Goal: Task Accomplishment & Management: Manage account settings

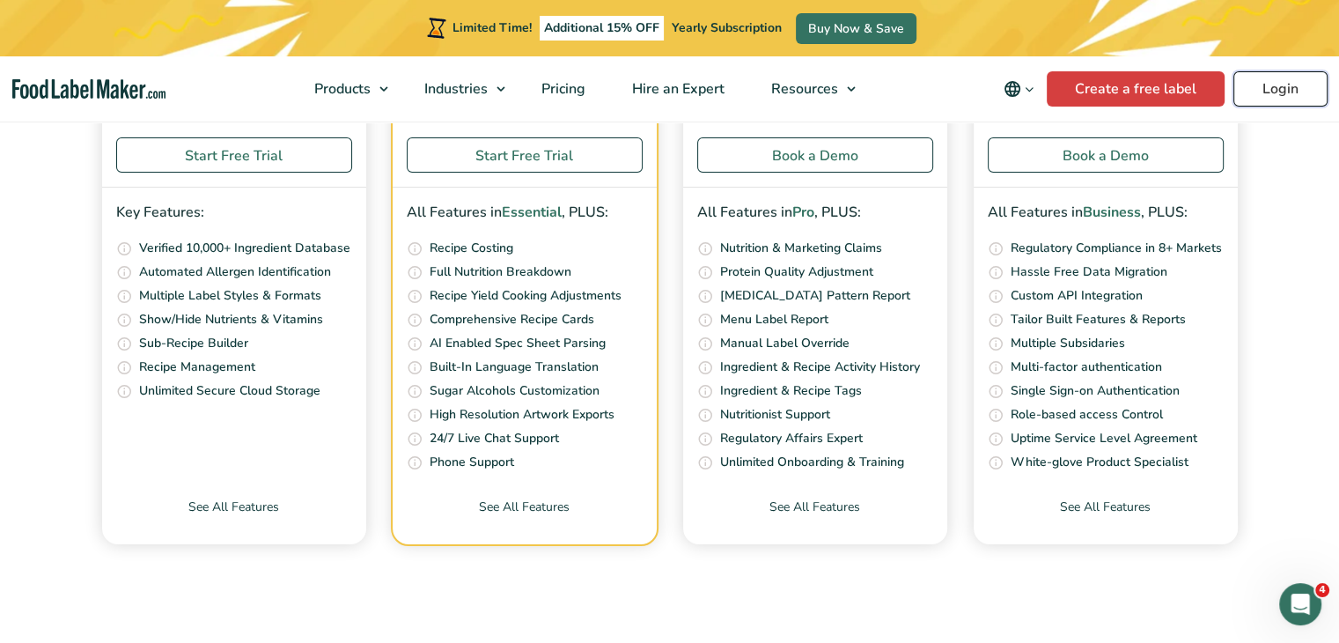
click at [1271, 94] on link "Login" at bounding box center [1281, 88] width 94 height 35
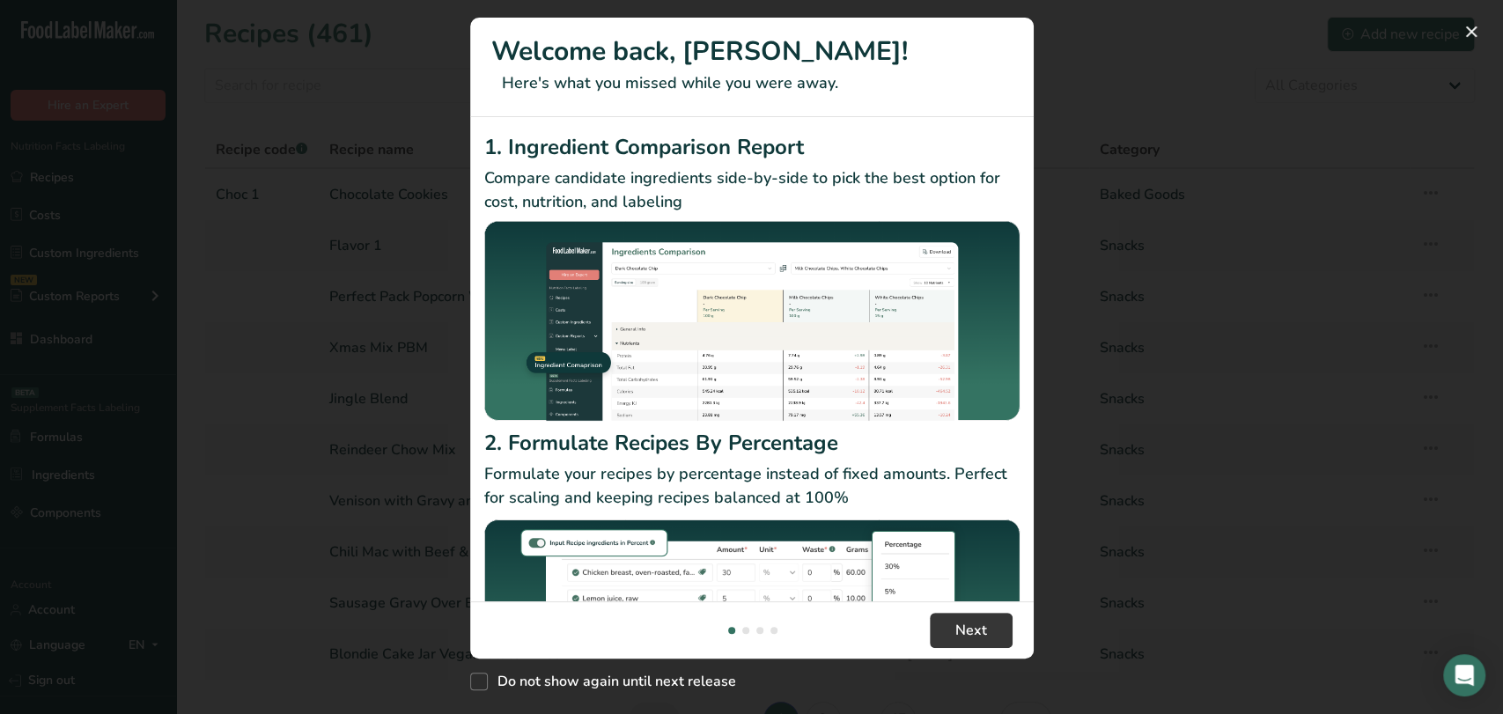
click at [1412, 105] on div "New Features" at bounding box center [751, 357] width 1503 height 714
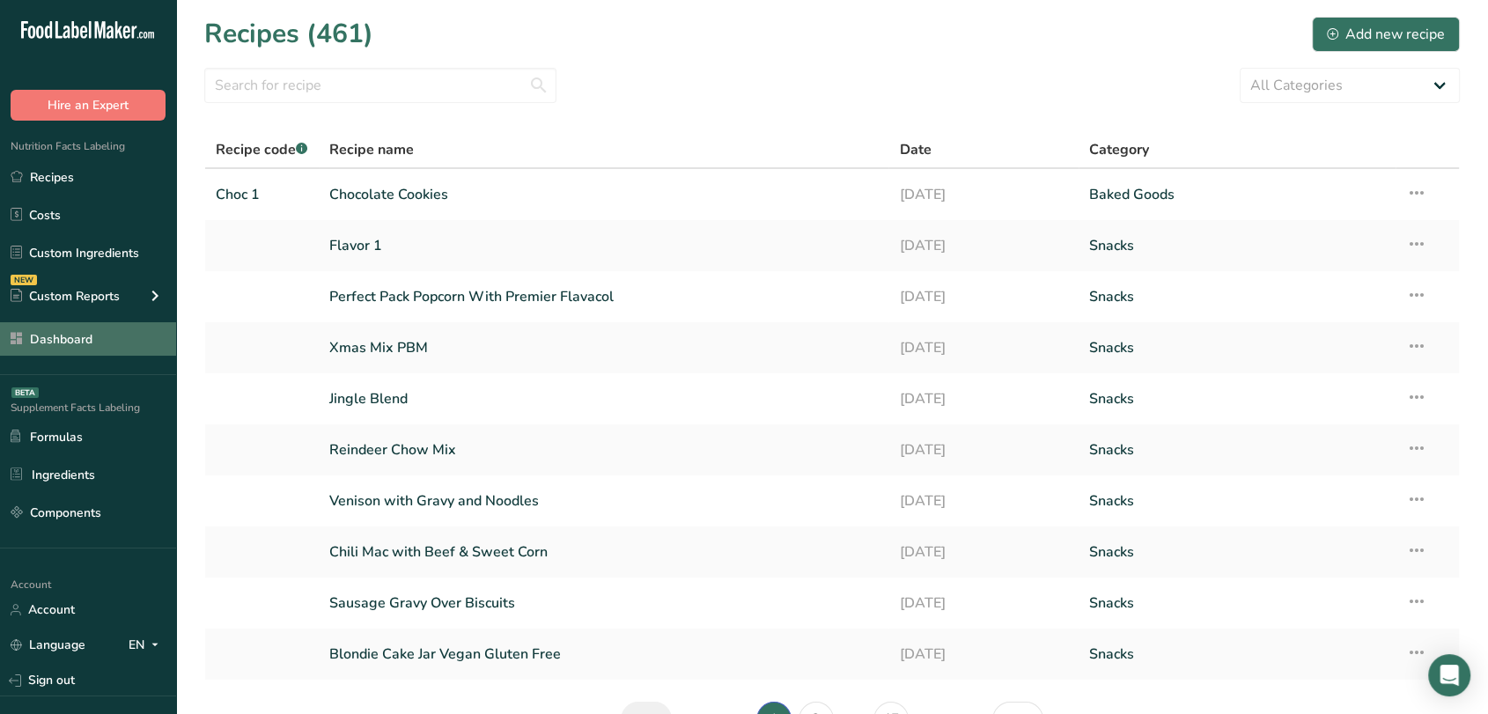
click at [91, 343] on link "Dashboard" at bounding box center [88, 338] width 176 height 33
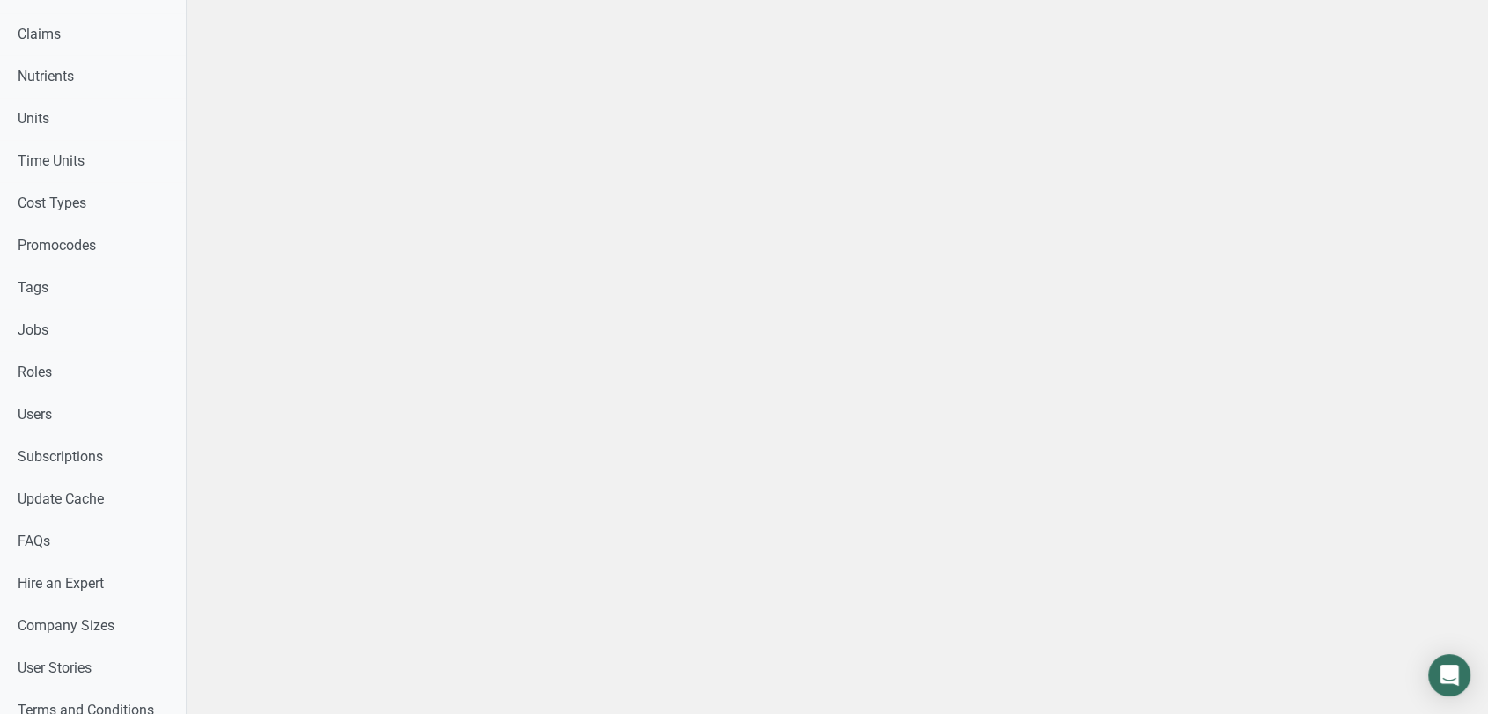
scroll to position [900, 0]
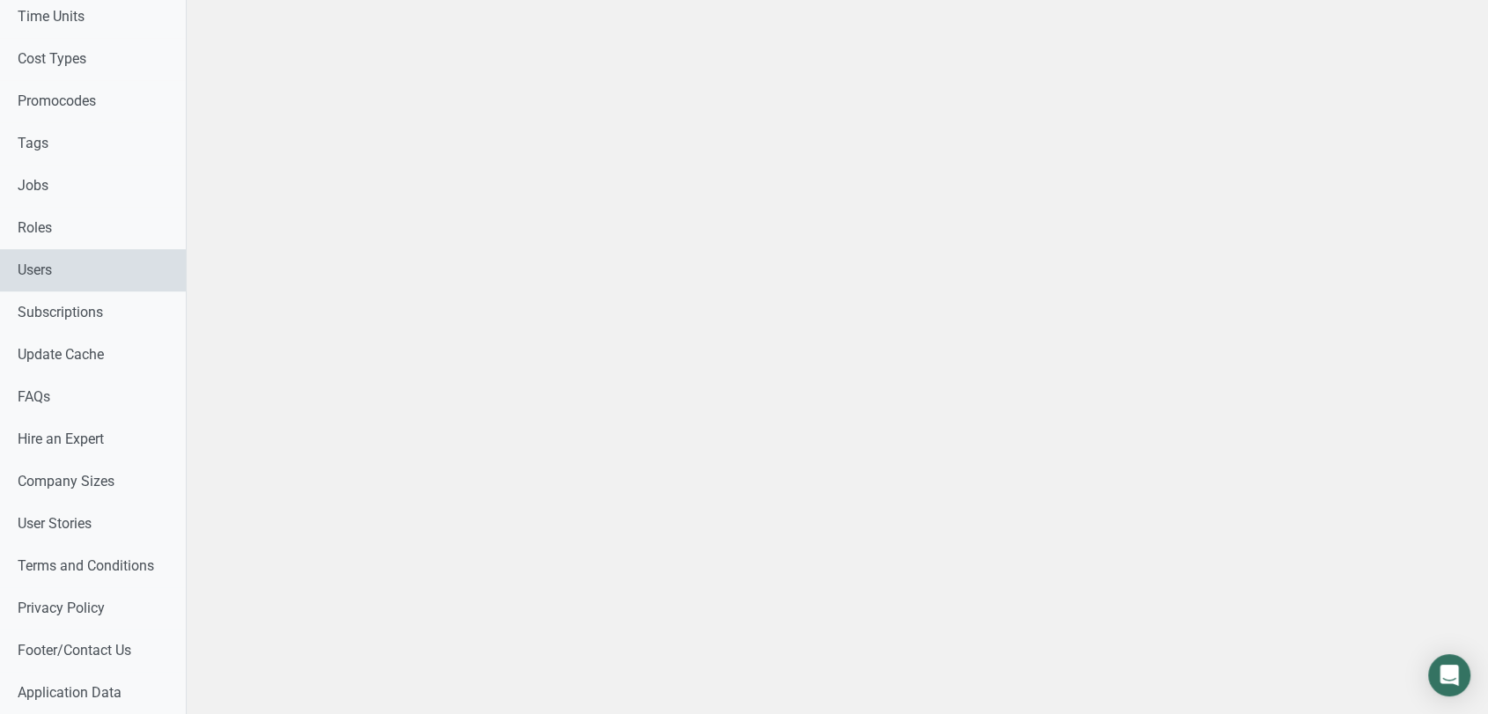
click at [45, 277] on link "Users" at bounding box center [93, 270] width 186 height 42
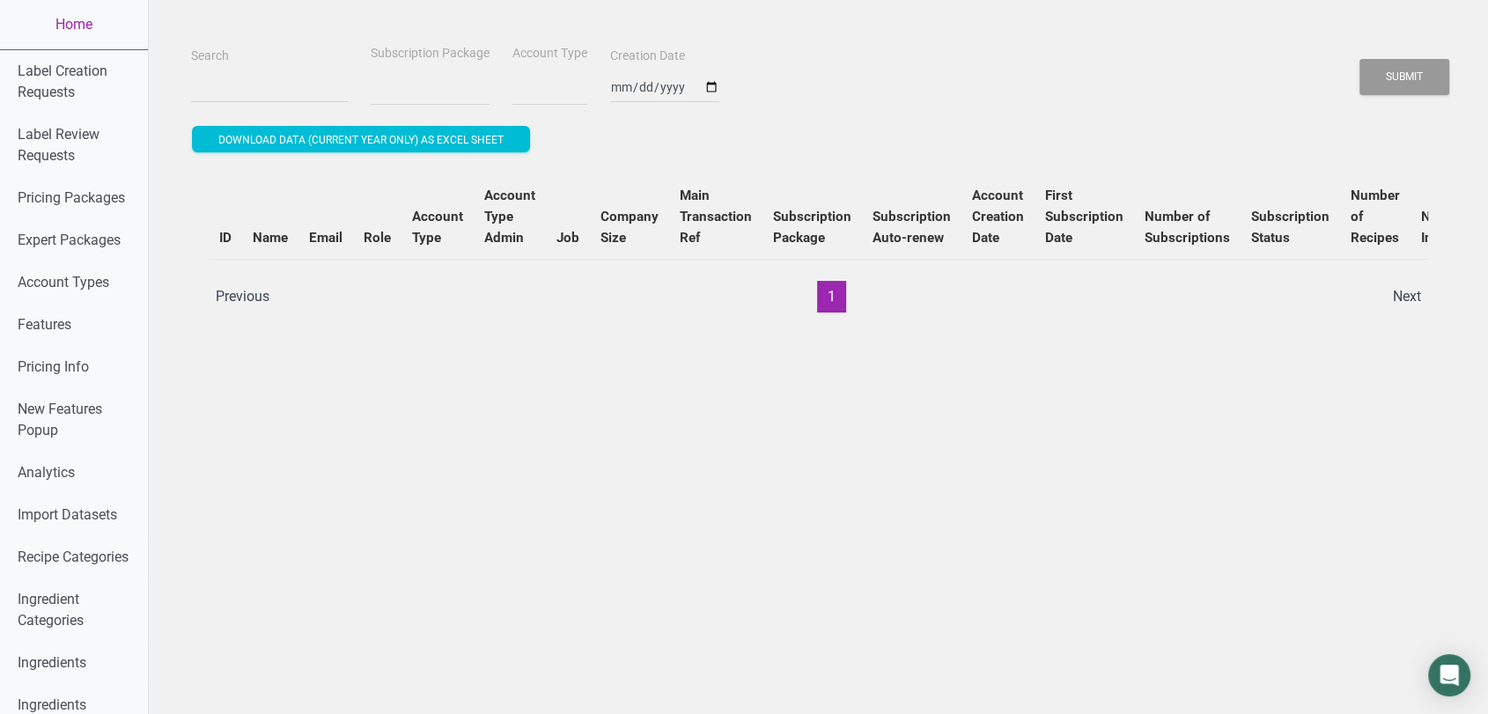
select select
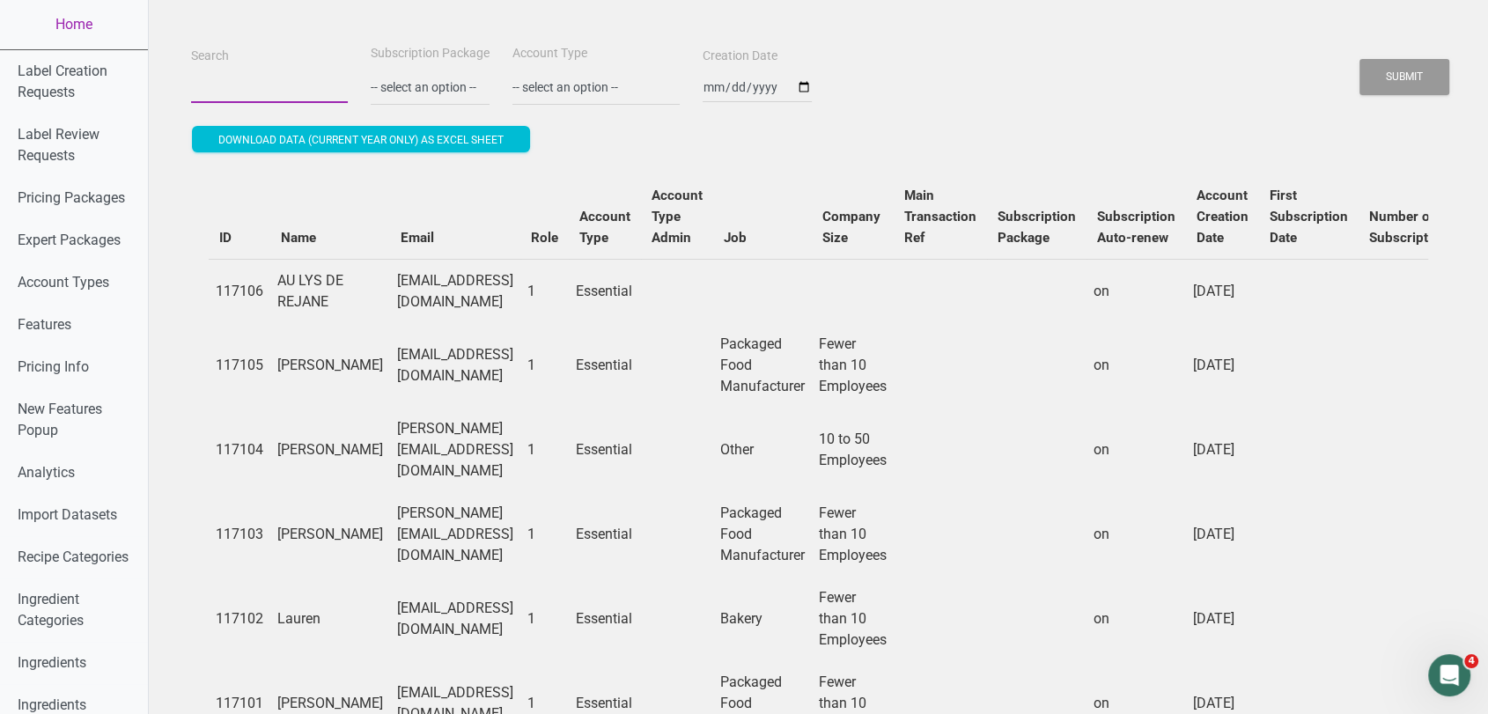
click at [266, 79] on input "Search" at bounding box center [269, 87] width 157 height 32
paste input "[EMAIL_ADDRESS][DOMAIN_NAME]"
type input "[EMAIL_ADDRESS][DOMAIN_NAME]"
click at [1360, 59] on button "Submit" at bounding box center [1405, 77] width 90 height 36
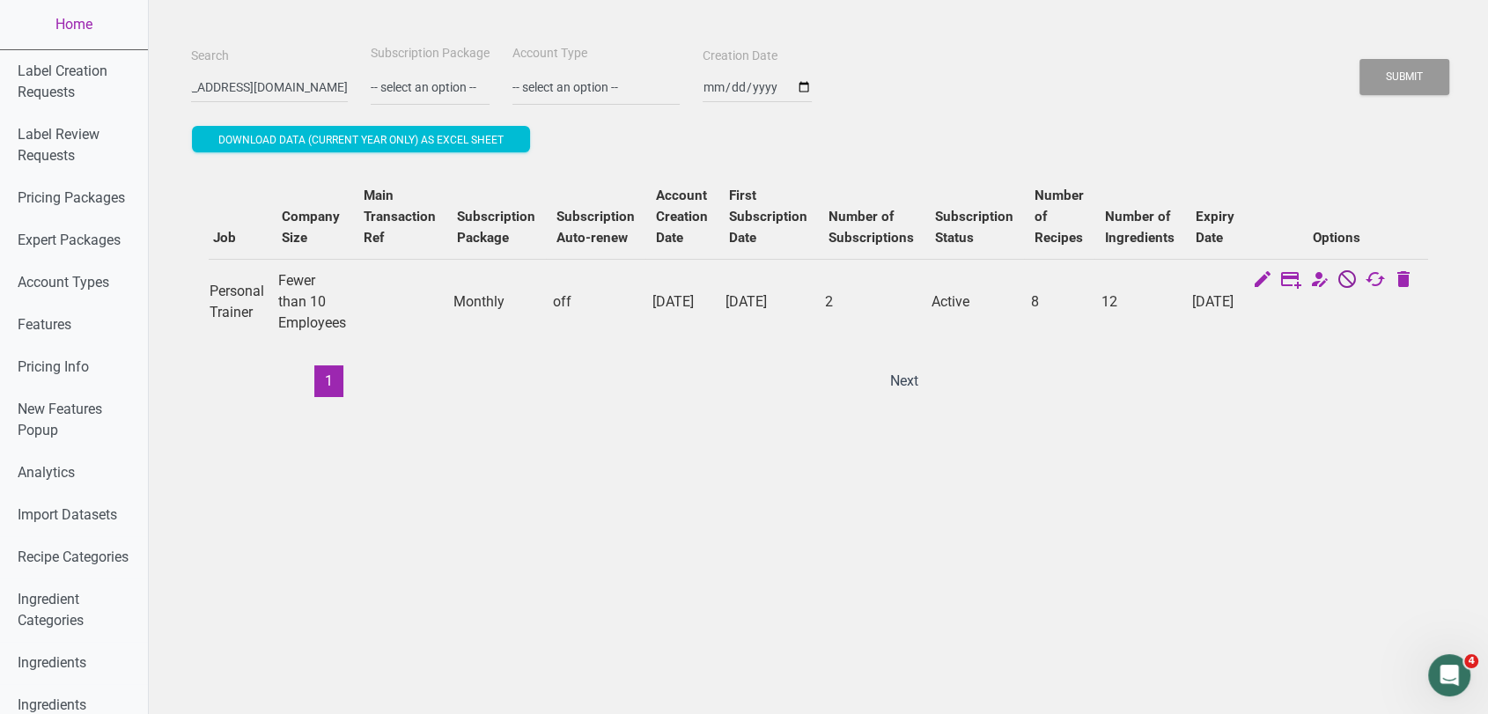
scroll to position [0, 0]
click at [1348, 278] on icon at bounding box center [1347, 281] width 21 height 25
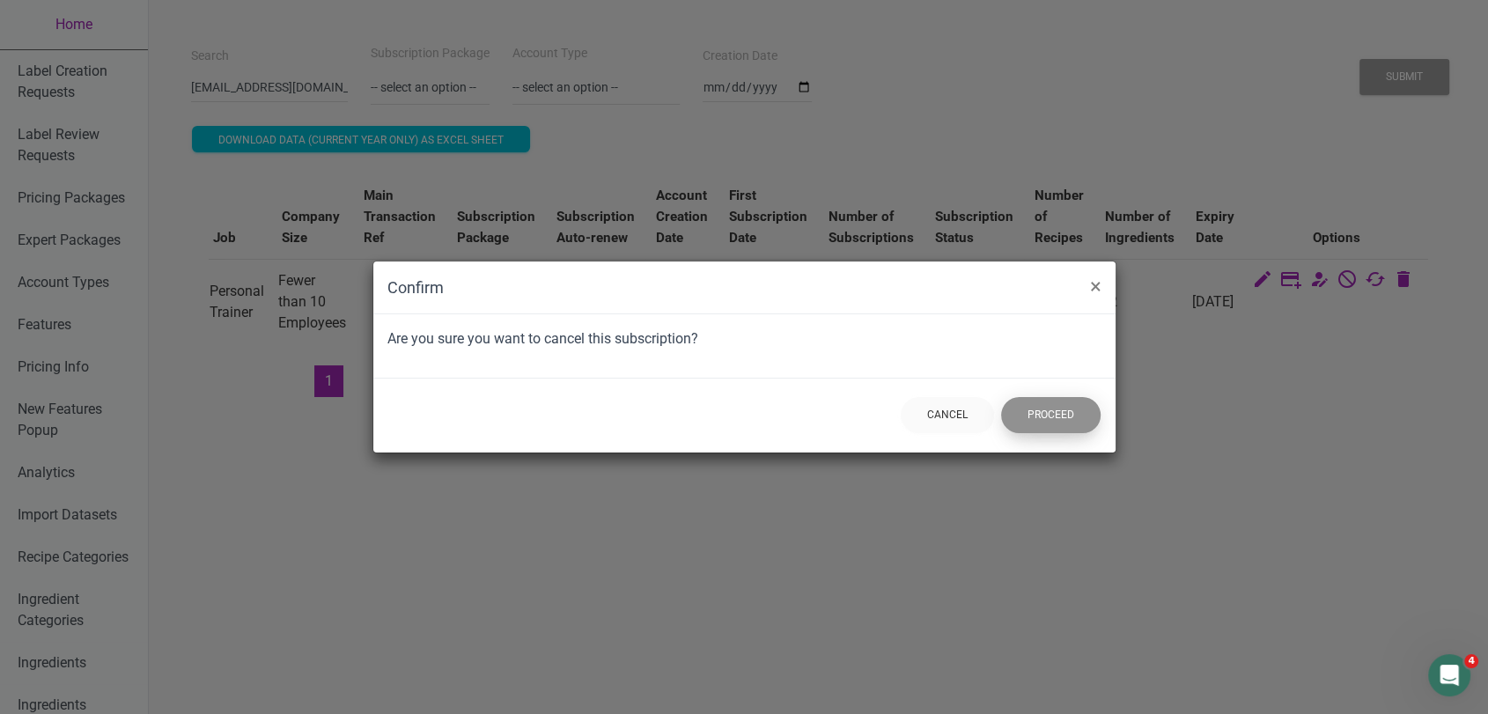
click at [1029, 414] on button "Proceed" at bounding box center [1051, 415] width 100 height 36
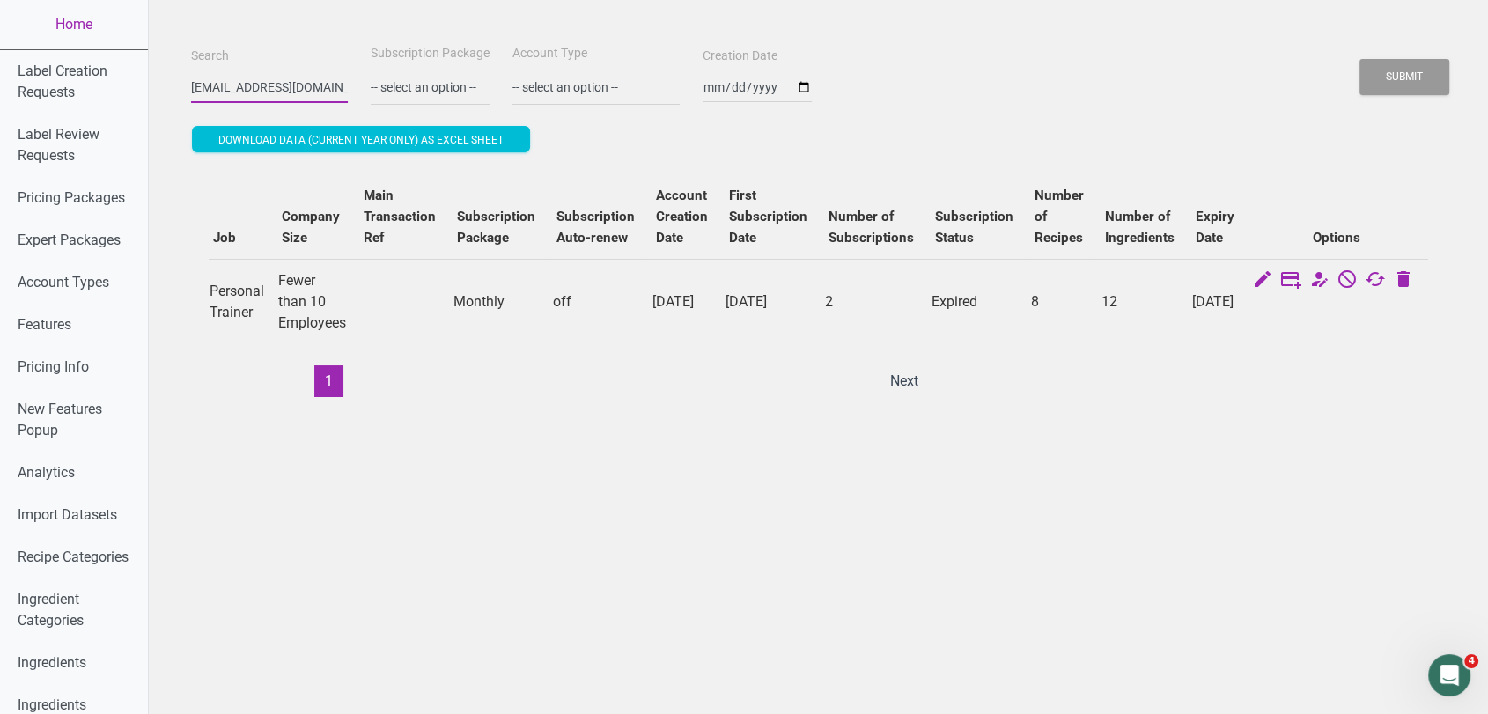
click at [258, 84] on input "[EMAIL_ADDRESS][DOMAIN_NAME]" at bounding box center [269, 87] width 157 height 32
paste input "[EMAIL_ADDRESS][DOMAIN_NAME]"
type input "[EMAIL_ADDRESS][DOMAIN_NAME]"
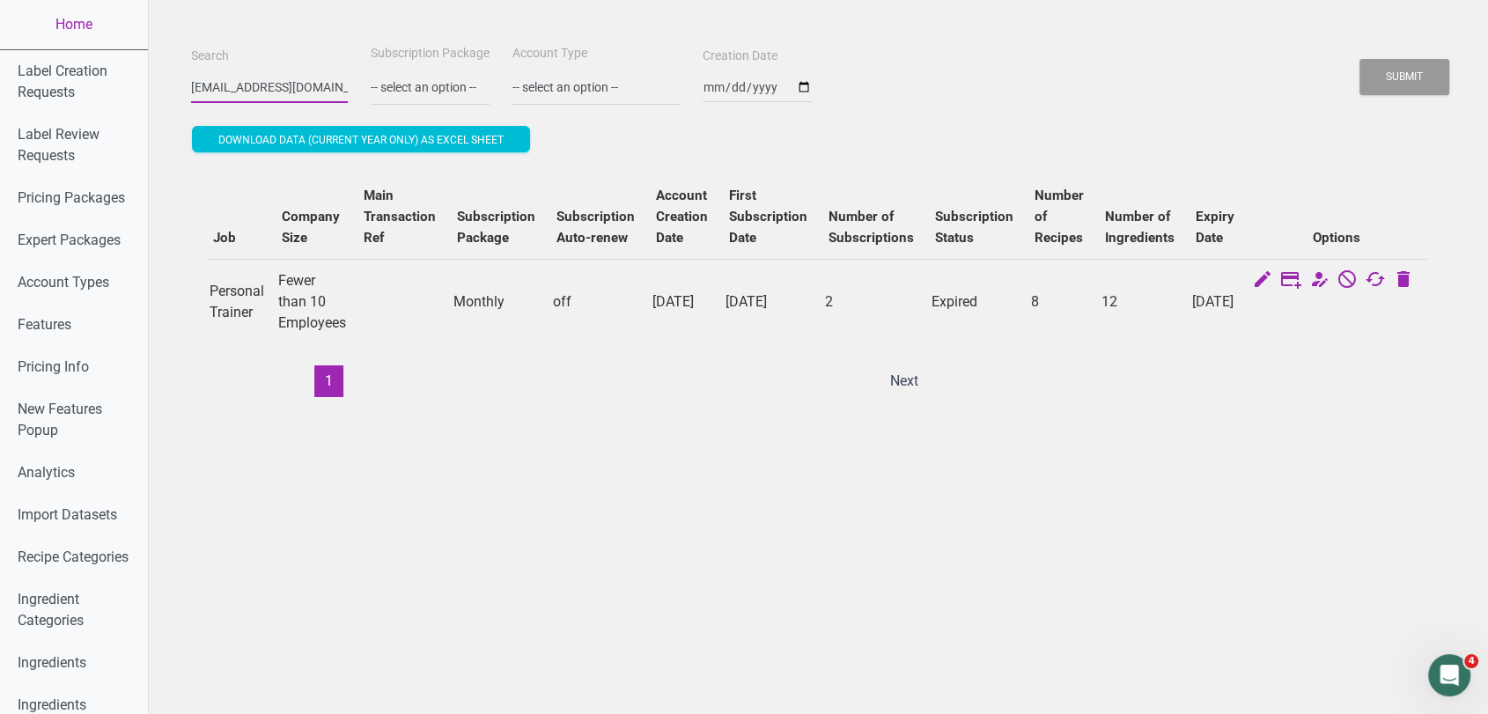
click at [1360, 59] on button "Submit" at bounding box center [1405, 77] width 90 height 36
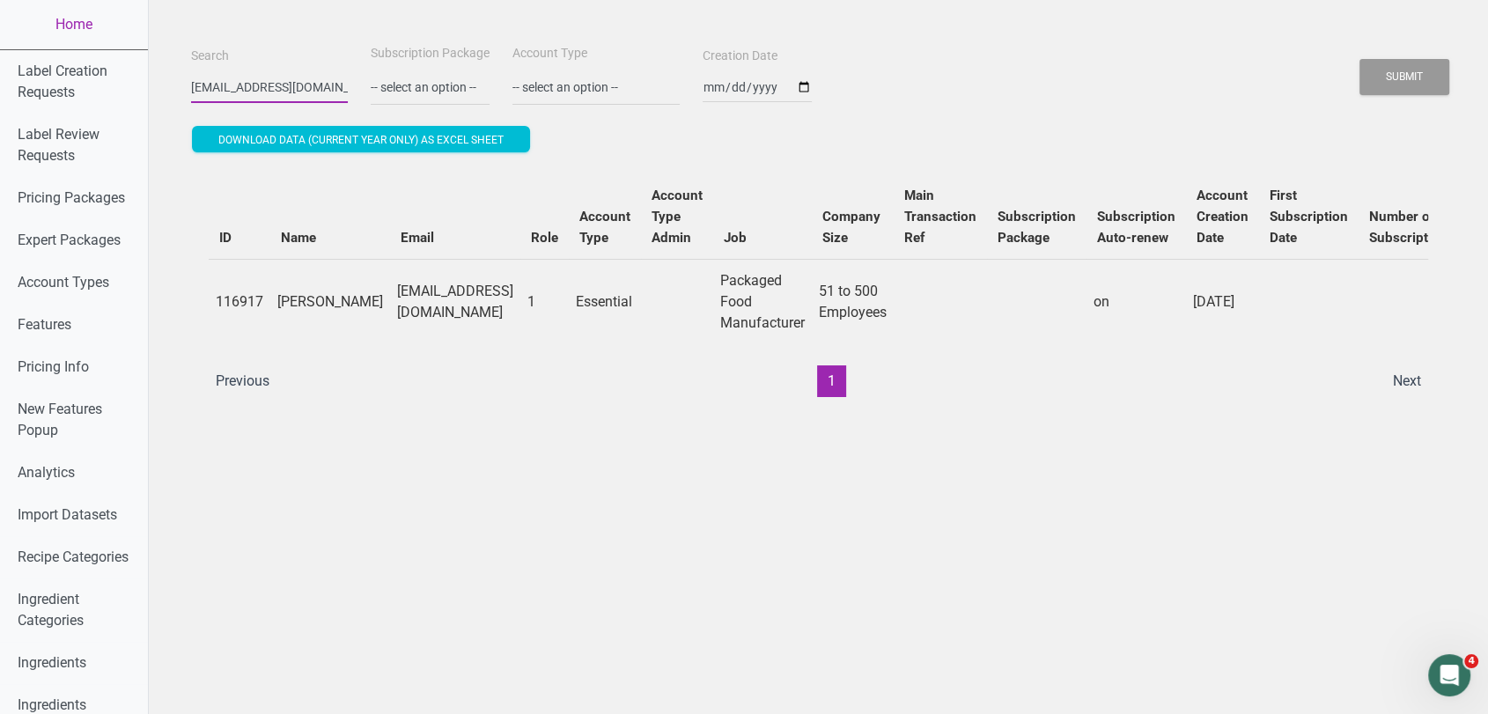
scroll to position [0, 496]
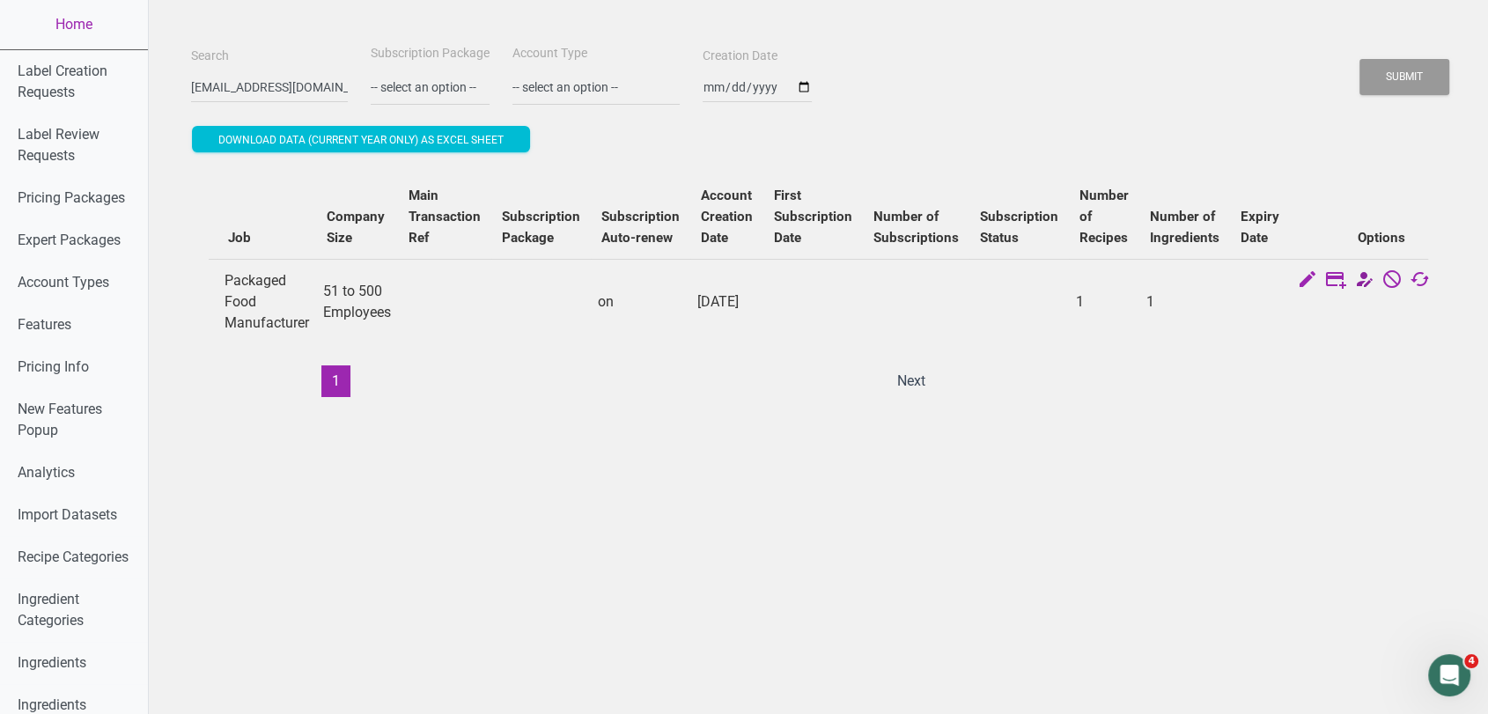
click at [1354, 277] on icon at bounding box center [1364, 281] width 21 height 25
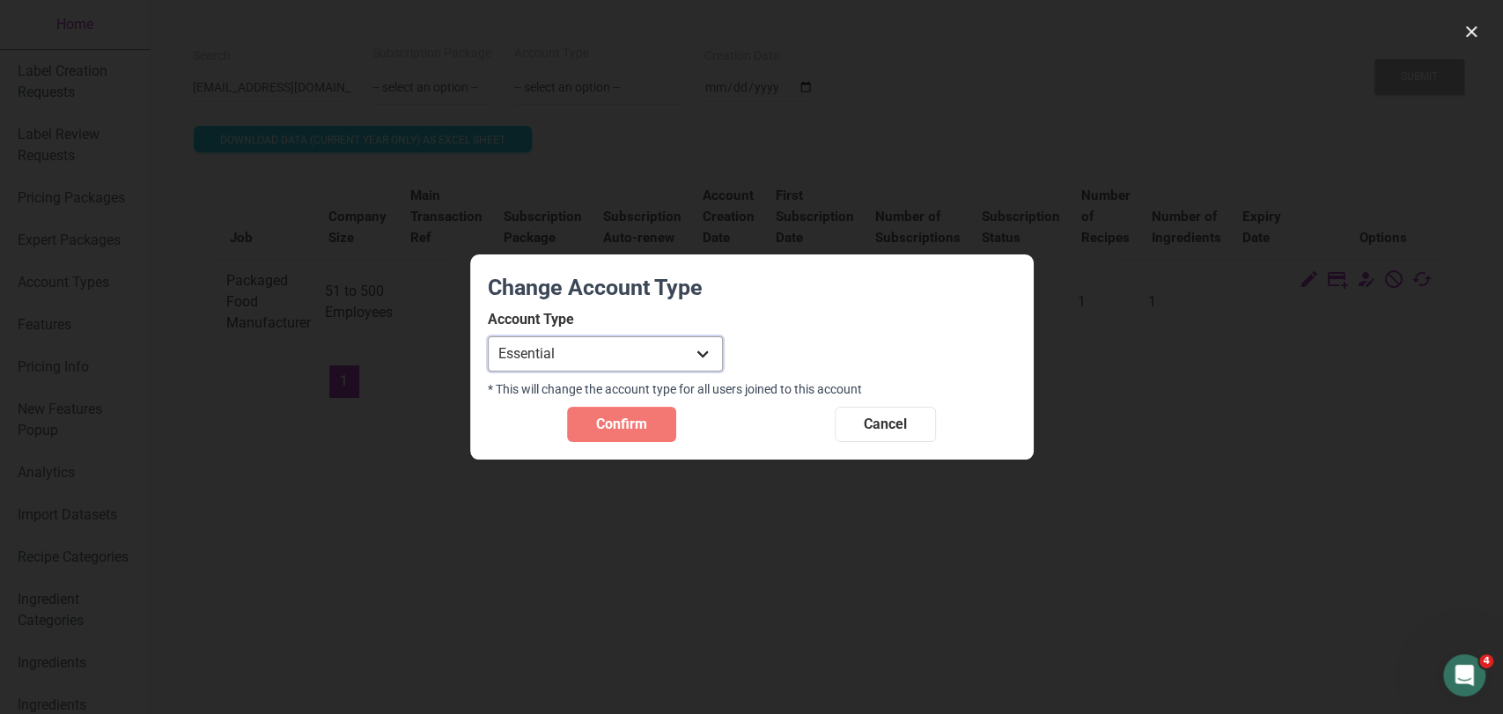
click at [672, 346] on select "Individual Essential Pro Business Old Enterprise 3 Users (799$) Old Enterprise …" at bounding box center [605, 353] width 235 height 35
select select "13"
click at [488, 336] on select "Individual Essential Pro Business Old Enterprise 3 Users (799$) Old Enterprise …" at bounding box center [605, 353] width 235 height 35
click at [613, 414] on span "Confirm" at bounding box center [621, 424] width 51 height 21
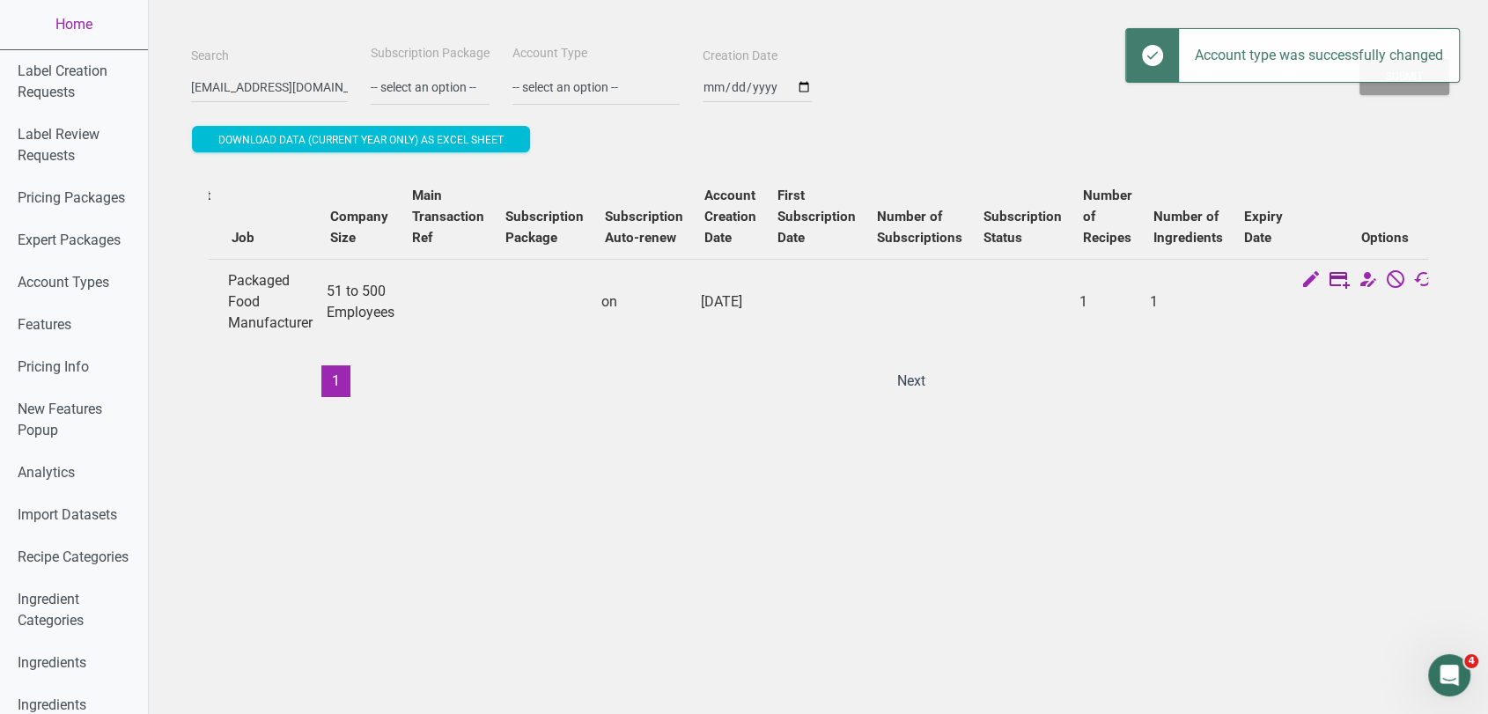
click at [1329, 277] on icon at bounding box center [1339, 281] width 21 height 25
select select "US"
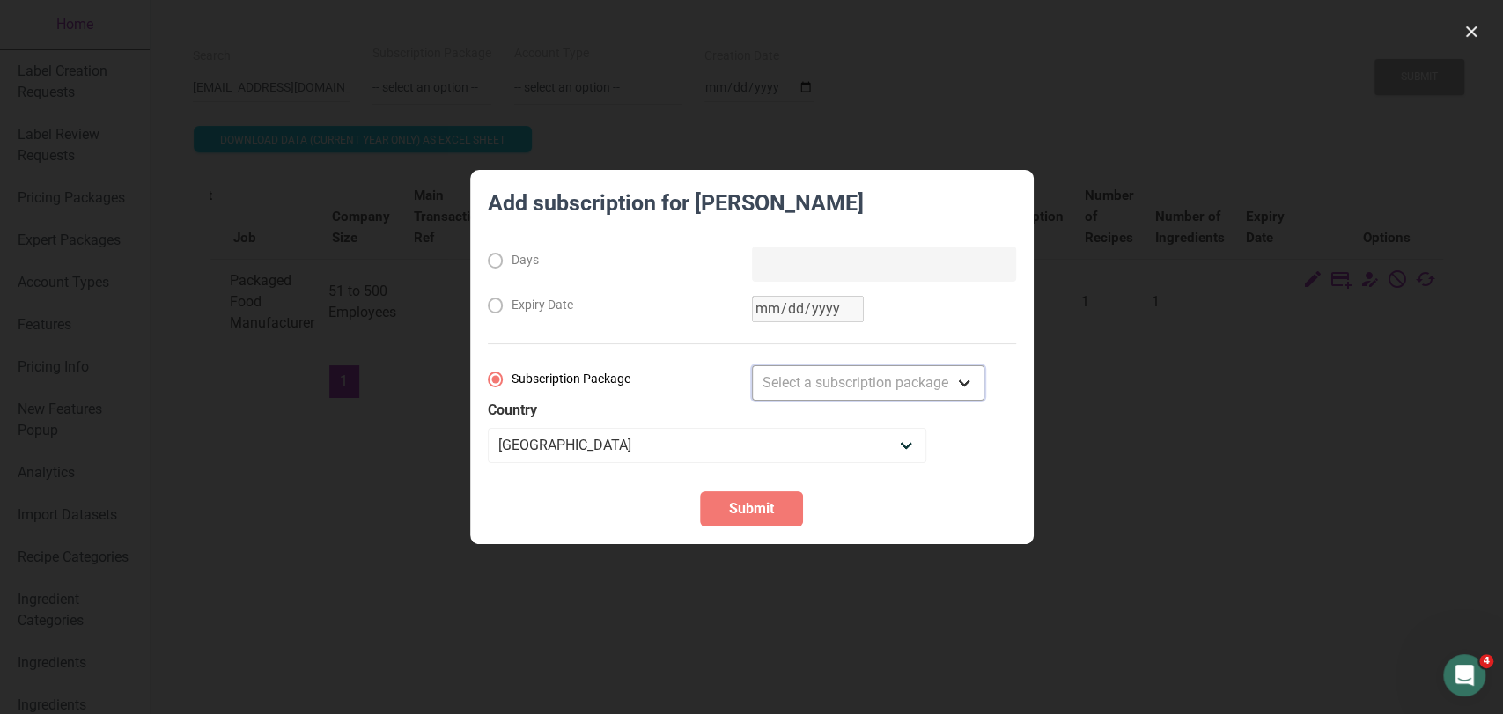
click at [874, 387] on select "Select a subscription package Monthly Yearly Quarterly Free Trial" at bounding box center [868, 382] width 232 height 35
select select "8"
click at [752, 365] on select "Select a subscription package Monthly Yearly Quarterly Free Trial" at bounding box center [868, 382] width 232 height 35
click at [779, 514] on button "Submit" at bounding box center [751, 508] width 103 height 35
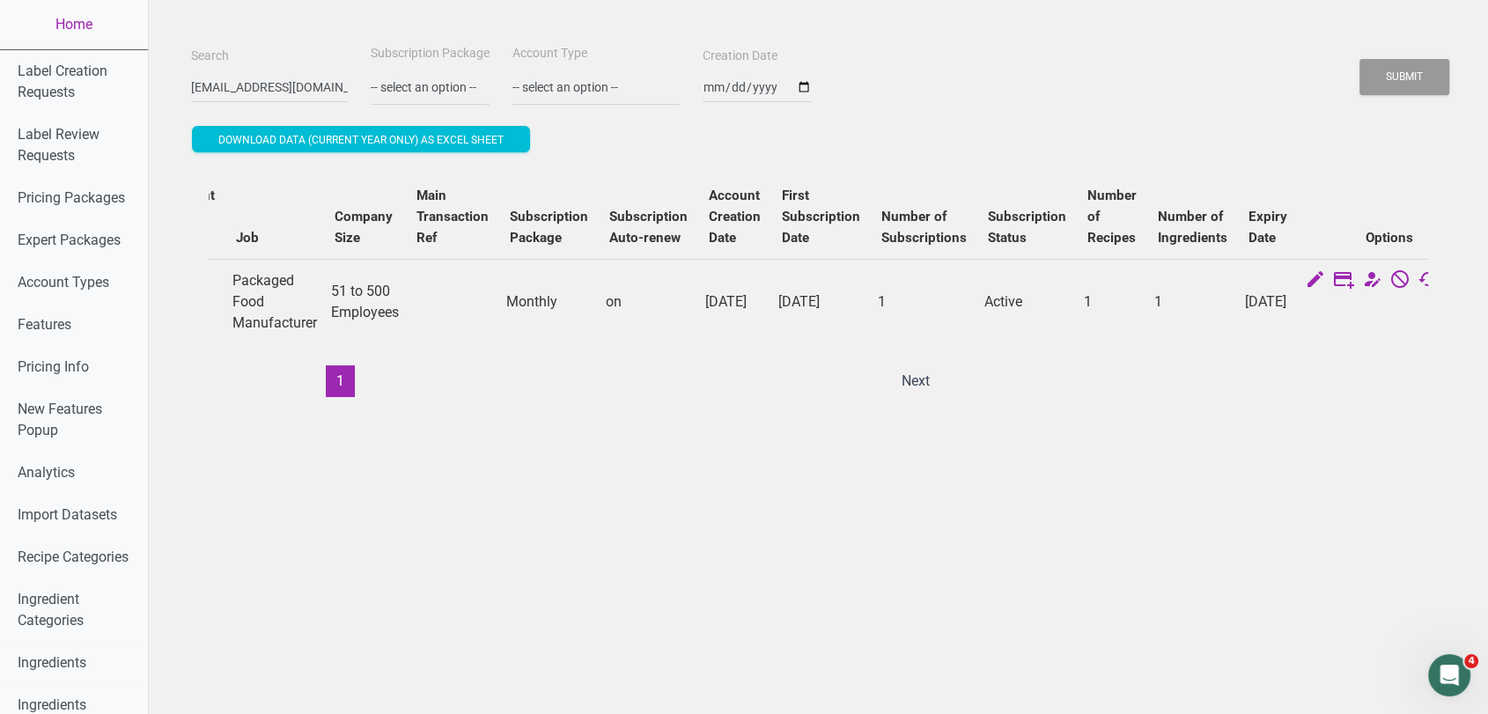
scroll to position [0, 502]
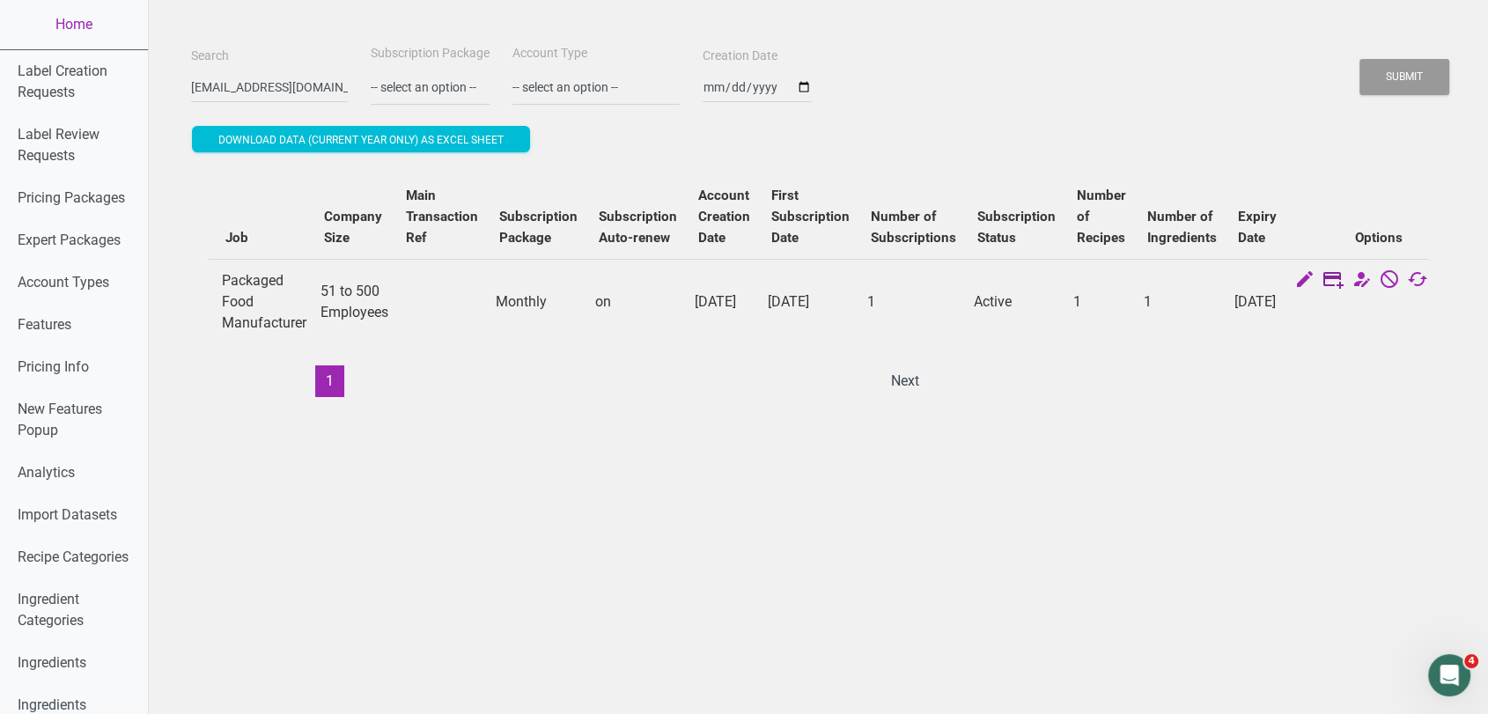
click at [1323, 284] on icon at bounding box center [1333, 281] width 21 height 25
select select "US"
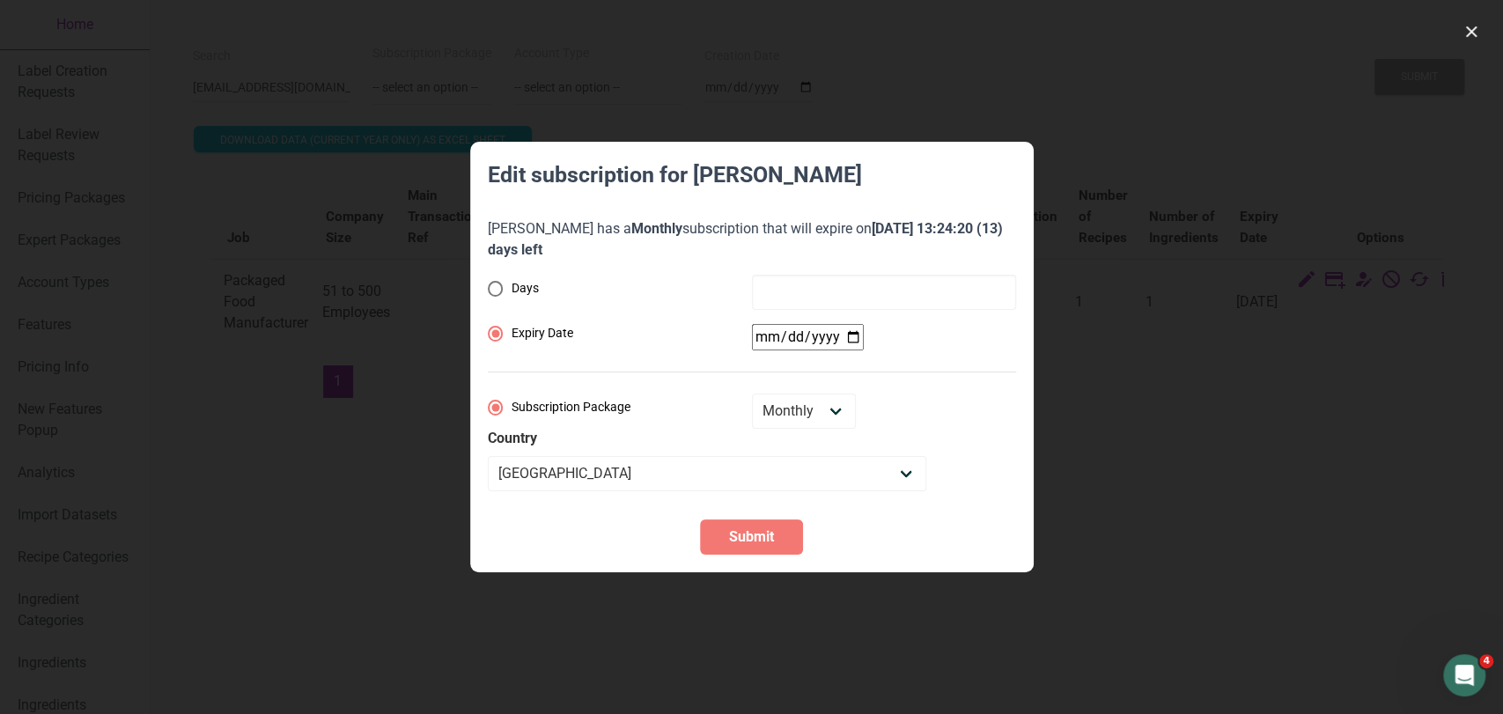
radio input "true"
radio input "false"
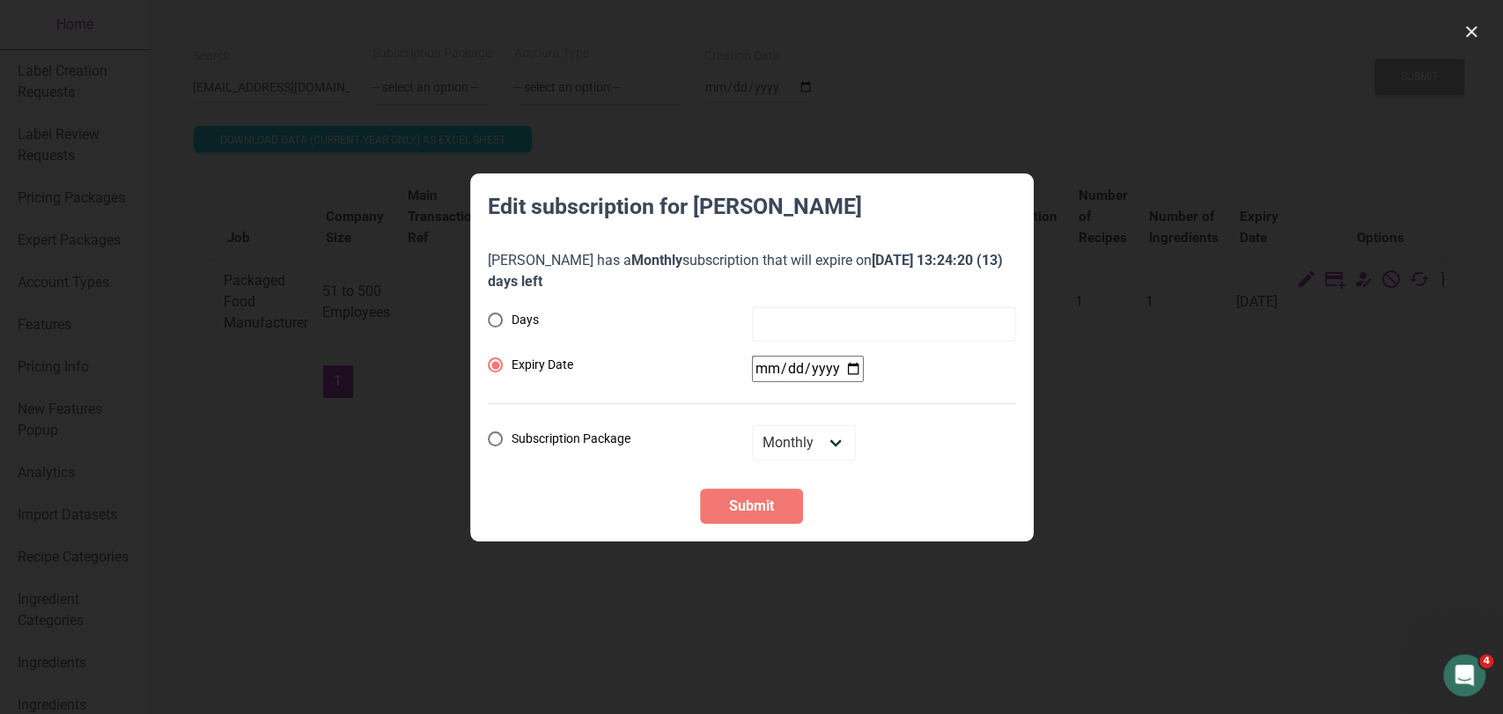
click at [844, 337] on div "Days Expiry Date Subscription Package Monthly Yearly Quarterly Free Trial" at bounding box center [752, 383] width 528 height 154
click at [831, 444] on select "Monthly Yearly Quarterly Free Trial" at bounding box center [804, 442] width 104 height 35
select select "8"
click at [752, 425] on select "Monthly Yearly Quarterly Free Trial" at bounding box center [804, 442] width 104 height 35
radio input "false"
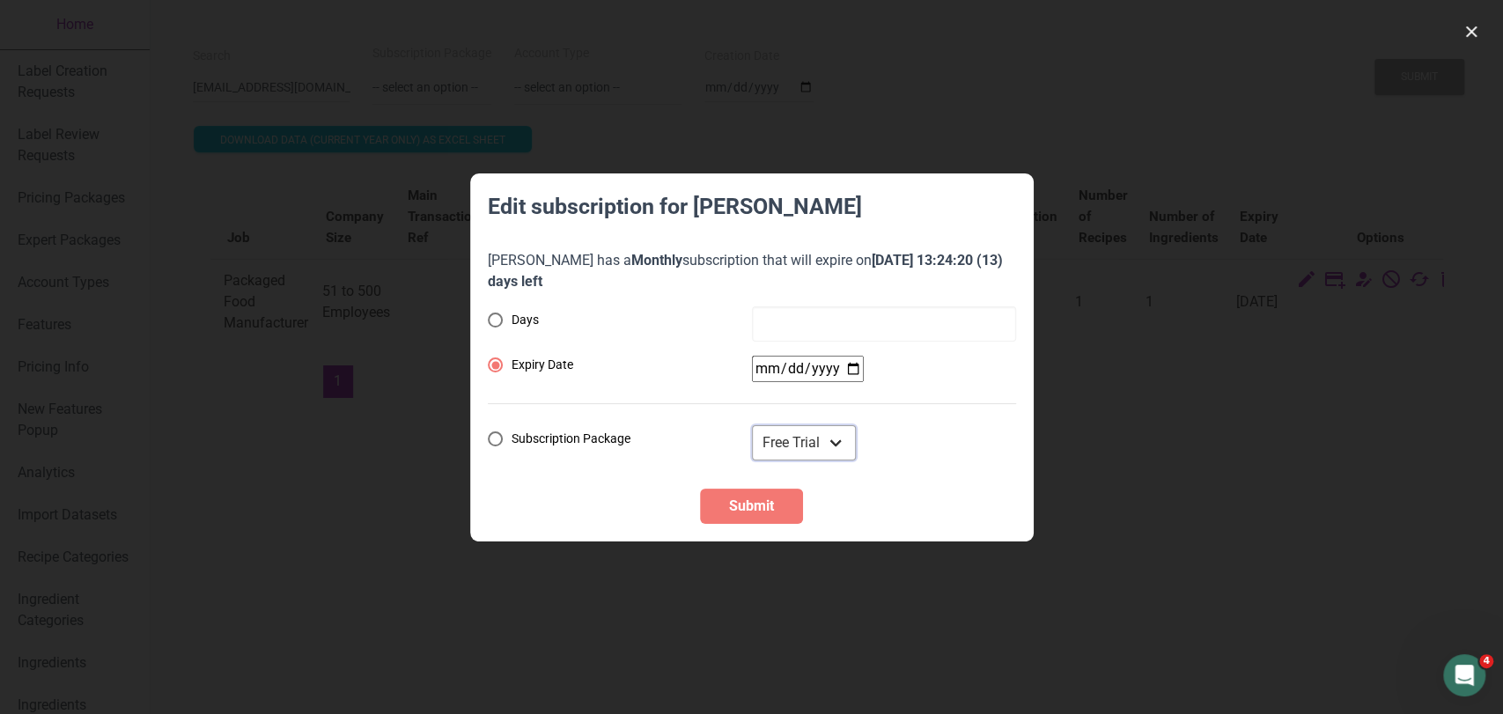
radio input "true"
select select "US"
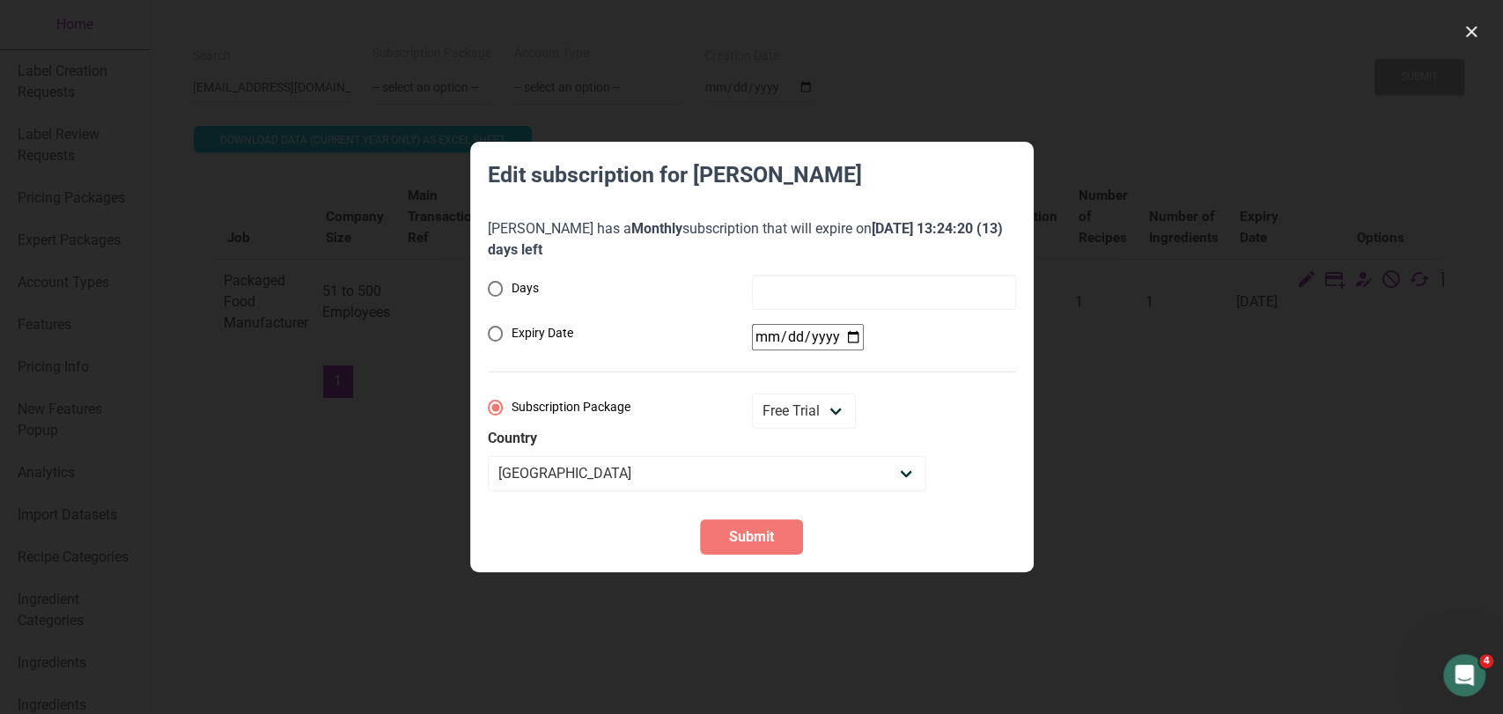
radio input "true"
radio input "false"
click at [822, 337] on div "Days Expiry Date Subscription Package Monthly Yearly Quarterly Free Trial Count…" at bounding box center [752, 383] width 528 height 217
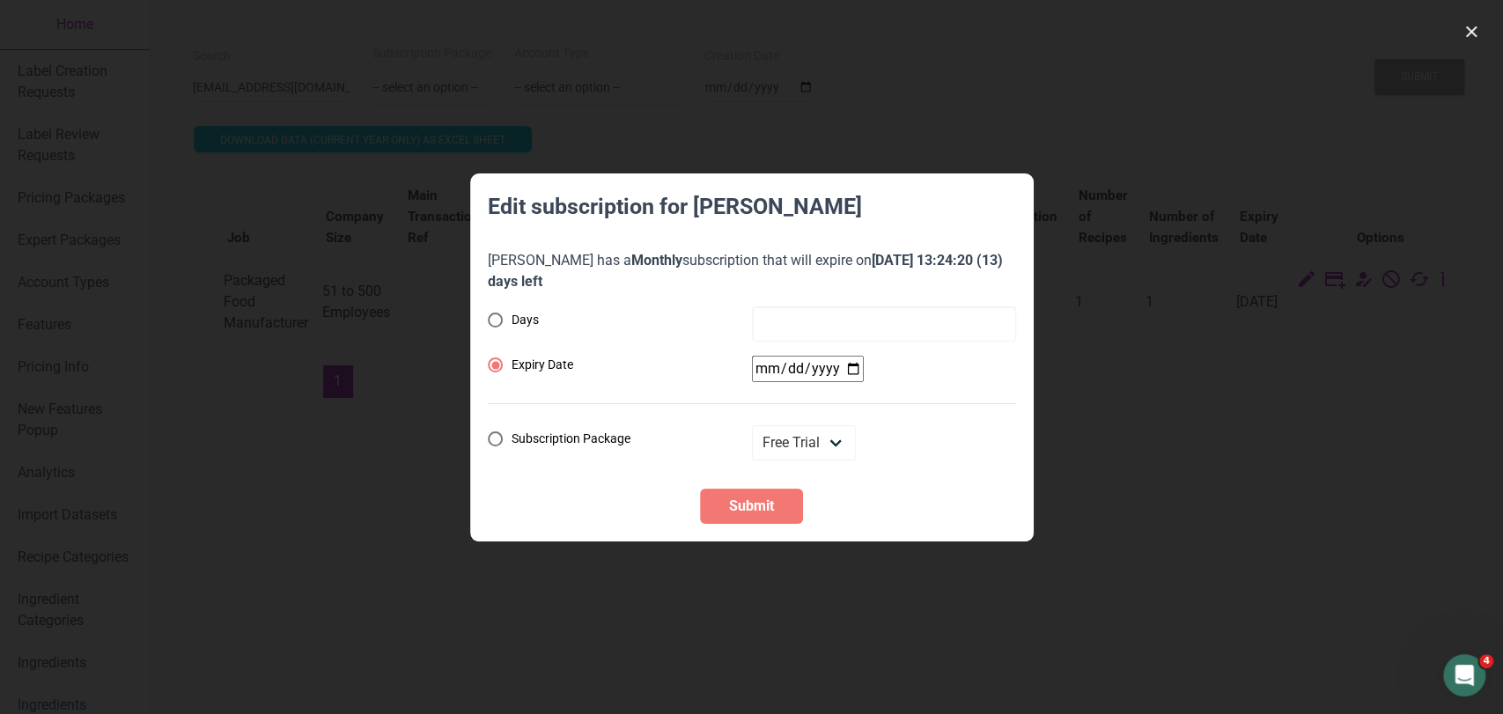
click at [843, 357] on input "date" at bounding box center [808, 369] width 112 height 26
click at [854, 368] on input "date" at bounding box center [808, 369] width 112 height 26
type input "2025-09-21"
click at [771, 496] on span "Submit" at bounding box center [751, 506] width 45 height 21
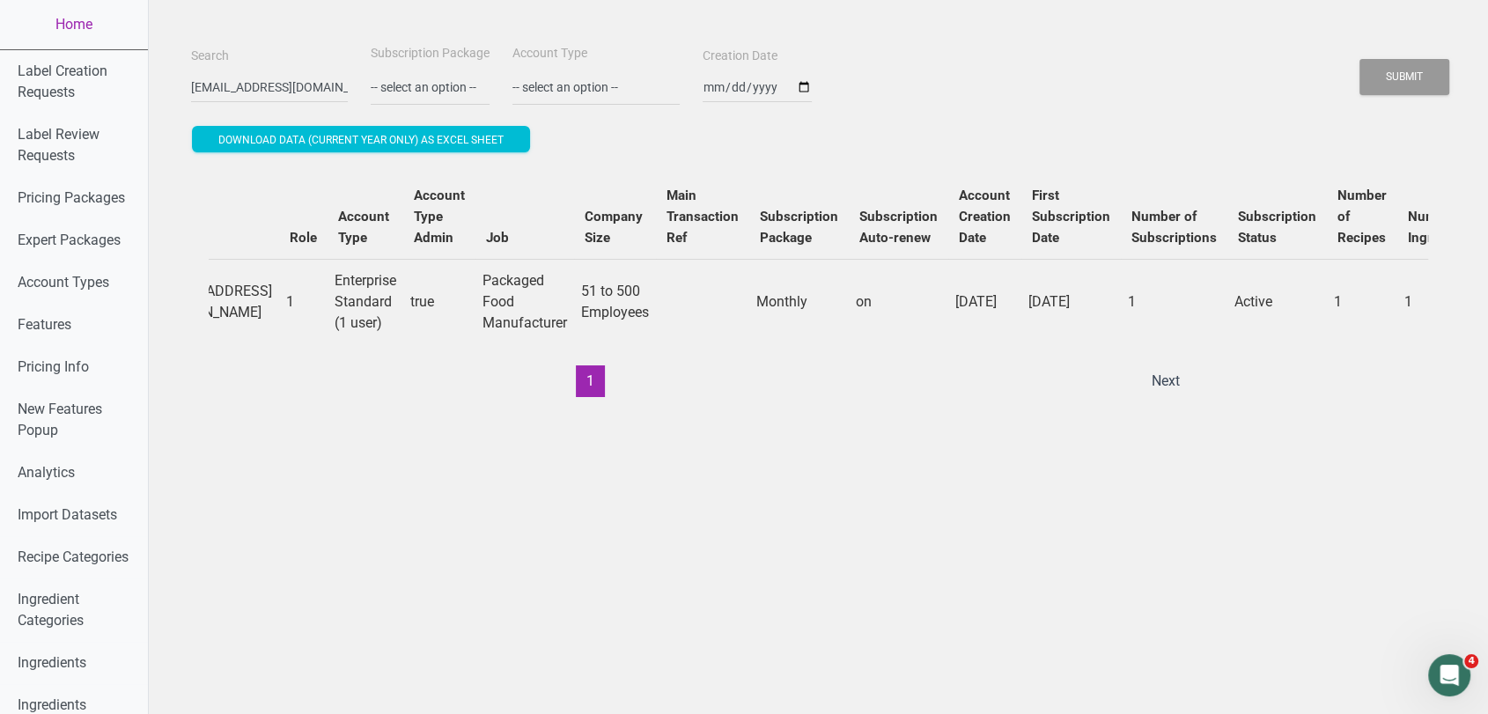
scroll to position [0, 141]
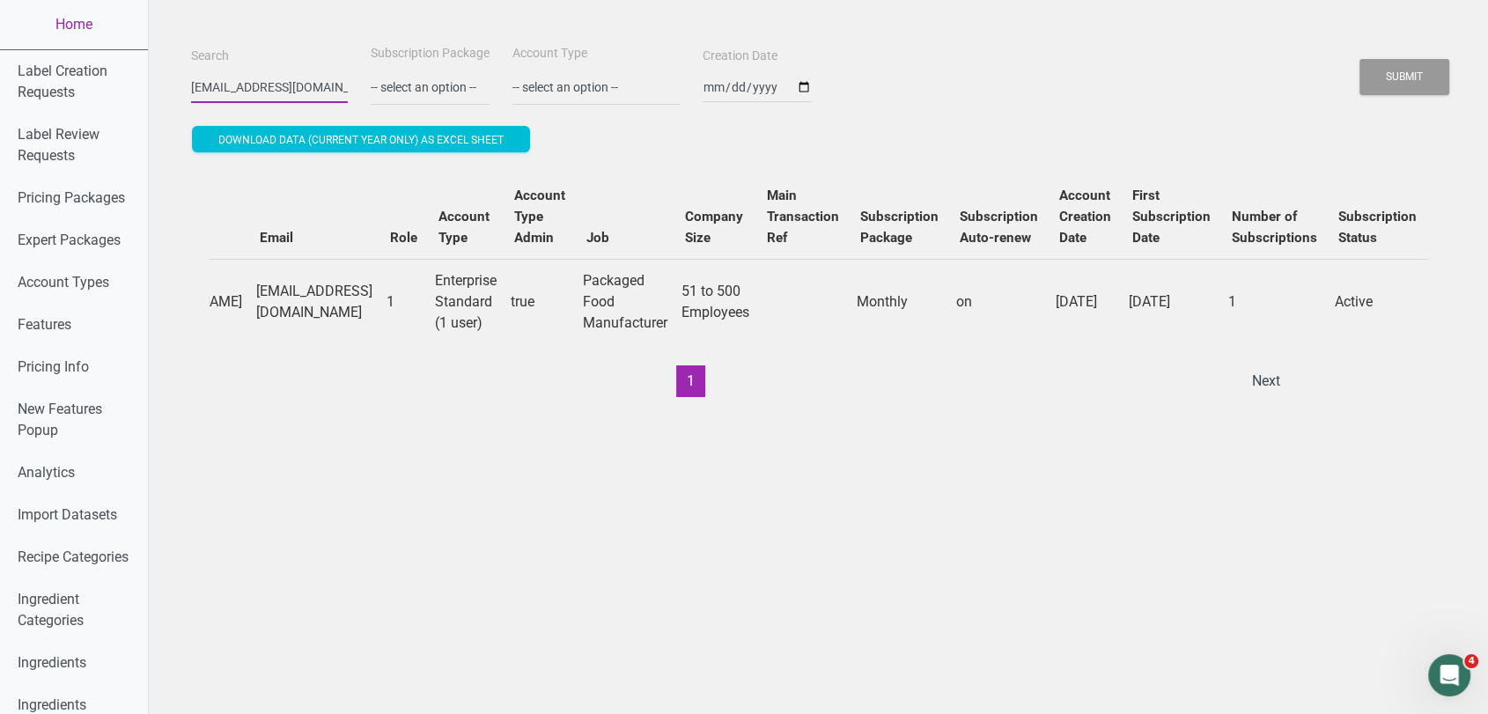
click at [275, 88] on input "krobson@aquastar.com" at bounding box center [269, 87] width 157 height 32
paste input "jscott"
type input "jscott@aquastar.com"
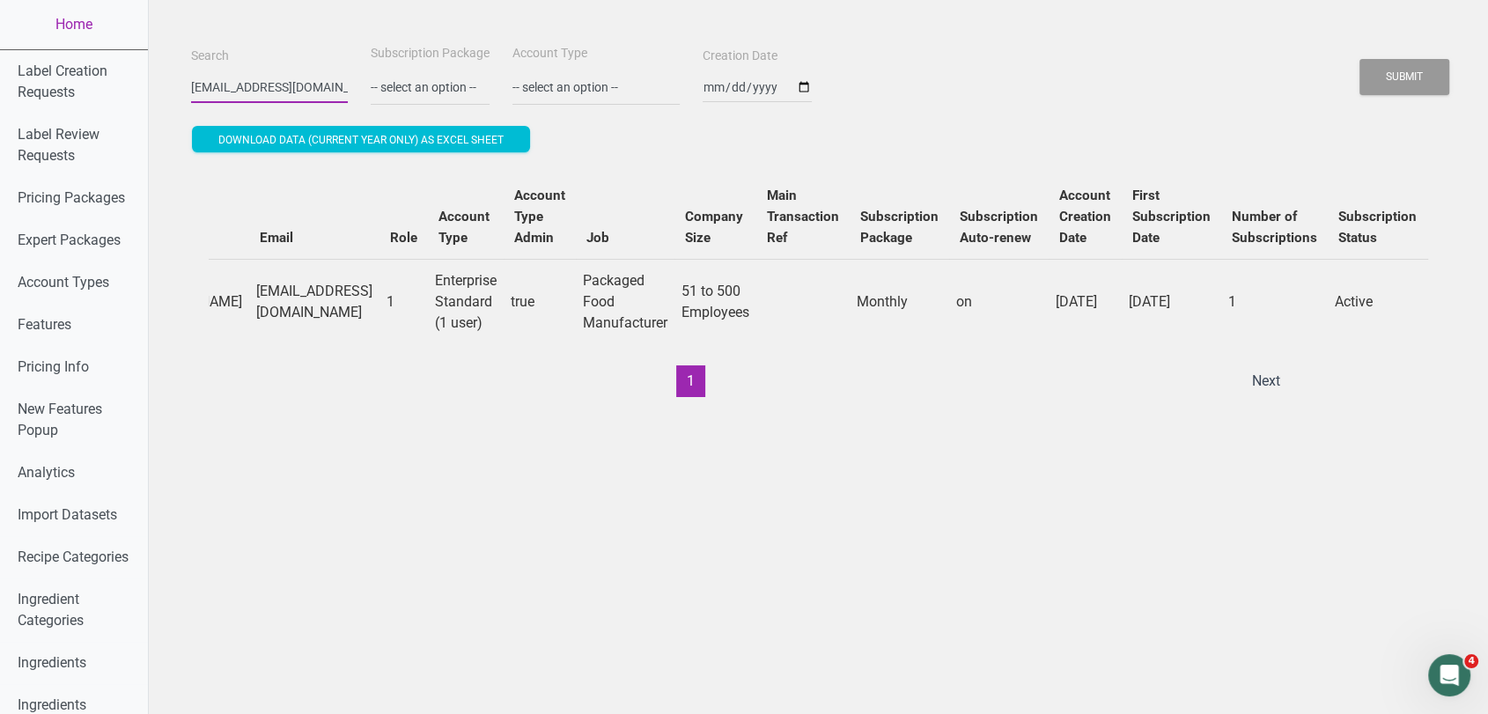
click at [1360, 59] on button "Submit" at bounding box center [1405, 77] width 90 height 36
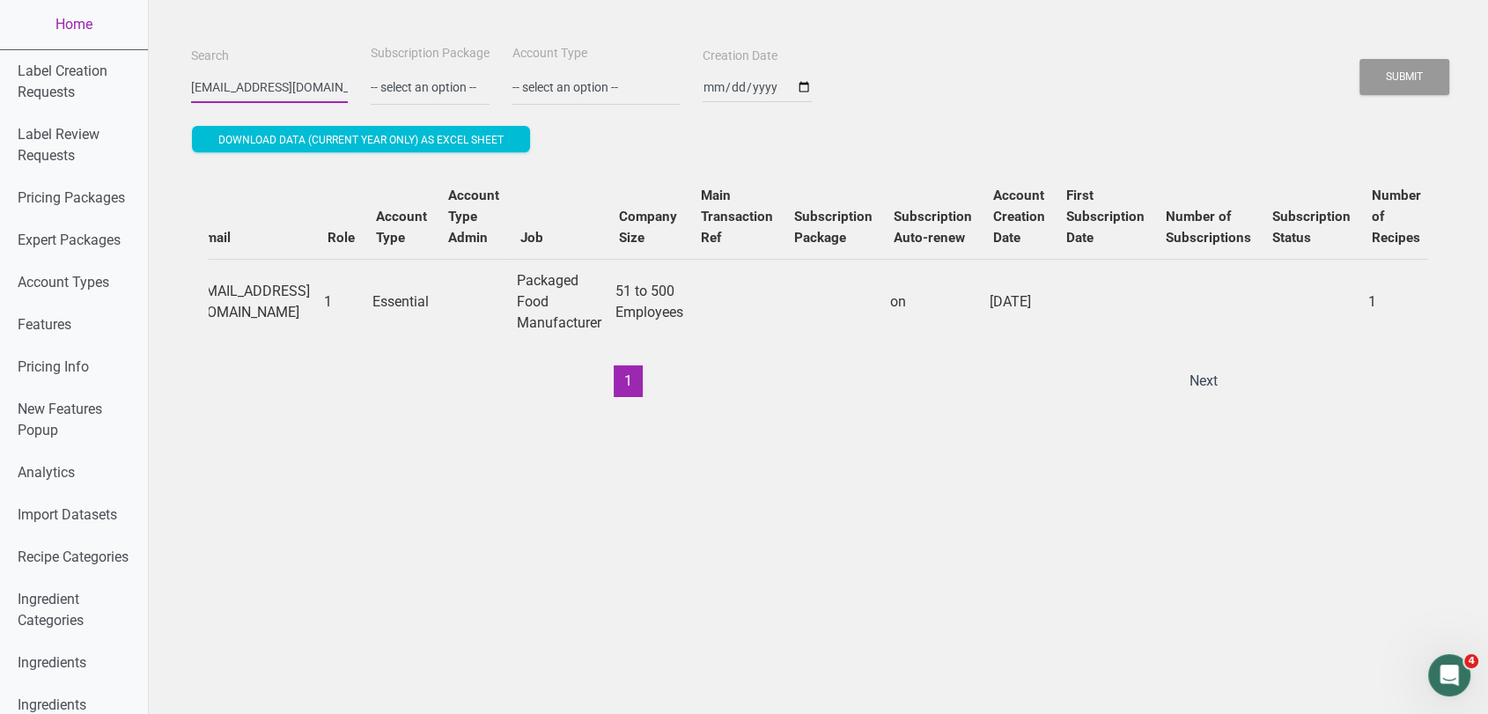
scroll to position [0, 477]
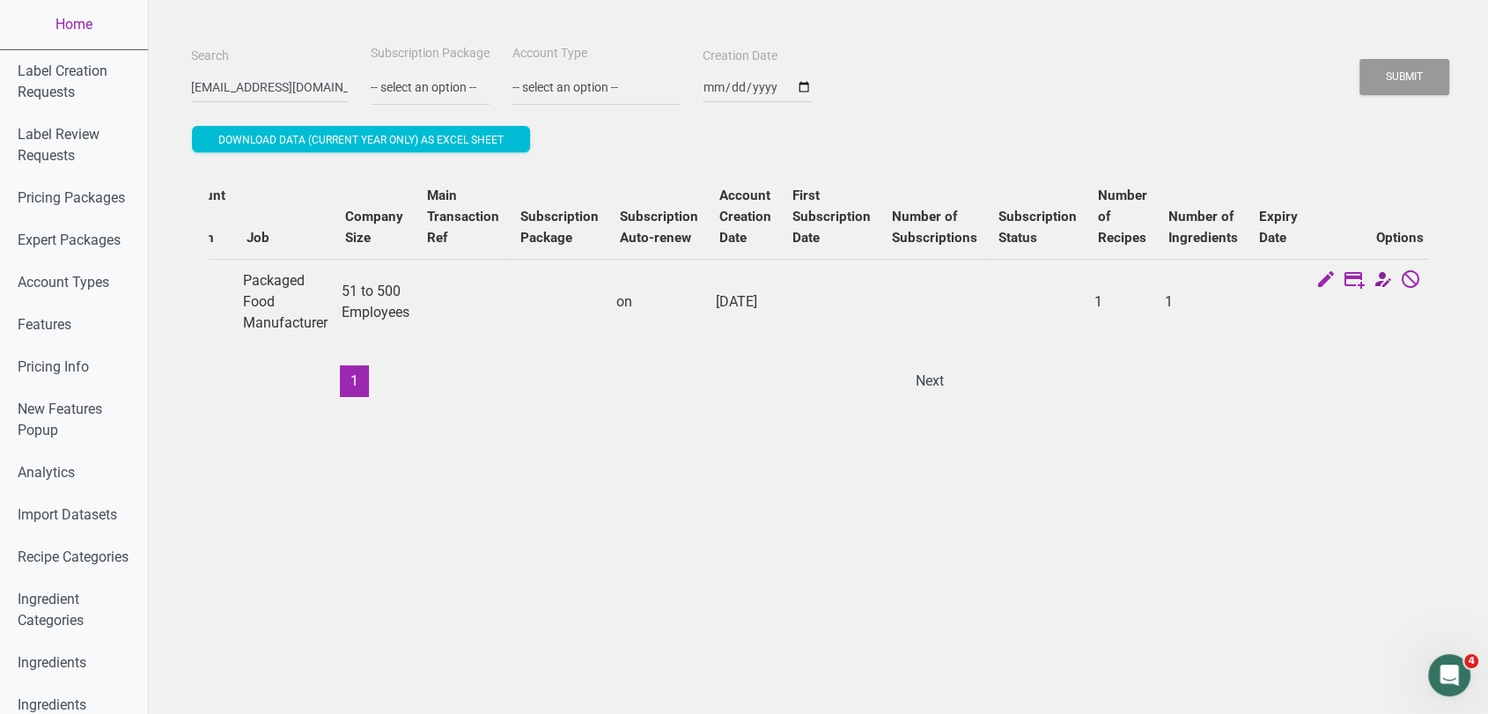
click at [1372, 281] on icon at bounding box center [1382, 281] width 21 height 25
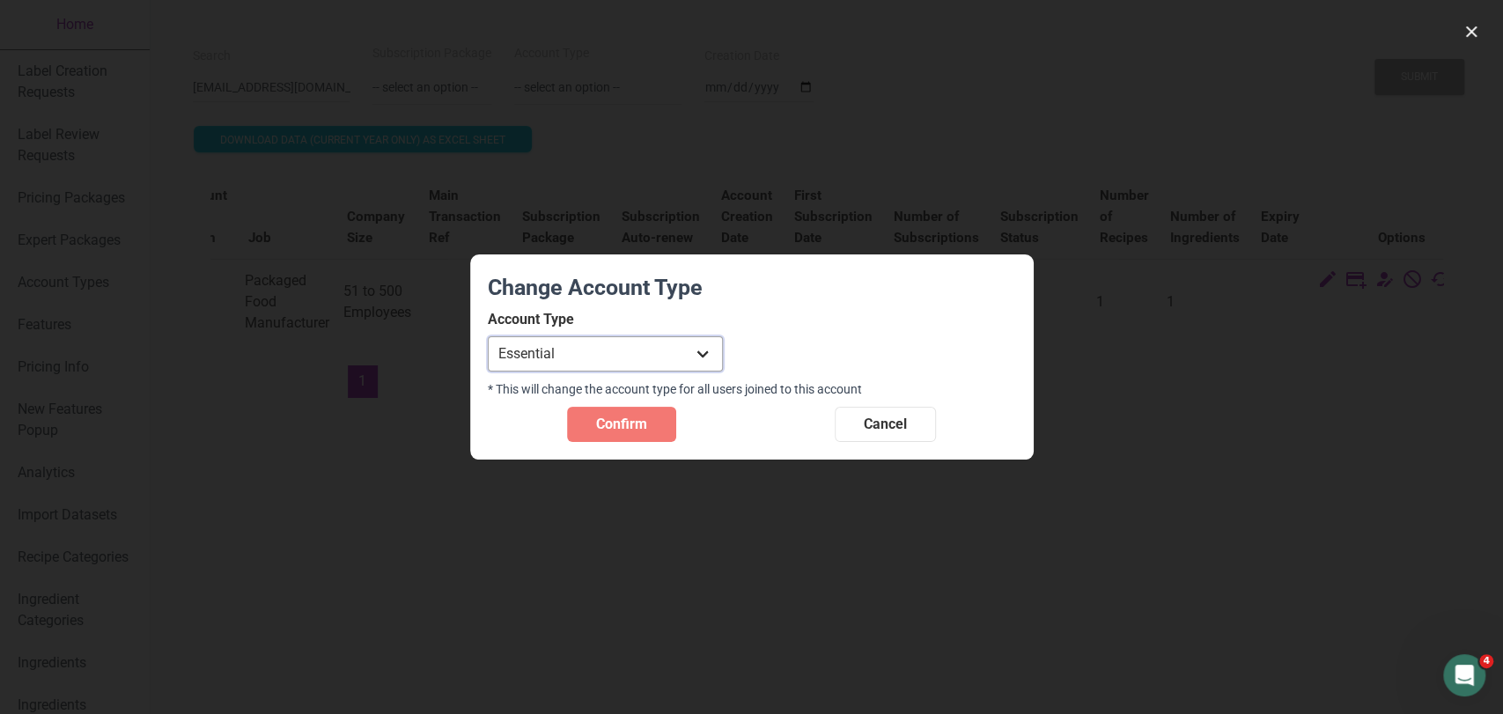
click at [642, 351] on select "Individual Essential Pro Business Old Enterprise 3 Users (799$) Old Enterprise …" at bounding box center [605, 353] width 235 height 35
select select "13"
click at [488, 336] on select "Individual Essential Pro Business Old Enterprise 3 Users (799$) Old Enterprise …" at bounding box center [605, 353] width 235 height 35
click at [640, 424] on span "Confirm" at bounding box center [621, 424] width 51 height 21
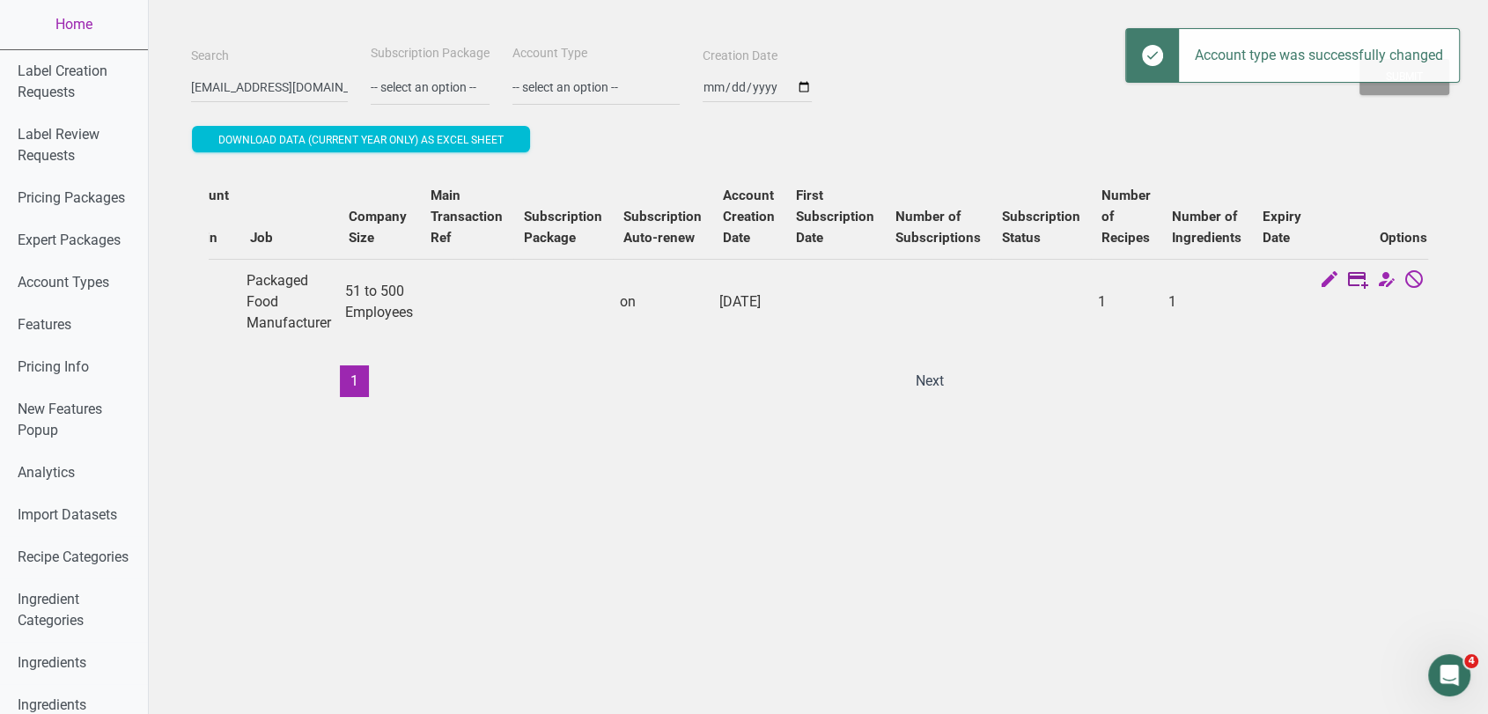
click at [1347, 280] on icon at bounding box center [1357, 281] width 21 height 25
select select "US"
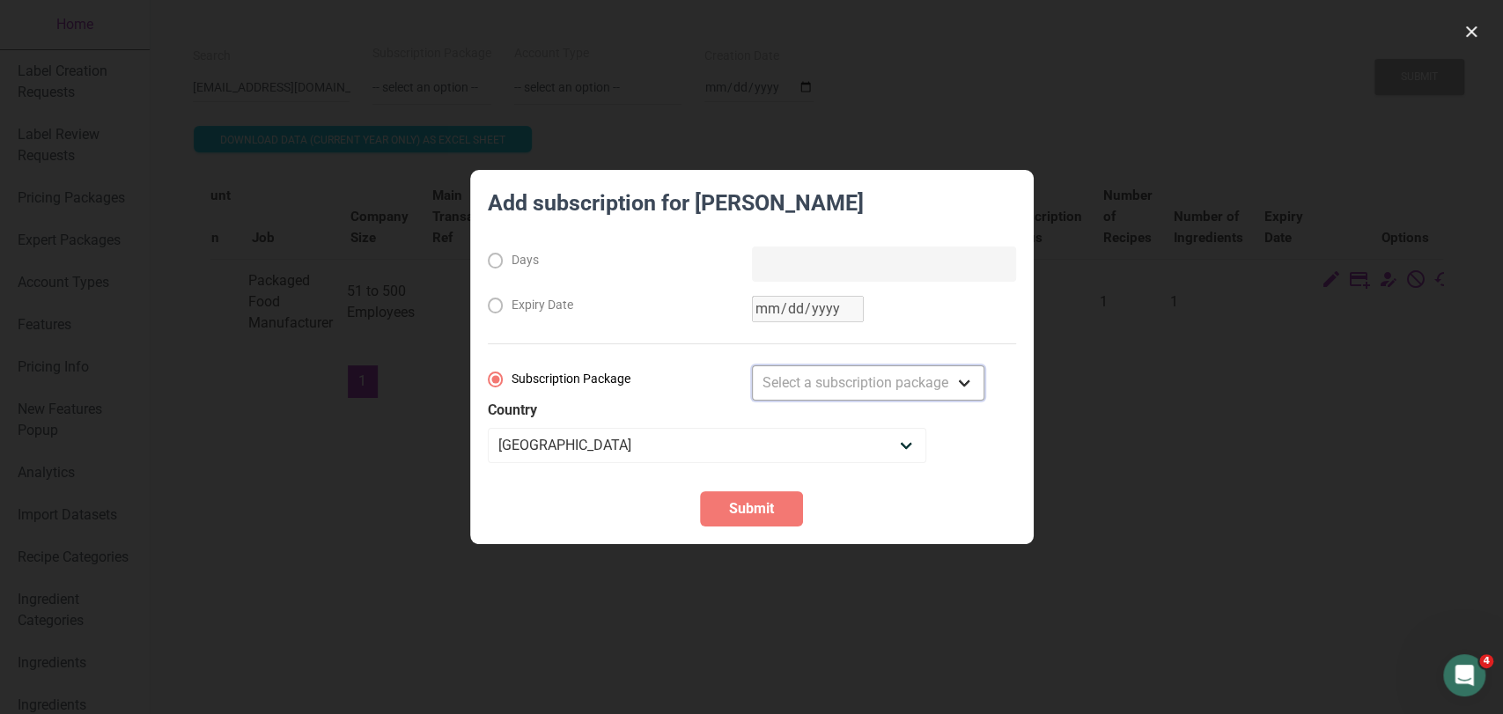
click at [941, 370] on select "Select a subscription package Monthly Yearly Quarterly Free Trial" at bounding box center [868, 382] width 232 height 35
select select "8"
click at [752, 365] on select "Select a subscription package Monthly Yearly Quarterly Free Trial" at bounding box center [868, 382] width 232 height 35
click at [777, 524] on button "Submit" at bounding box center [751, 508] width 103 height 35
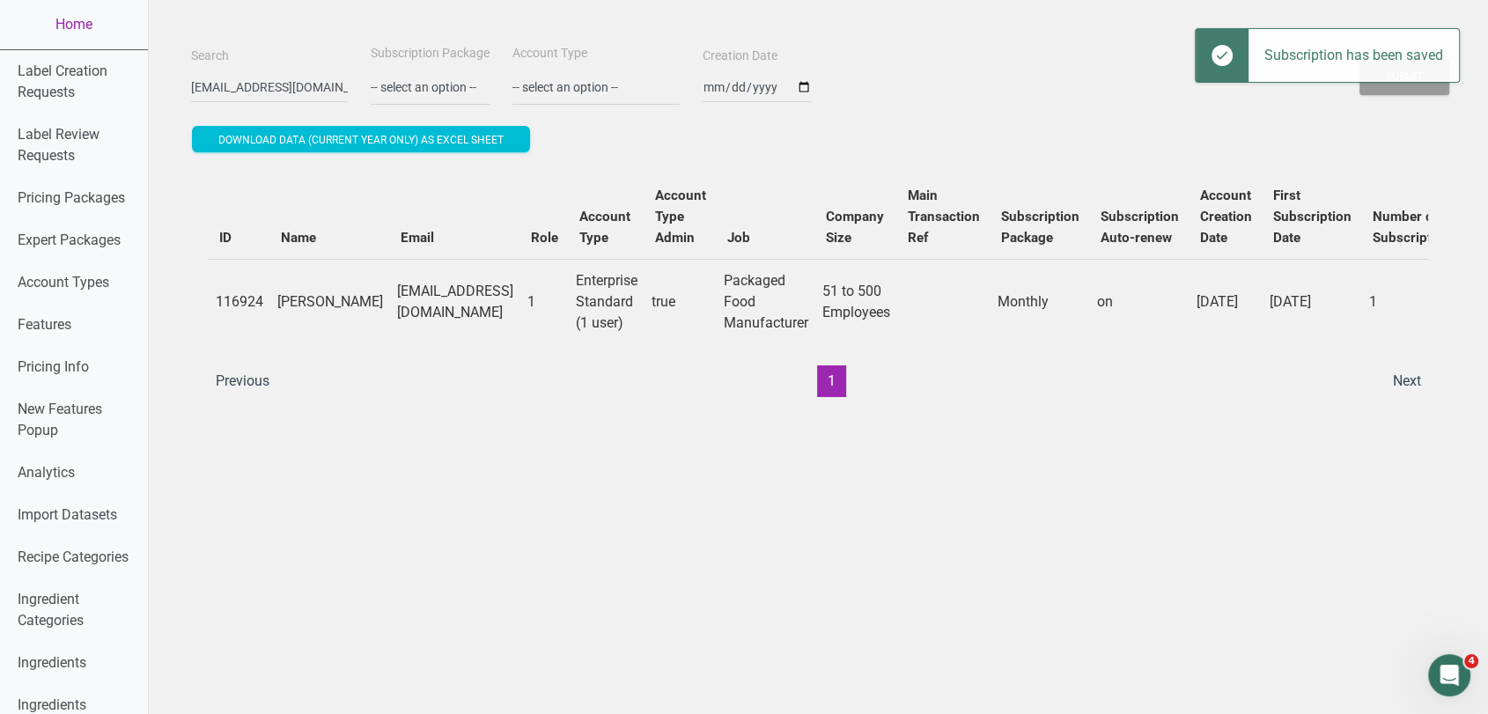
scroll to position [0, 483]
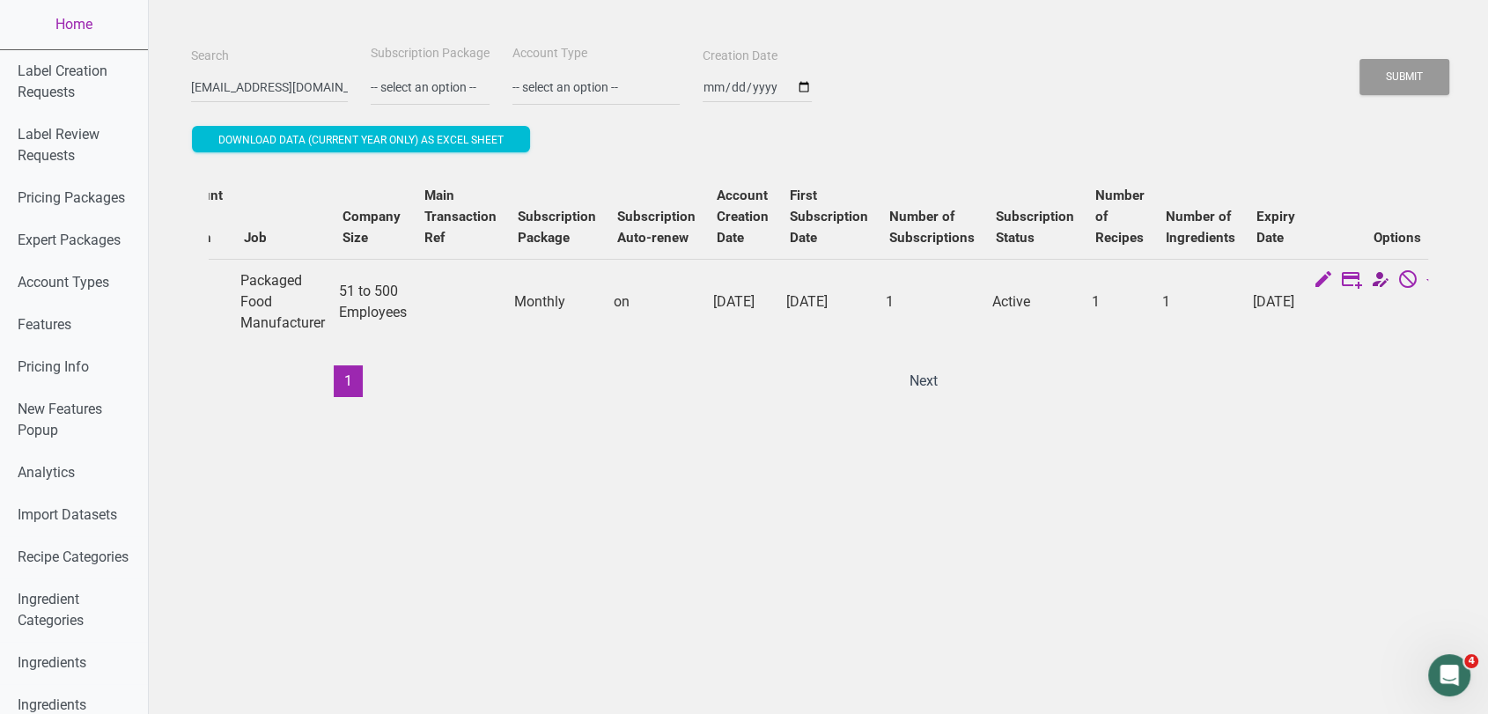
click at [1369, 282] on icon at bounding box center [1379, 281] width 21 height 25
select select "13"
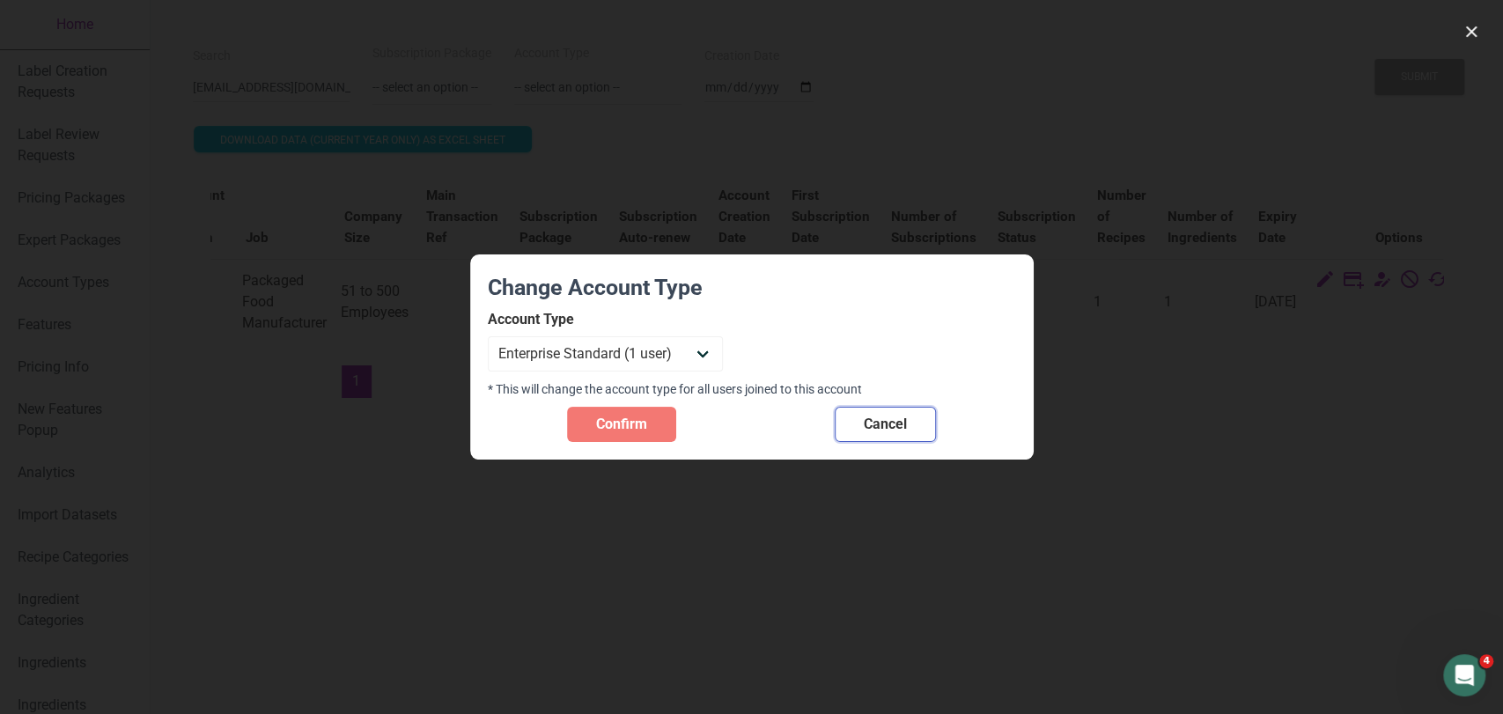
click at [909, 410] on button "Cancel" at bounding box center [885, 424] width 101 height 35
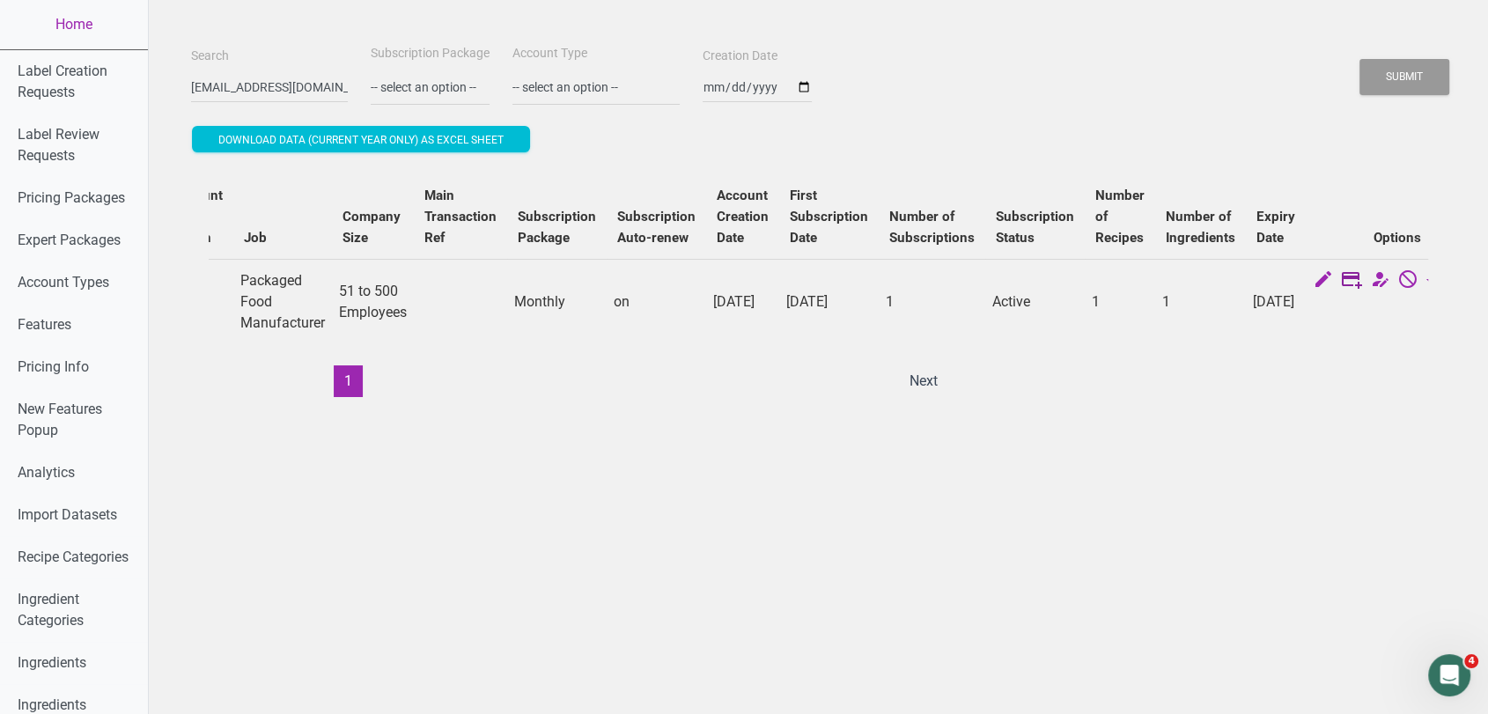
click at [1341, 283] on icon at bounding box center [1351, 281] width 21 height 25
select select "US"
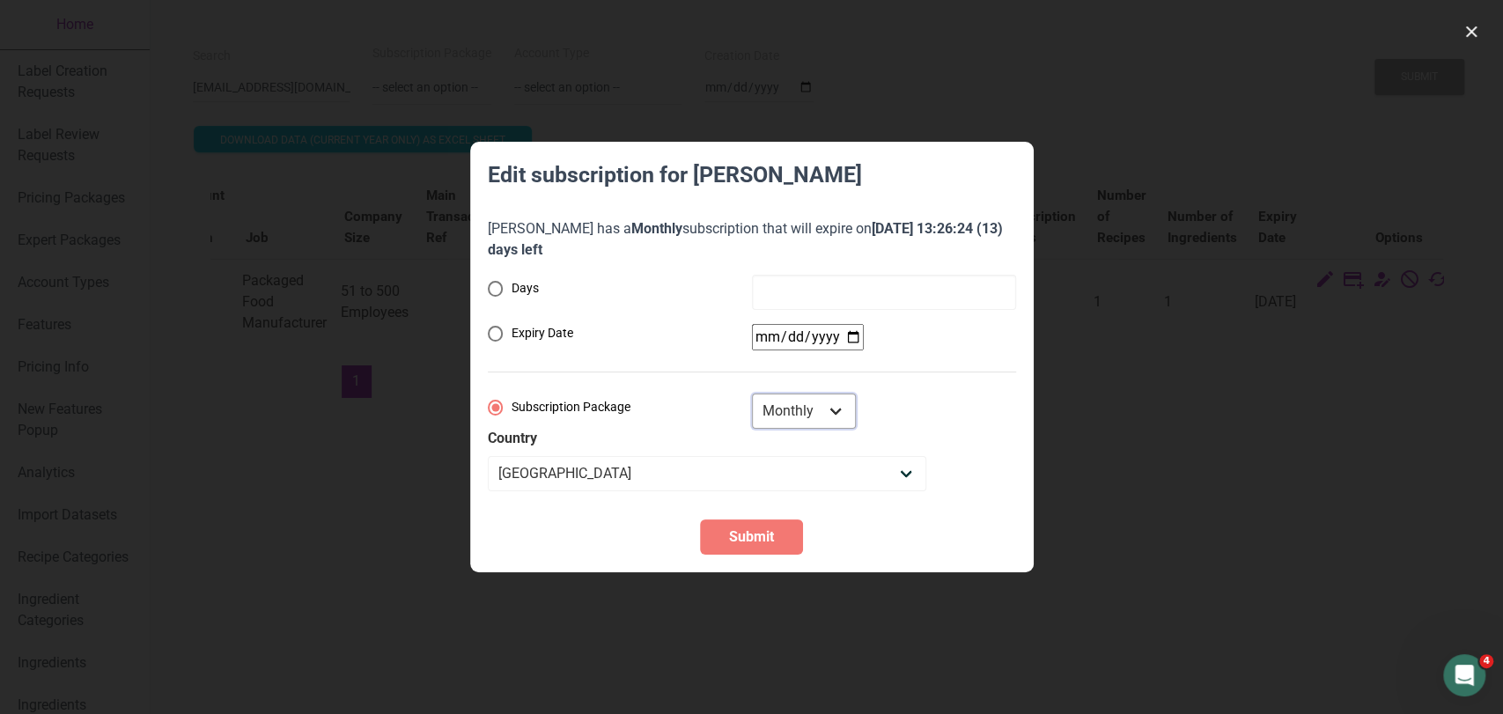
click at [822, 403] on select "Monthly Yearly Quarterly Free Trial" at bounding box center [804, 411] width 104 height 35
select select "8"
click at [752, 394] on select "Monthly Yearly Quarterly Free Trial" at bounding box center [804, 411] width 104 height 35
click at [838, 352] on div "Days Expiry Date Subscription Package Monthly Yearly Quarterly Free Trial Count…" at bounding box center [752, 383] width 528 height 217
radio input "true"
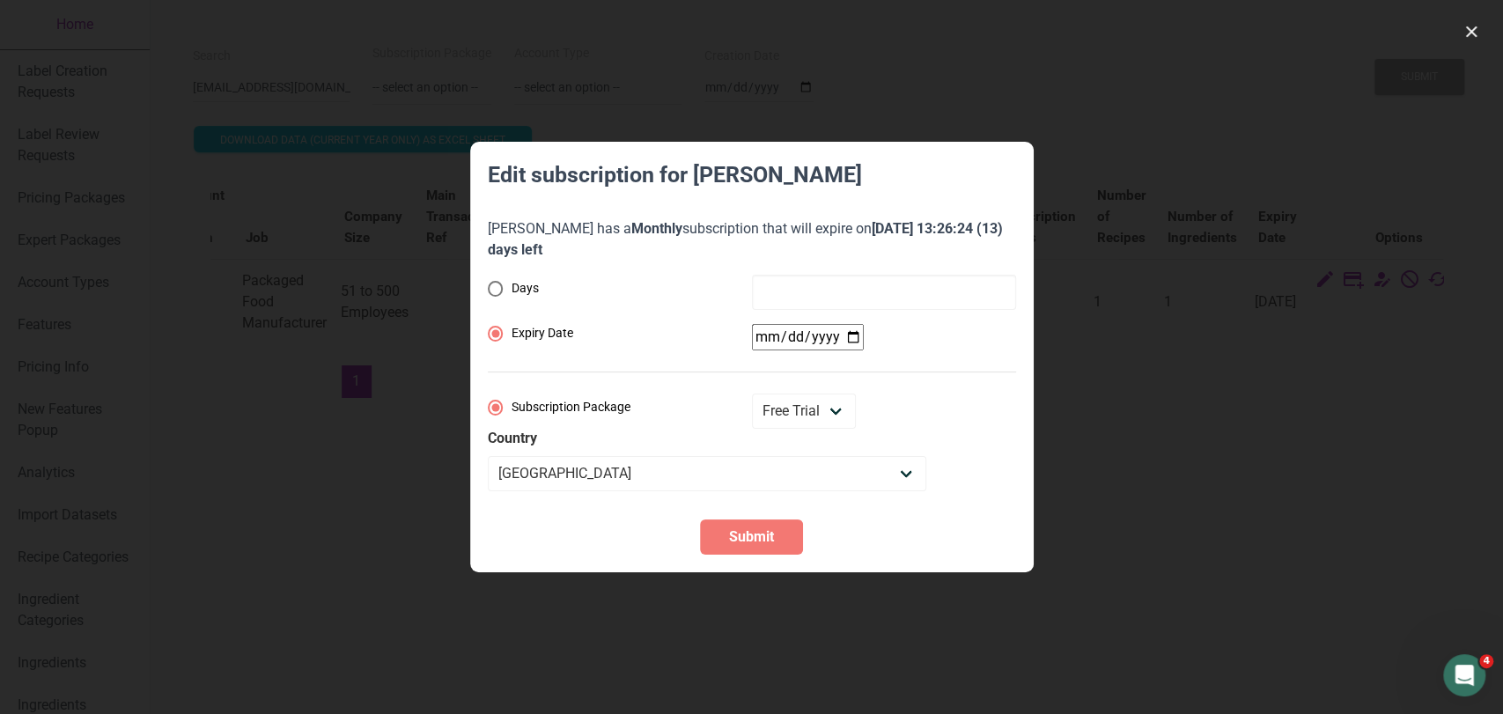
radio input "false"
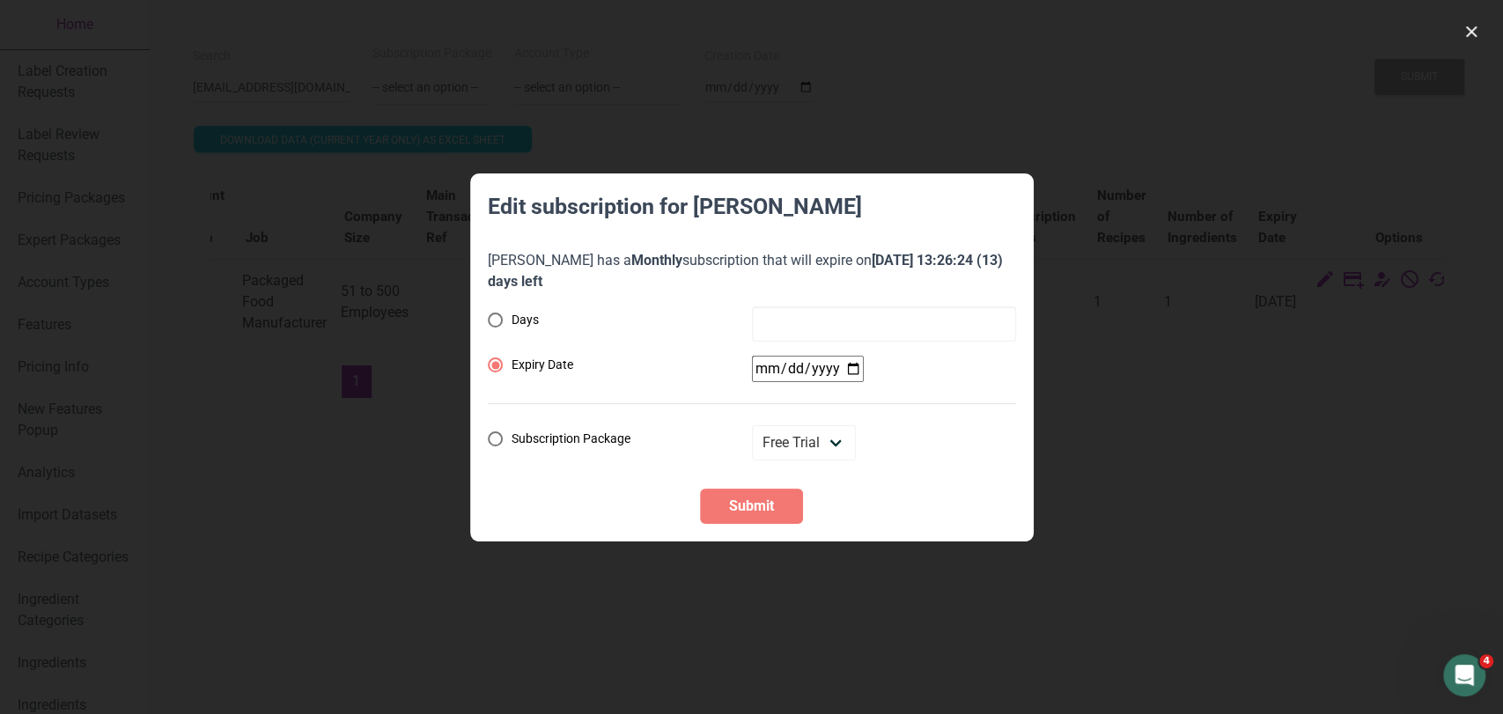
click at [838, 339] on div "Days Expiry Date Subscription Package Monthly Yearly Quarterly Free Trial" at bounding box center [752, 383] width 528 height 154
click at [855, 357] on input "date" at bounding box center [808, 369] width 112 height 26
click at [854, 366] on input "date" at bounding box center [808, 369] width 112 height 26
type input "2025-09-21"
click at [753, 509] on span "Submit" at bounding box center [751, 506] width 45 height 21
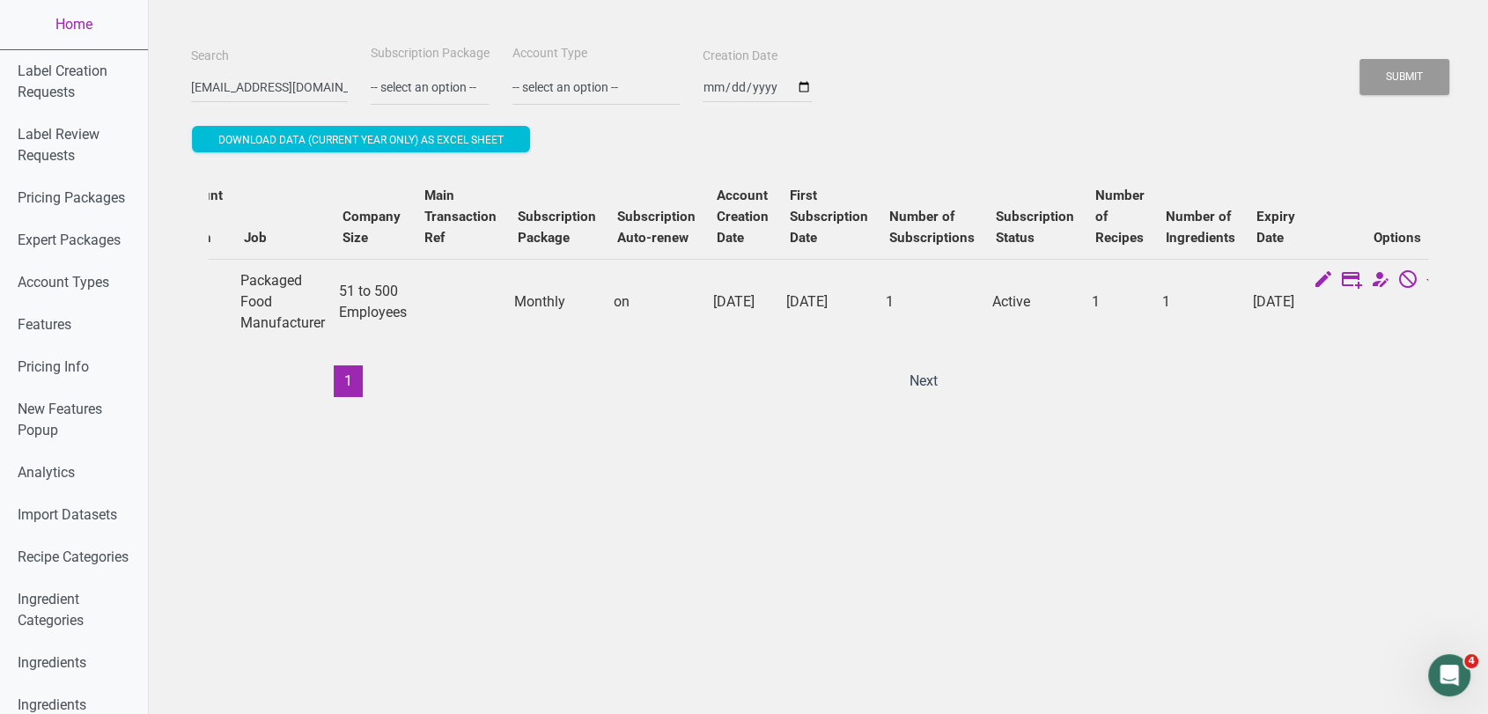
drag, startPoint x: 865, startPoint y: 396, endPoint x: 405, endPoint y: 355, distance: 461.5
click at [405, 355] on div "ID Name Email Role Account Type Account Type Admin Job Company Size Main Transa…" at bounding box center [819, 285] width 1220 height 223
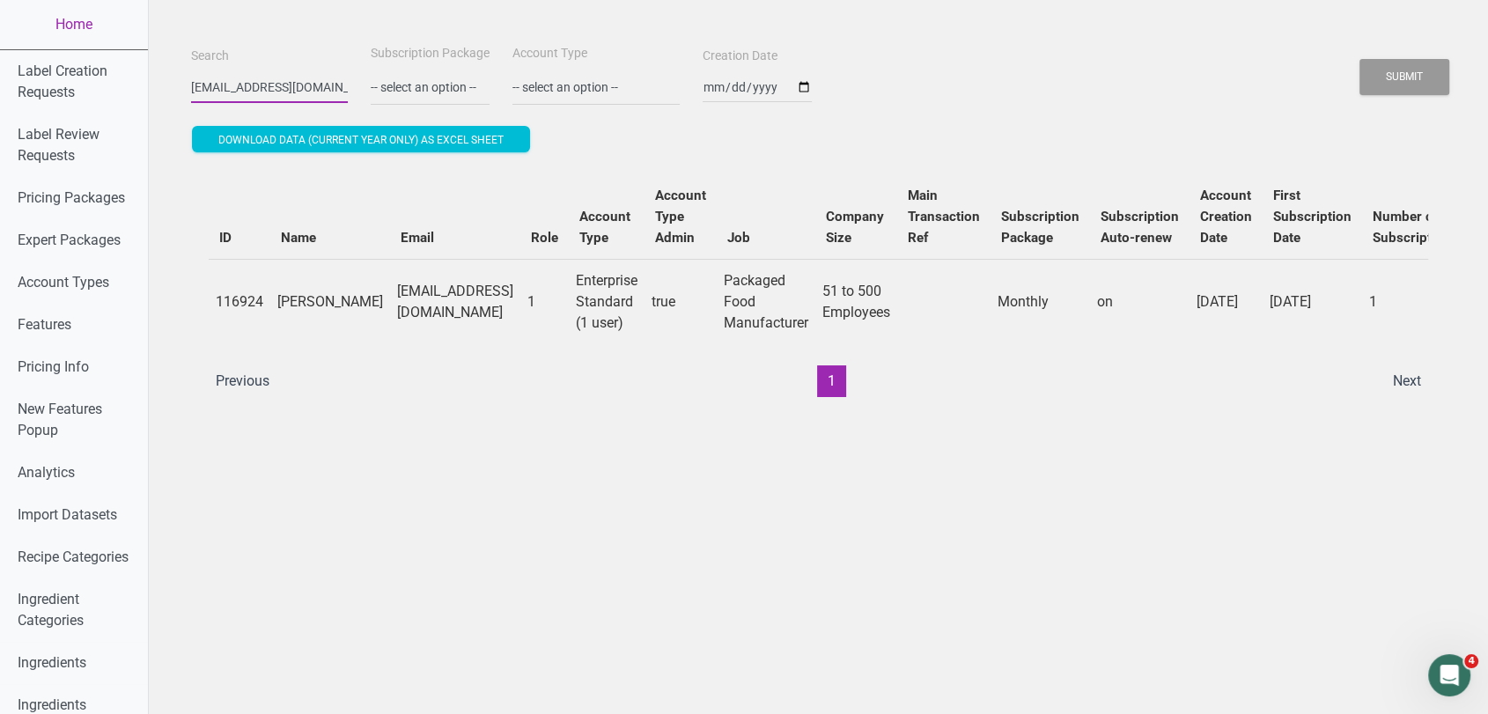
click at [252, 81] on input "jscott@aquastar.com" at bounding box center [269, 87] width 157 height 32
paste input "dshyng"
click at [252, 81] on input "jscott@aquastar.com" at bounding box center [269, 87] width 157 height 32
type input "dshyng@aquastar.com"
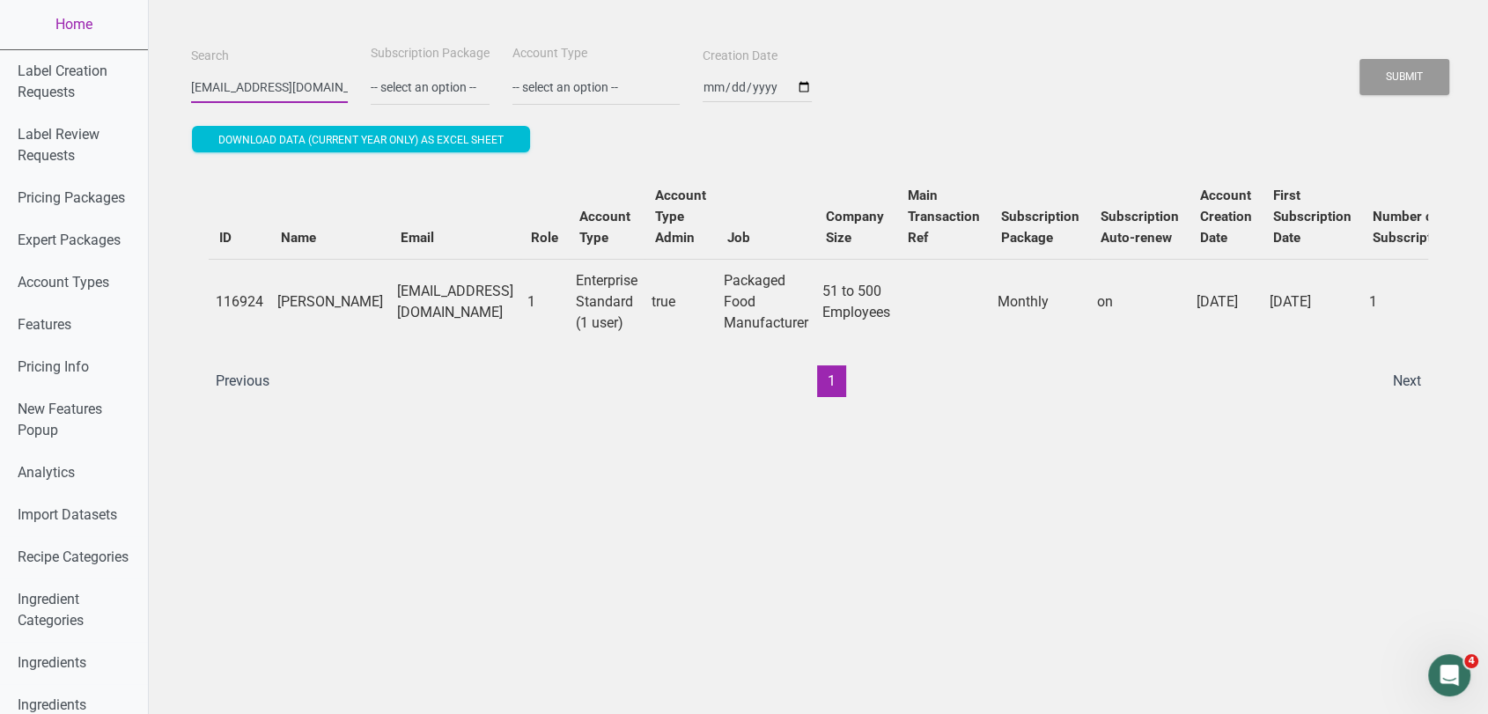
click at [1360, 59] on button "Submit" at bounding box center [1405, 77] width 90 height 36
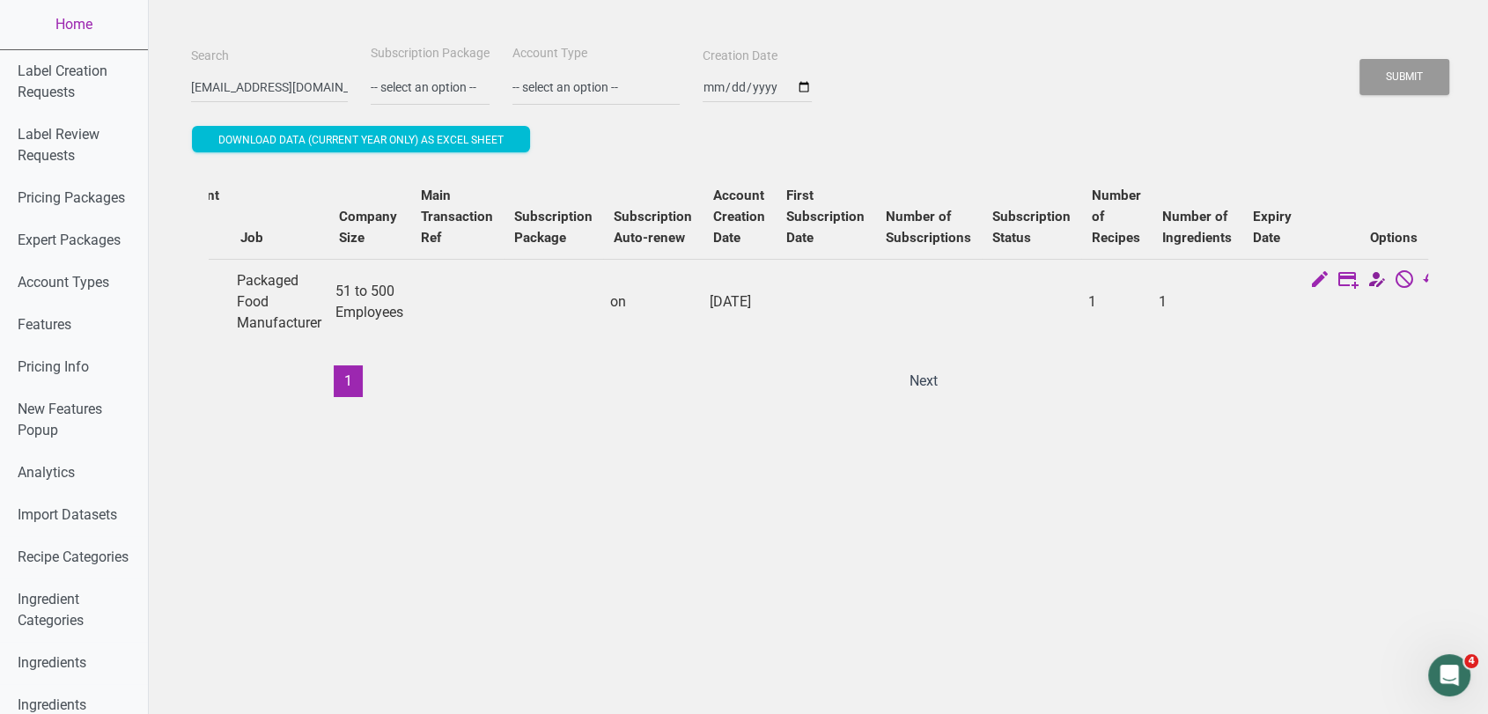
click at [1366, 281] on icon at bounding box center [1376, 281] width 21 height 25
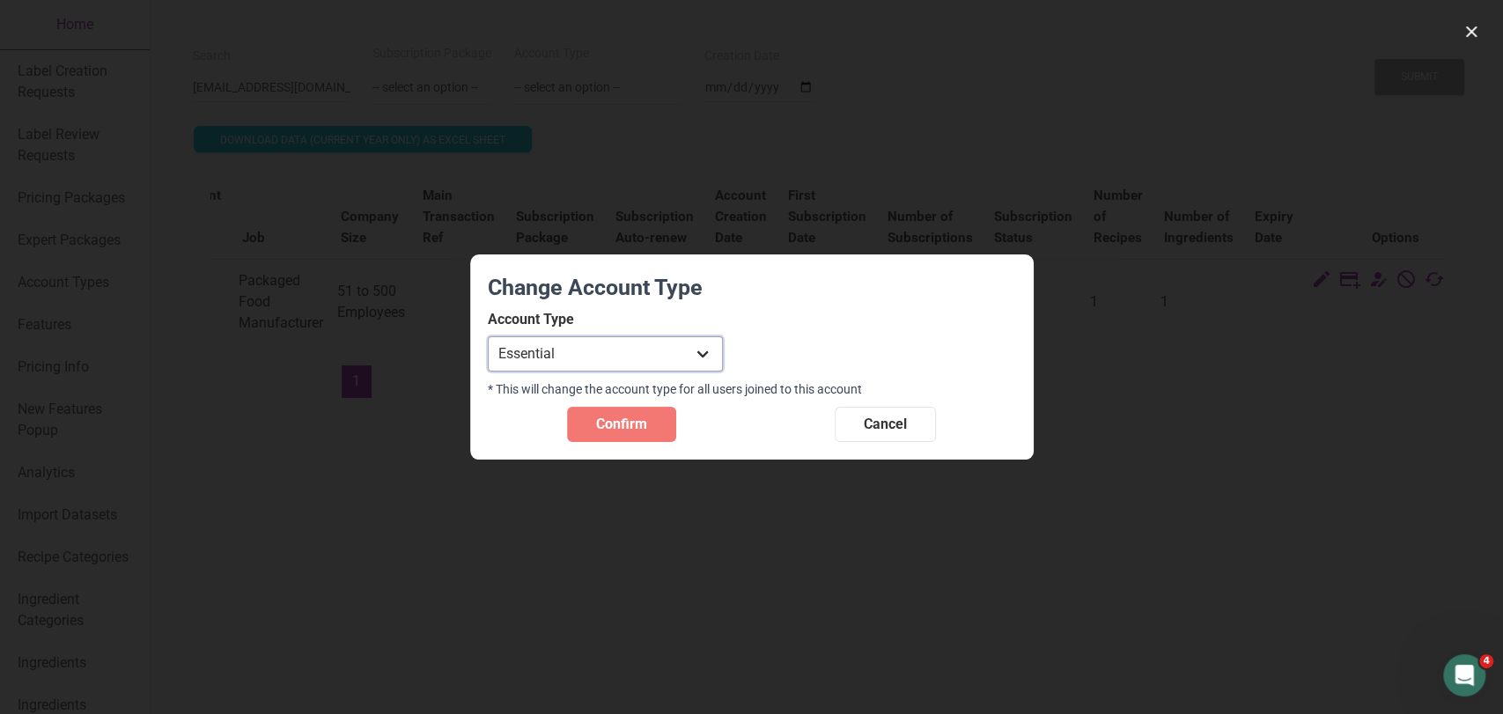
click at [609, 354] on select "Individual Essential Pro Business Old Enterprise 3 Users (799$) Old Enterprise …" at bounding box center [605, 353] width 235 height 35
select select "13"
click at [488, 336] on select "Individual Essential Pro Business Old Enterprise 3 Users (799$) Old Enterprise …" at bounding box center [605, 353] width 235 height 35
click at [622, 419] on span "Confirm" at bounding box center [621, 424] width 51 height 21
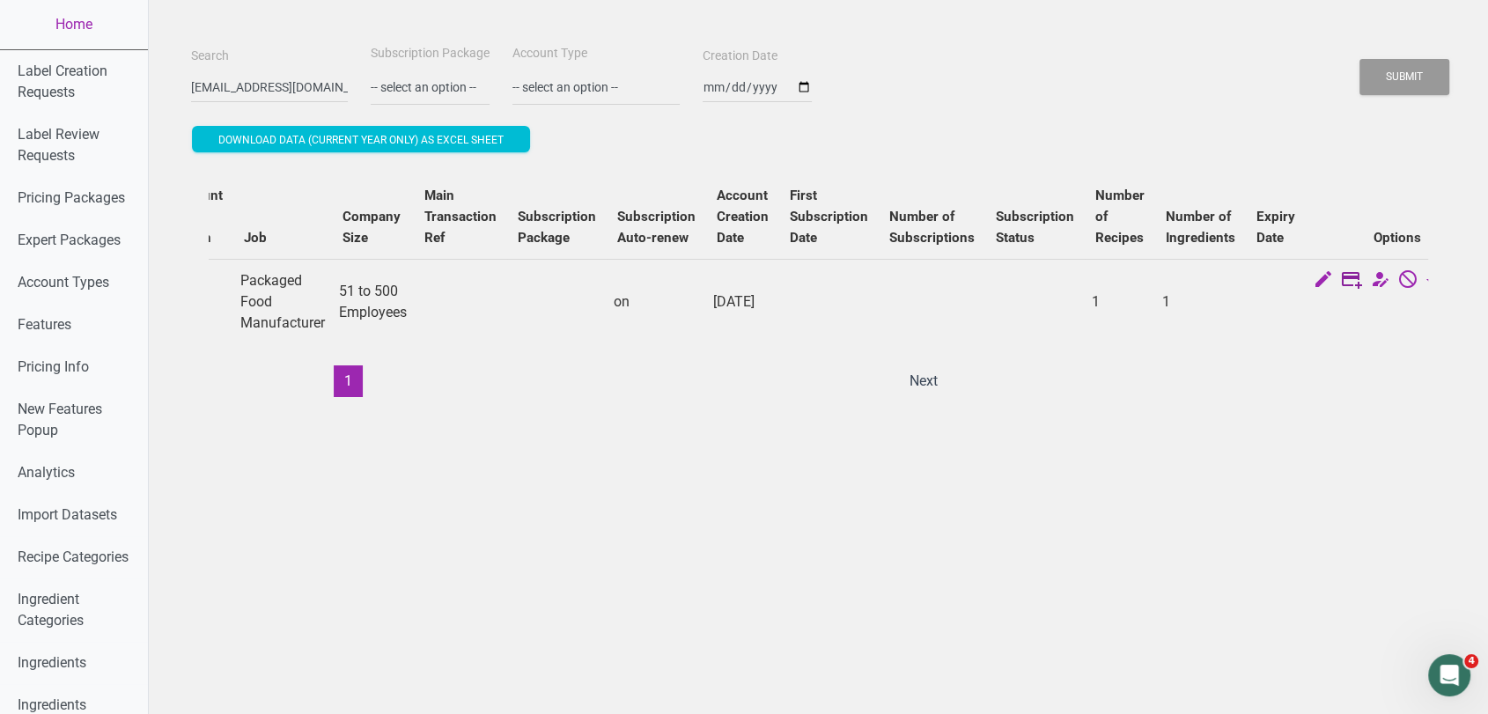
click at [1341, 280] on icon at bounding box center [1351, 281] width 21 height 25
select select "US"
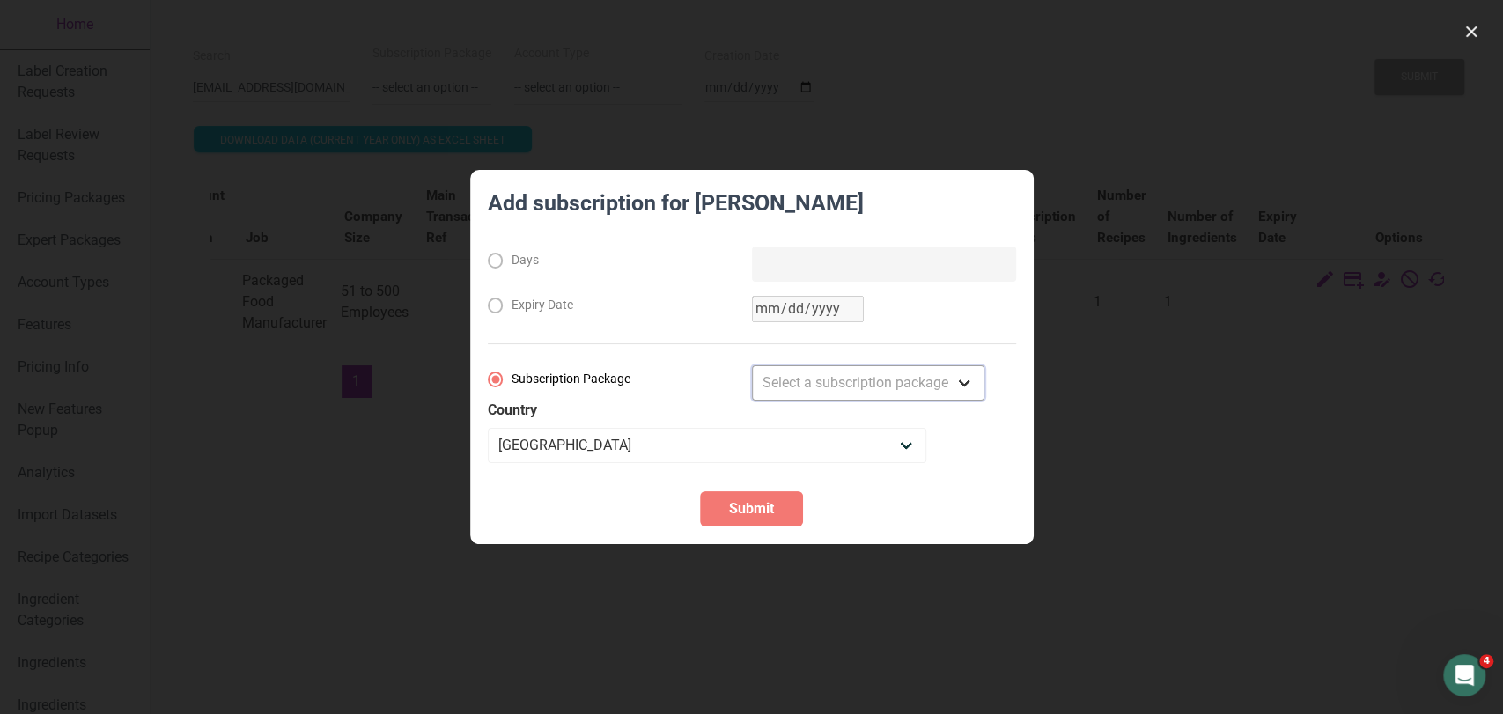
click at [871, 385] on select "Select a subscription package Monthly Yearly Quarterly Free Trial" at bounding box center [868, 382] width 232 height 35
select select "8"
click at [752, 365] on select "Select a subscription package Monthly Yearly Quarterly Free Trial" at bounding box center [868, 382] width 232 height 35
click at [754, 511] on span "Submit" at bounding box center [751, 508] width 45 height 21
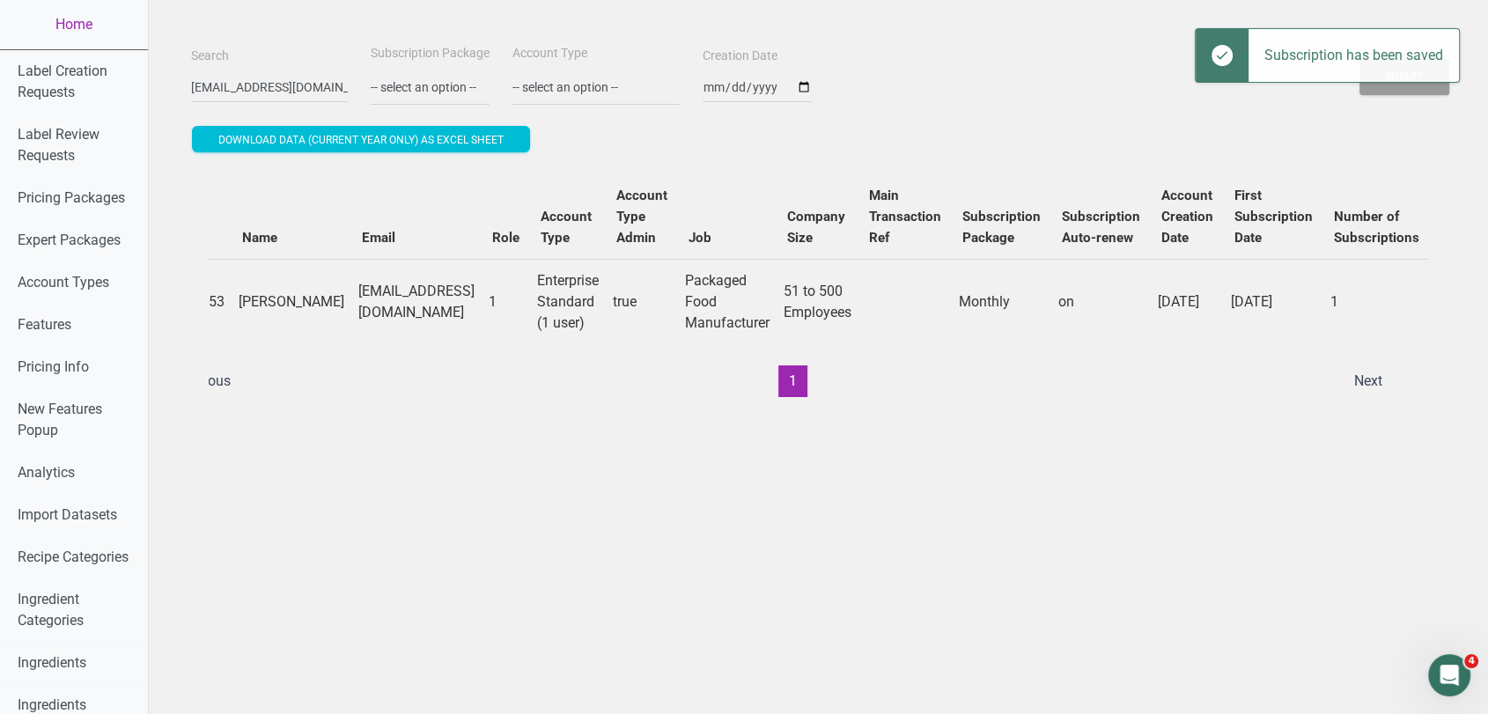
scroll to position [0, 490]
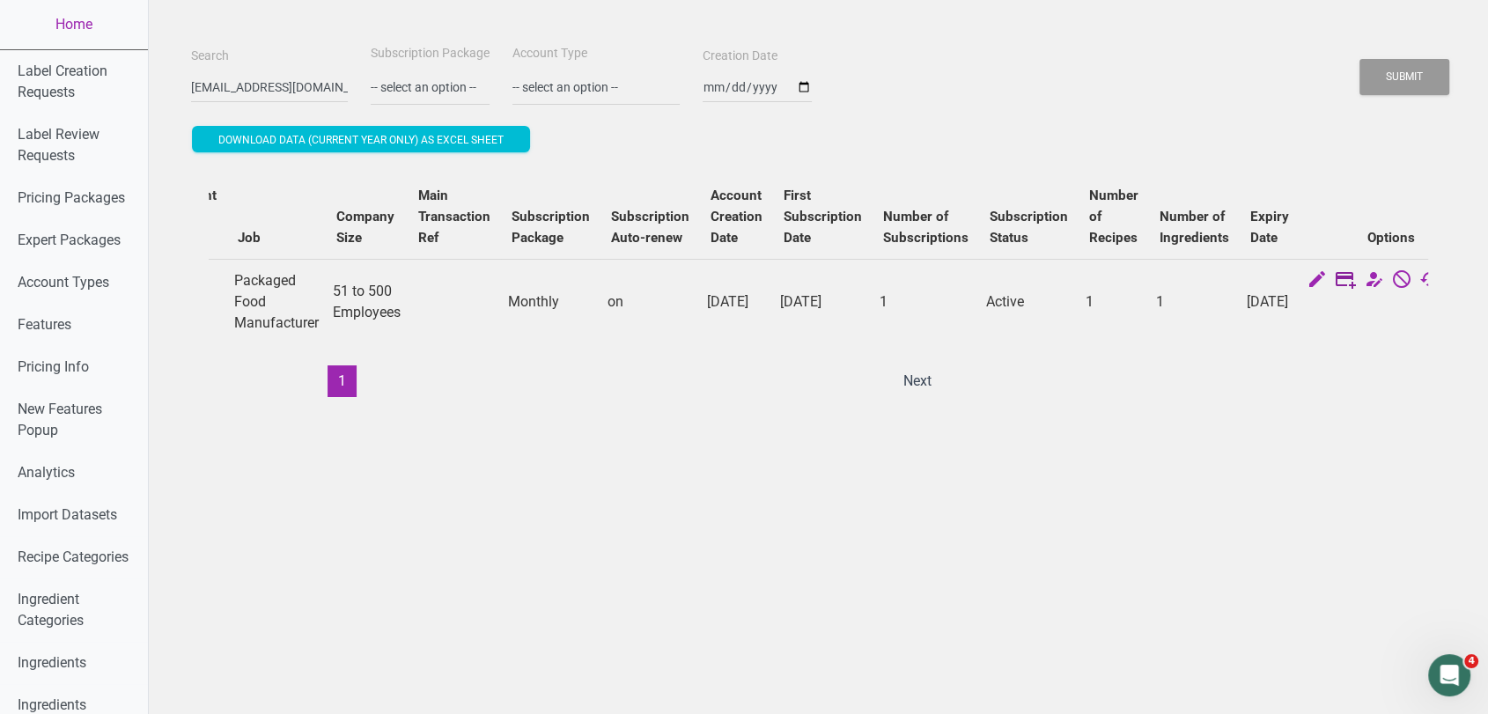
click at [1335, 277] on icon at bounding box center [1345, 281] width 21 height 25
select select "US"
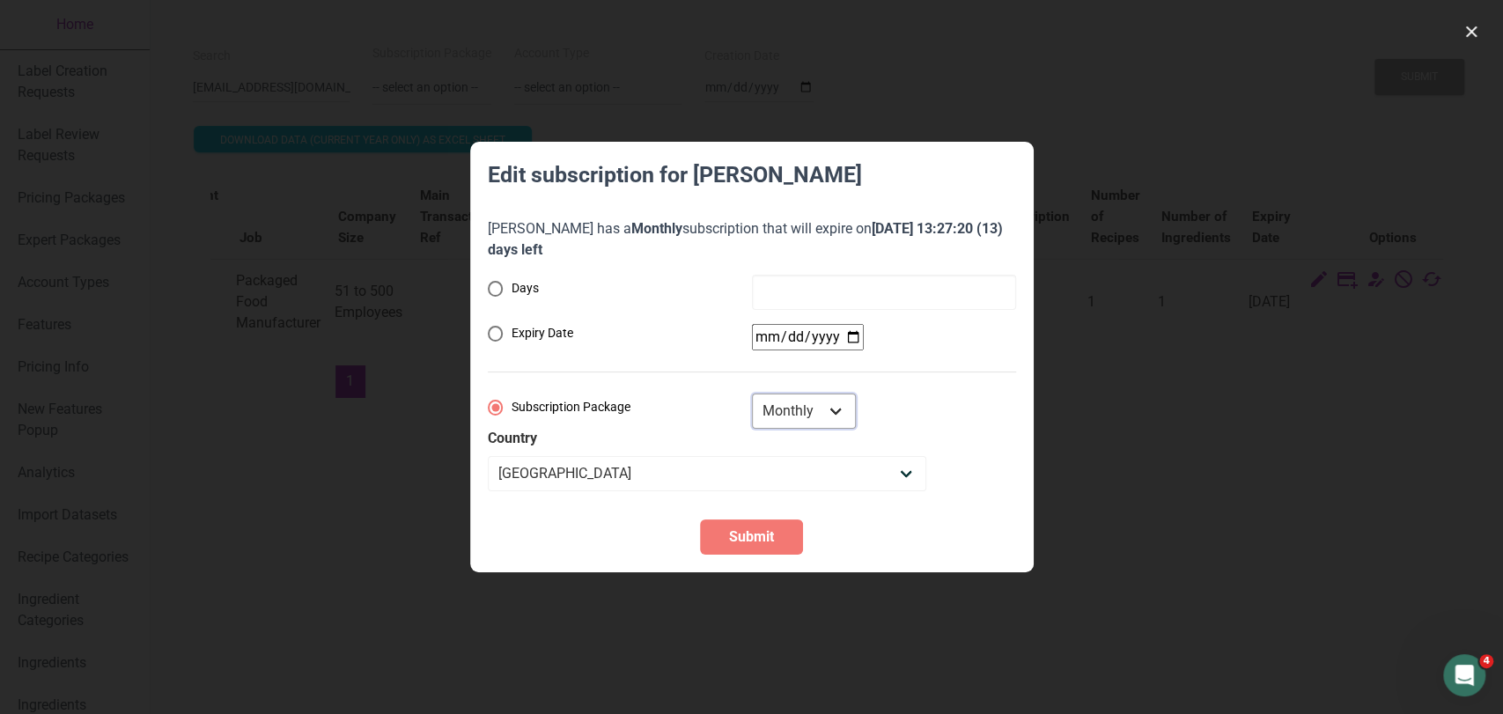
click at [798, 403] on select "Monthly Yearly Quarterly Free Trial" at bounding box center [804, 411] width 104 height 35
select select "8"
click at [752, 394] on select "Monthly Yearly Quarterly Free Trial" at bounding box center [804, 411] width 104 height 35
radio input "true"
radio input "false"
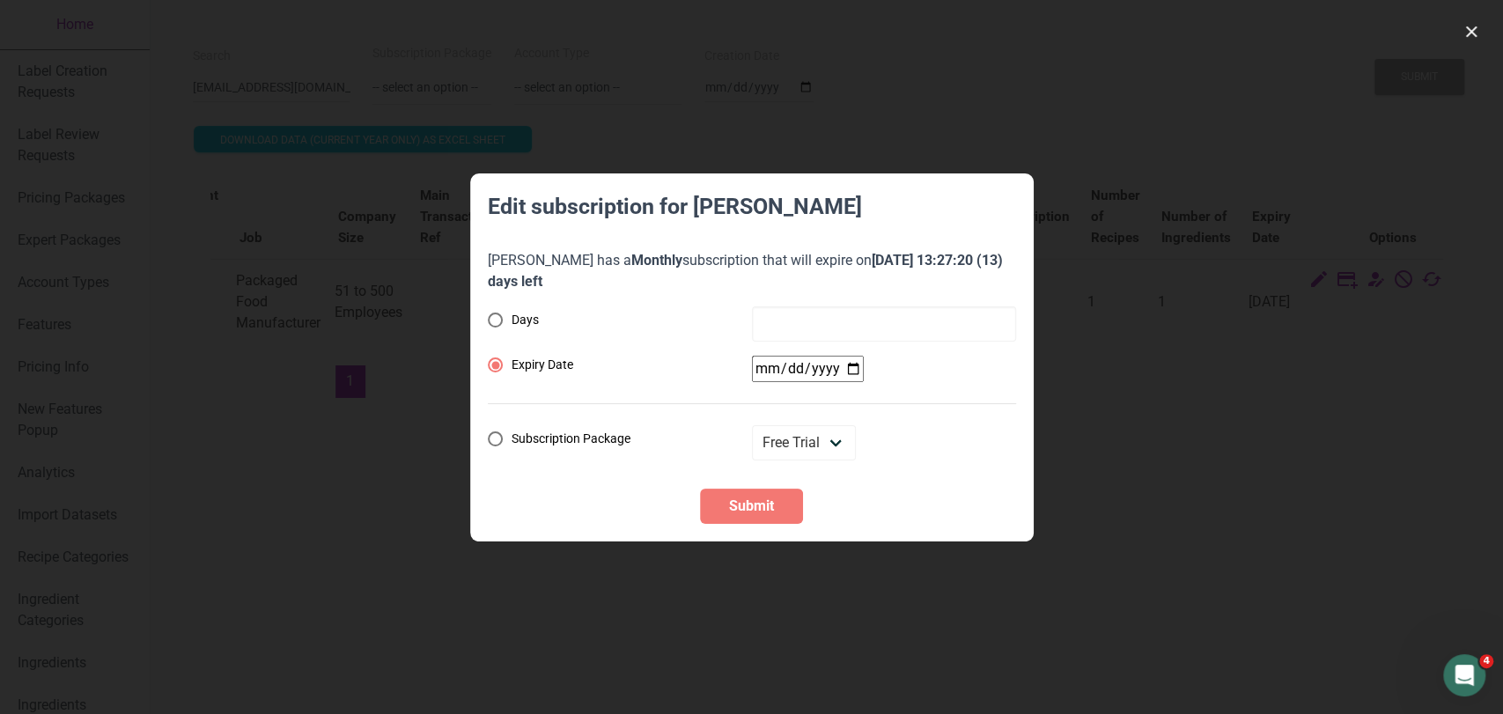
click at [845, 337] on div "Days Expiry Date Subscription Package Monthly Yearly Quarterly Free Trial" at bounding box center [752, 383] width 528 height 154
click at [850, 373] on input "date" at bounding box center [808, 369] width 112 height 26
type input "2025-09-21"
click at [760, 489] on button "Submit" at bounding box center [751, 506] width 103 height 35
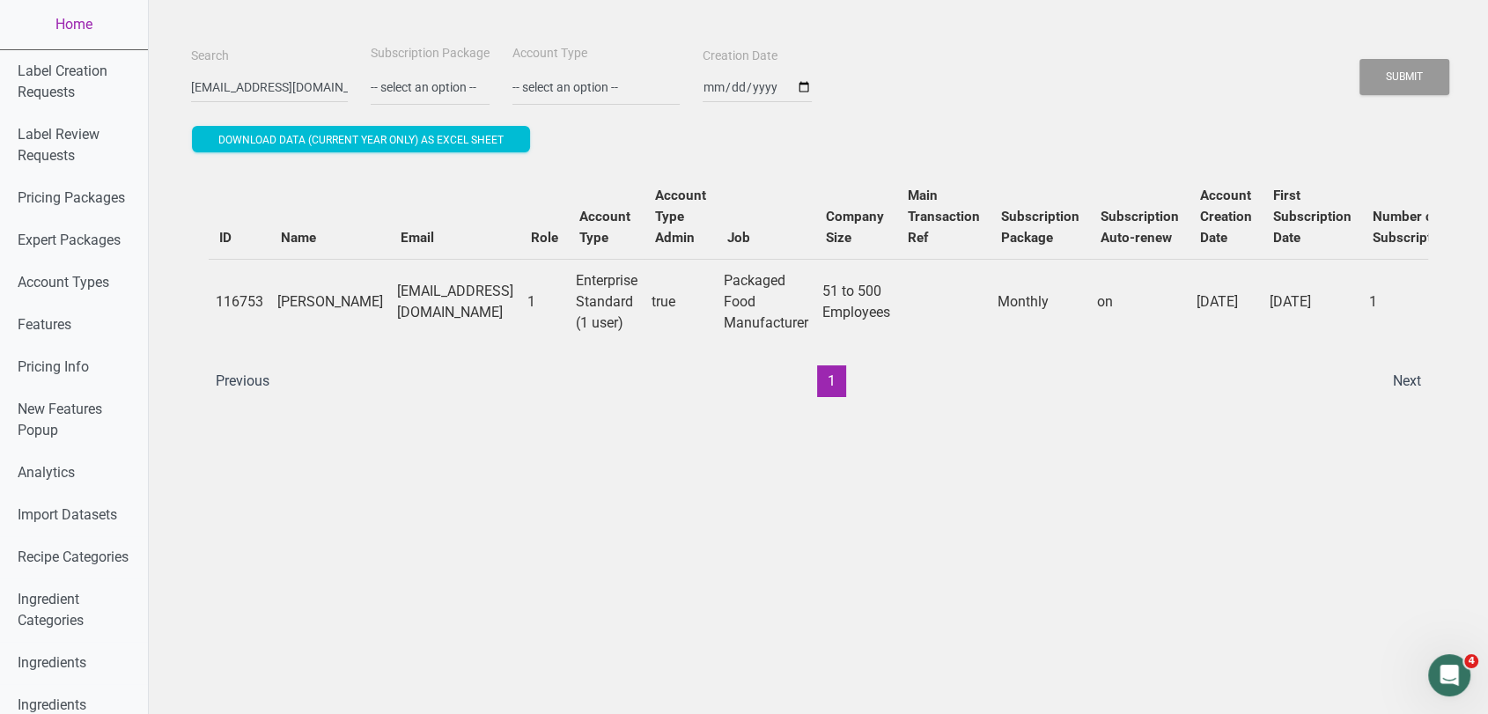
scroll to position [0, 458]
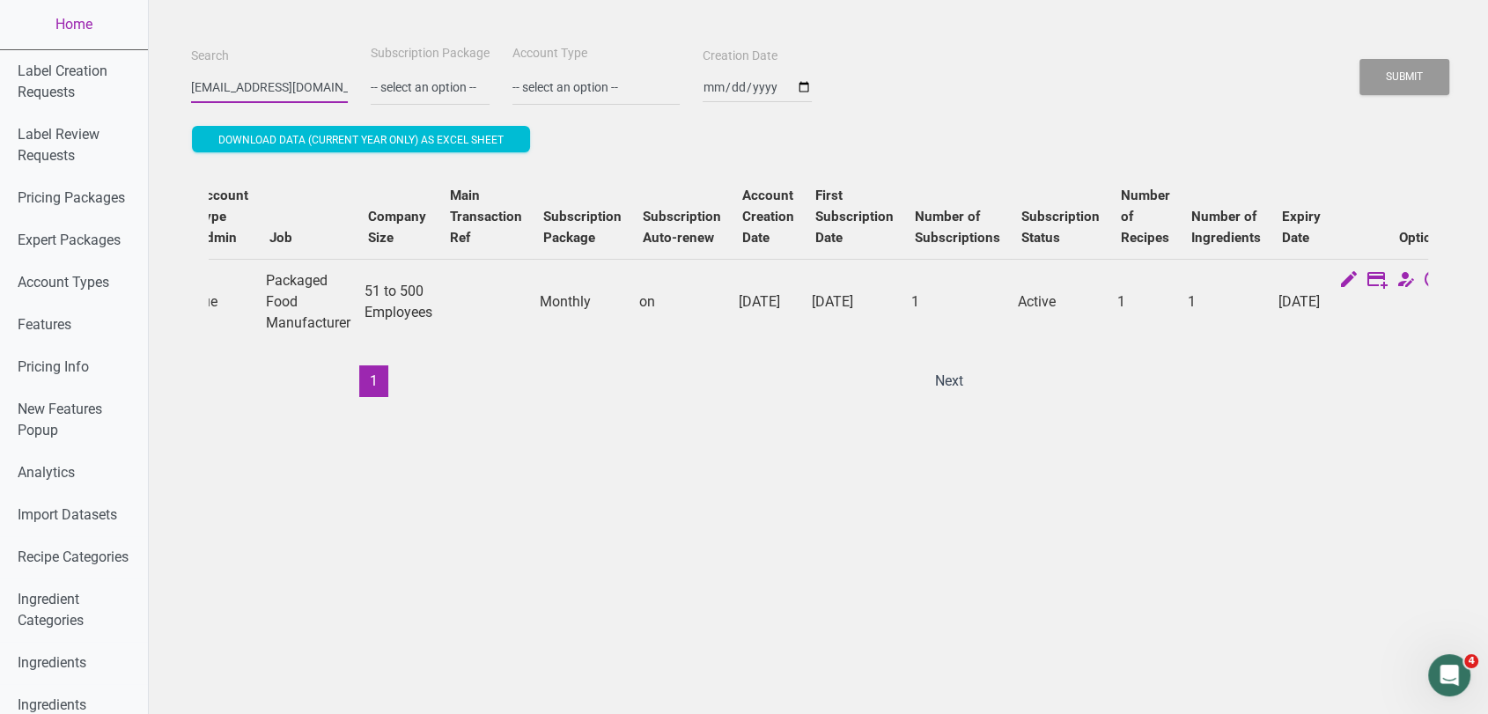
click at [293, 78] on input "dshyng@aquastar.com" at bounding box center [269, 87] width 157 height 32
paste input "jmorones"
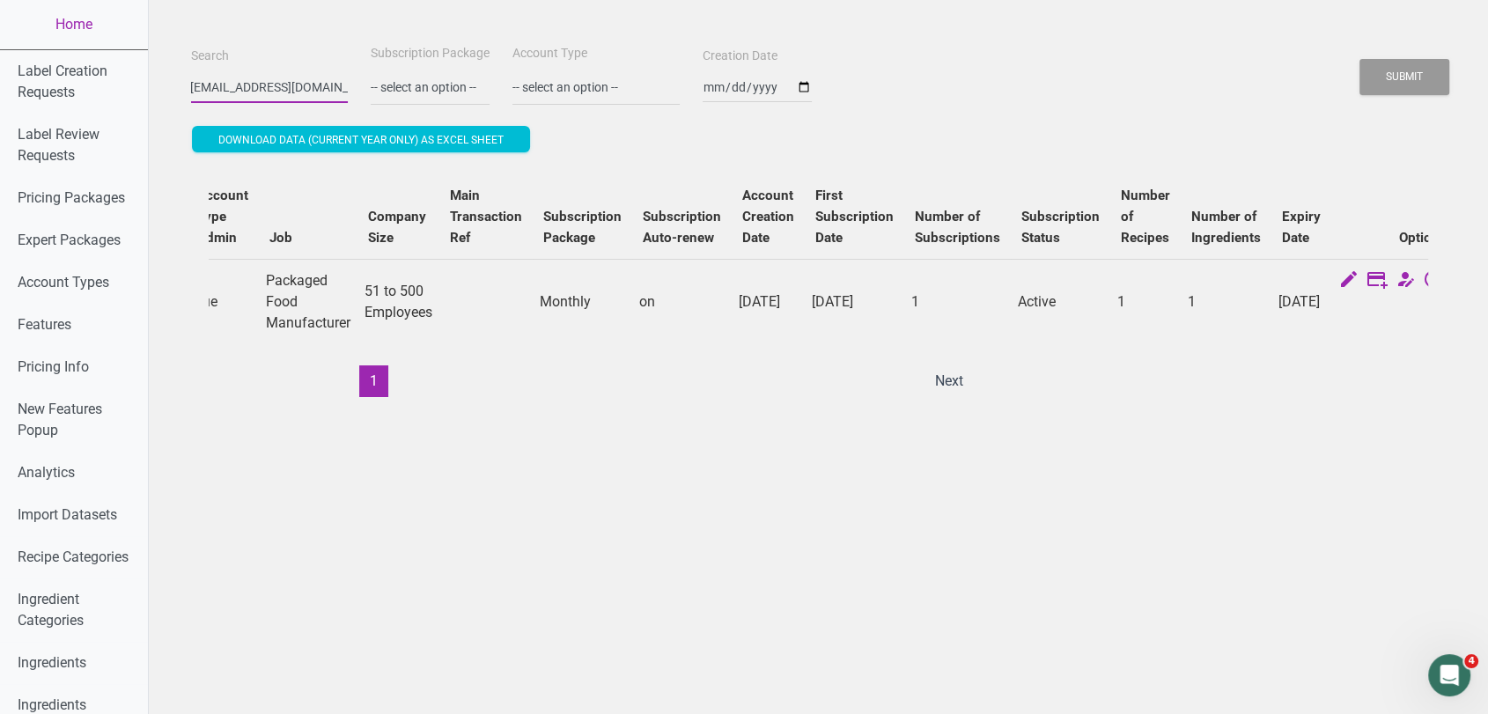
type input "jmorones@aquastar.com"
click at [1360, 59] on button "Submit" at bounding box center [1405, 77] width 90 height 36
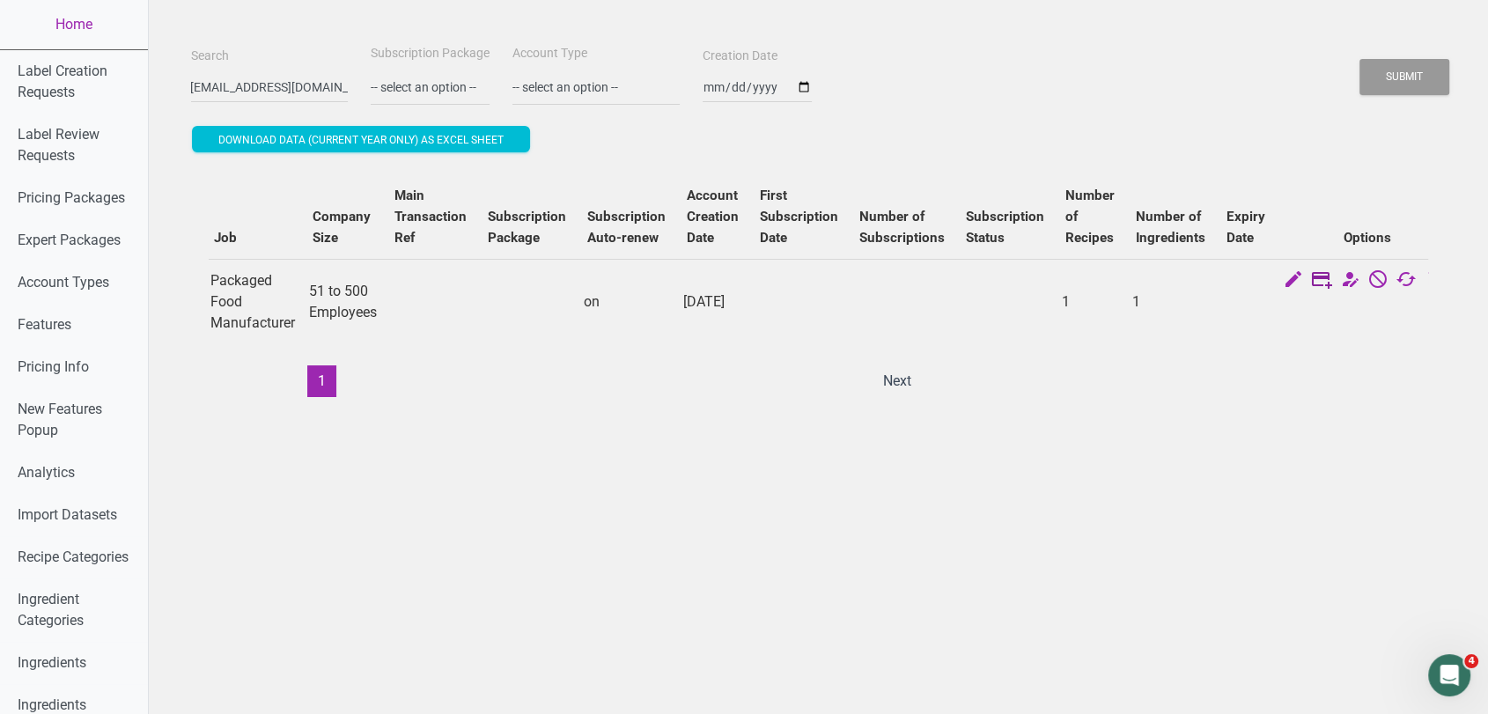
scroll to position [0, 0]
click at [1311, 277] on icon at bounding box center [1321, 281] width 21 height 25
select select "US"
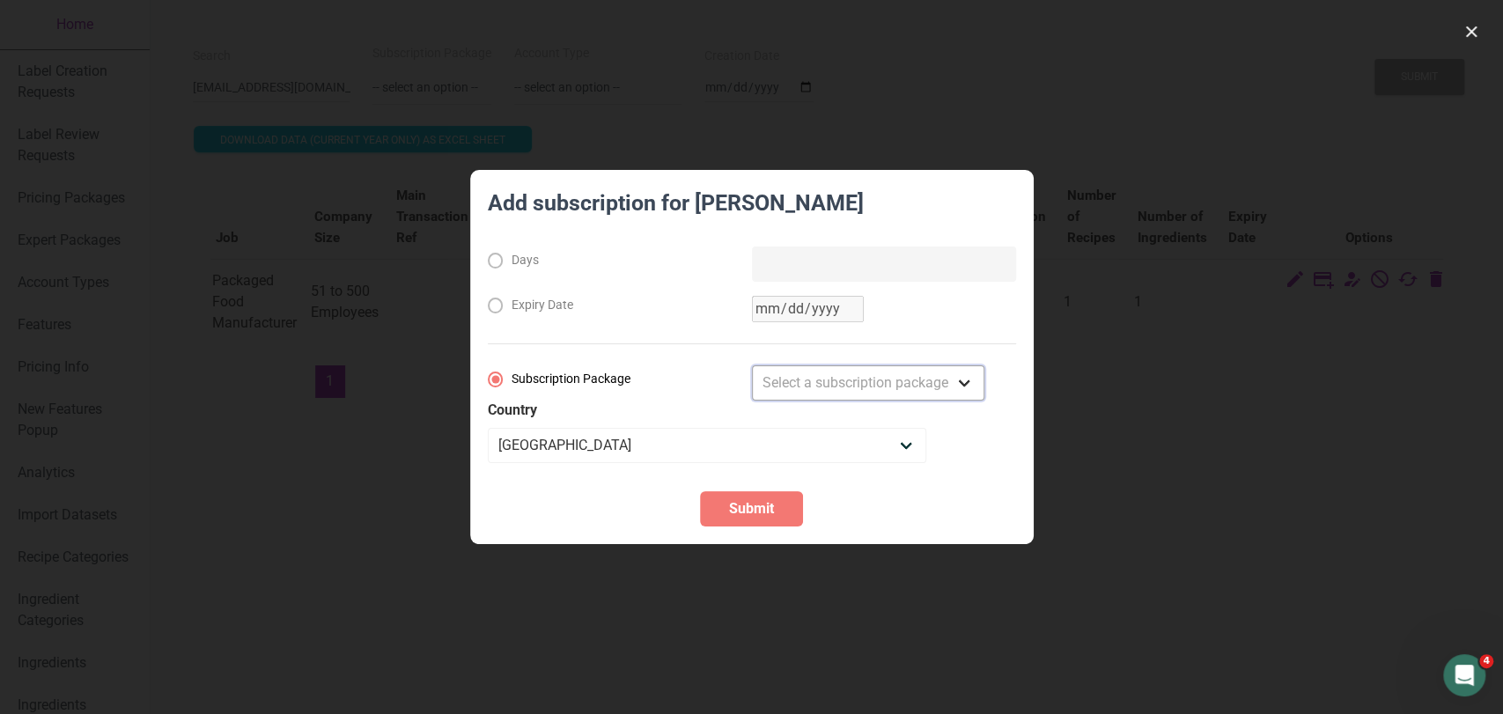
click at [843, 372] on select "Select a subscription package Monthly Yearly Quarterly Free Trial" at bounding box center [868, 382] width 232 height 35
select select "8"
click at [752, 365] on select "Select a subscription package Monthly Yearly Quarterly Free Trial" at bounding box center [868, 382] width 232 height 35
click at [759, 503] on span "Submit" at bounding box center [751, 508] width 45 height 21
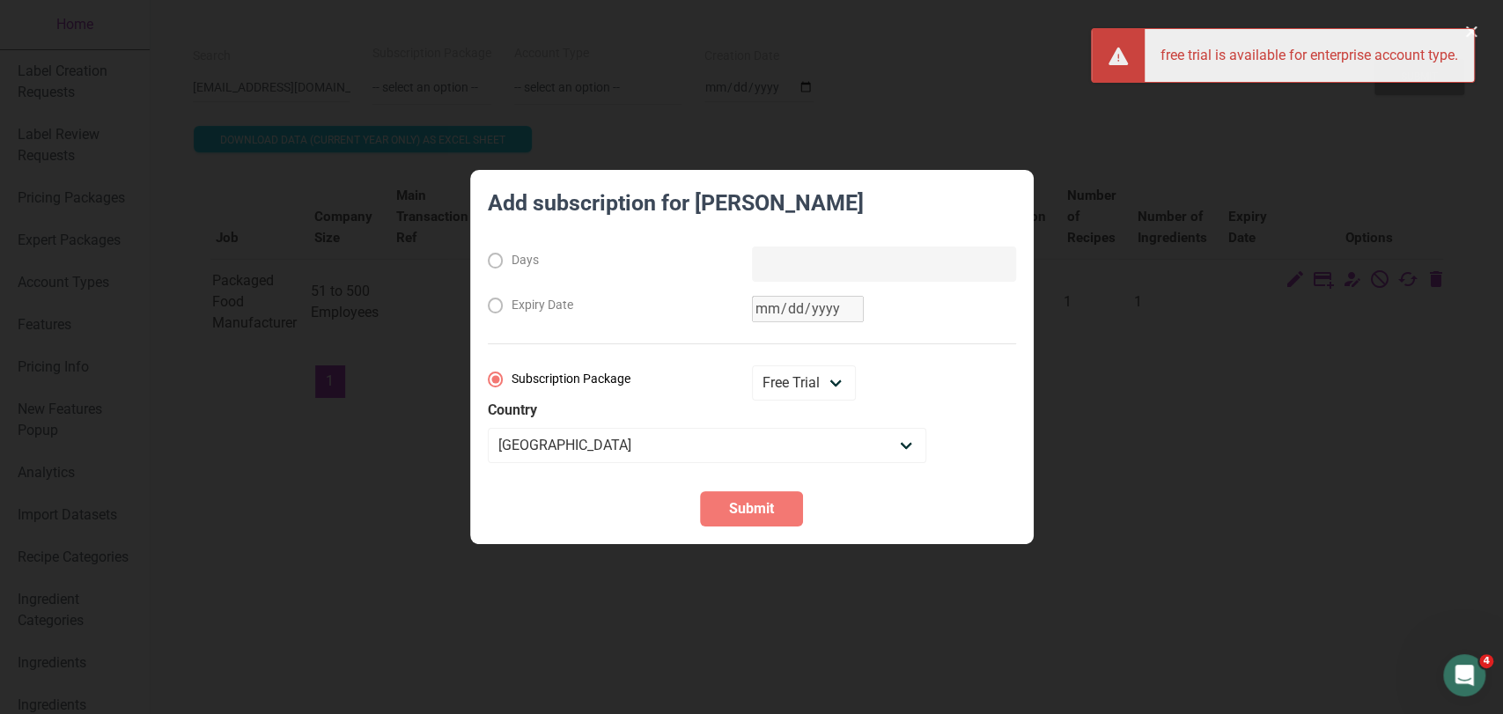
click at [1294, 406] on div at bounding box center [751, 357] width 1503 height 714
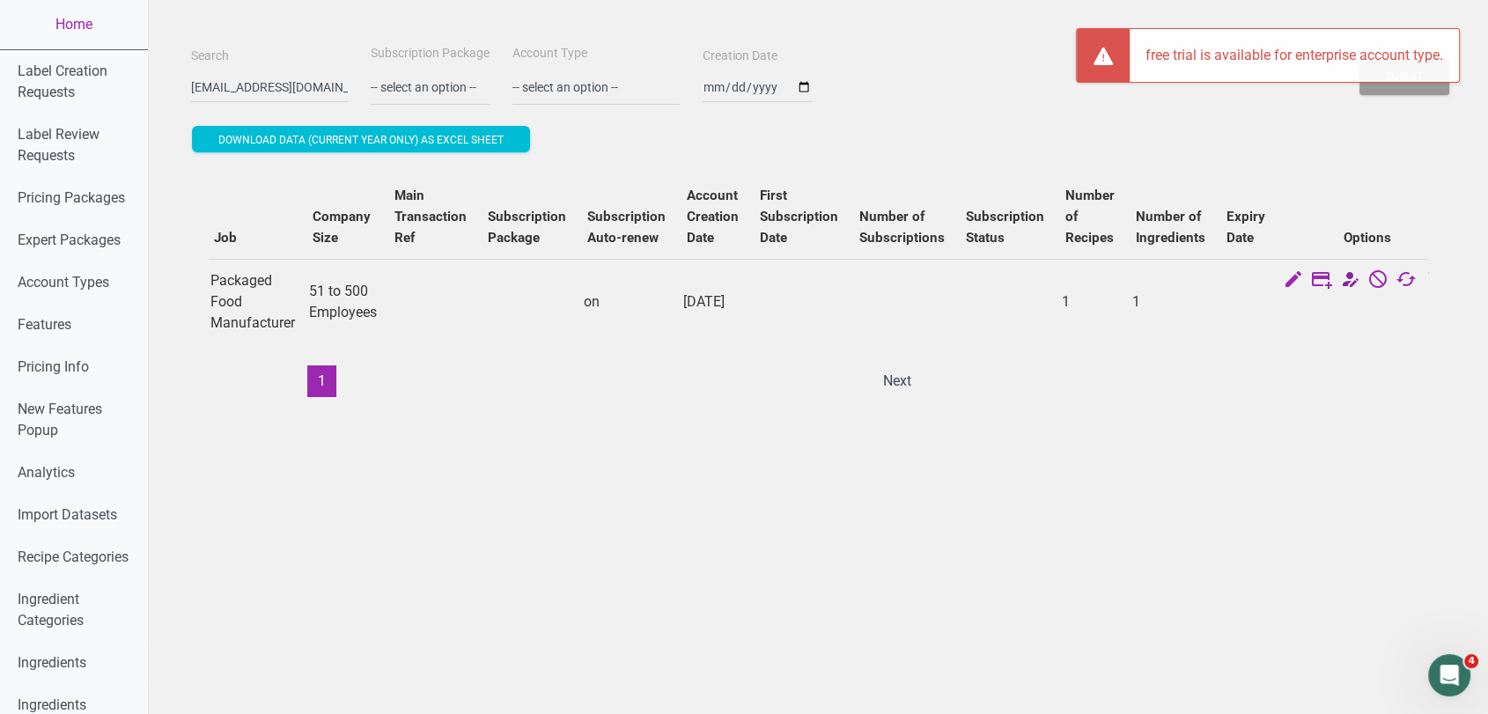
click at [1339, 277] on icon at bounding box center [1349, 281] width 21 height 25
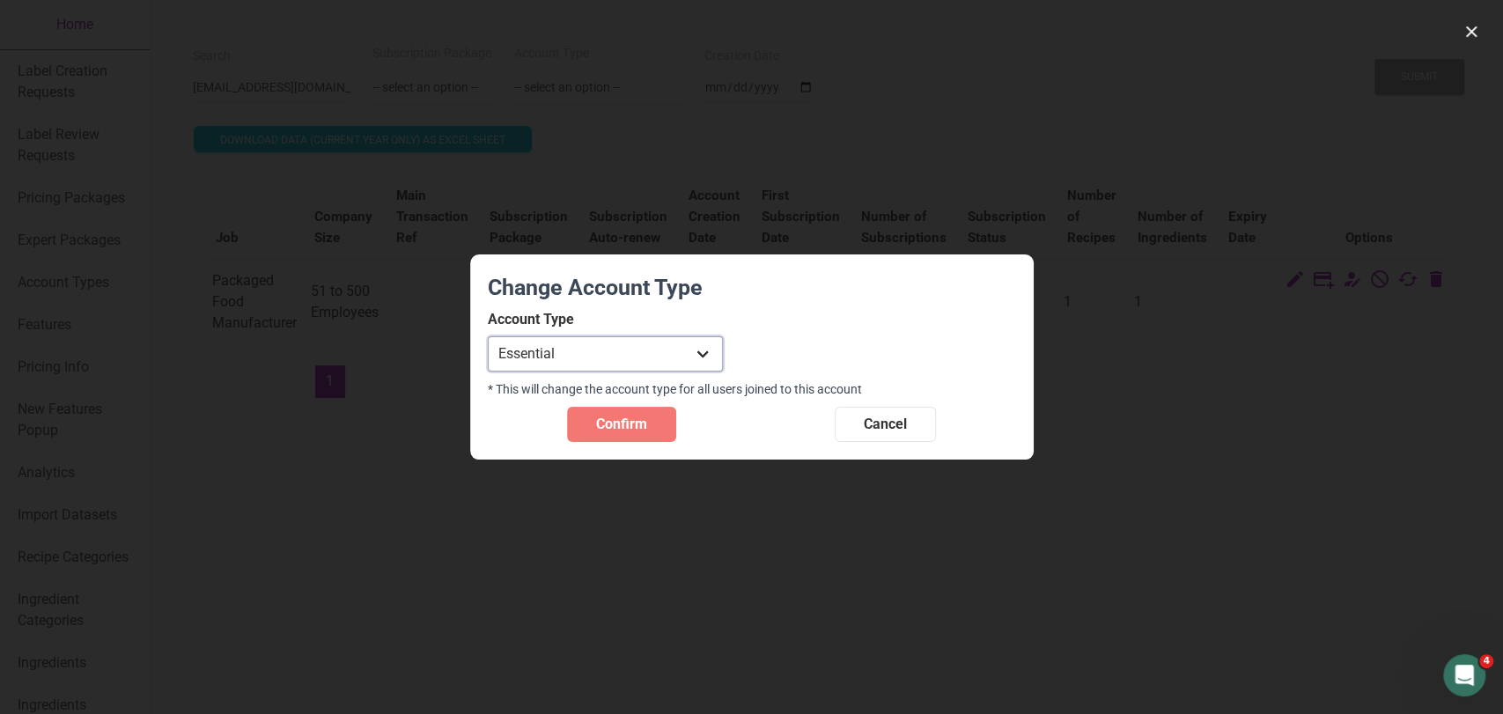
click at [652, 336] on select "Individual Essential Pro Business Old Enterprise 3 Users (799$) Old Enterprise …" at bounding box center [605, 353] width 235 height 35
select select "13"
click at [488, 336] on select "Individual Essential Pro Business Old Enterprise 3 Users (799$) Old Enterprise …" at bounding box center [605, 353] width 235 height 35
click at [643, 428] on span "Confirm" at bounding box center [621, 424] width 51 height 21
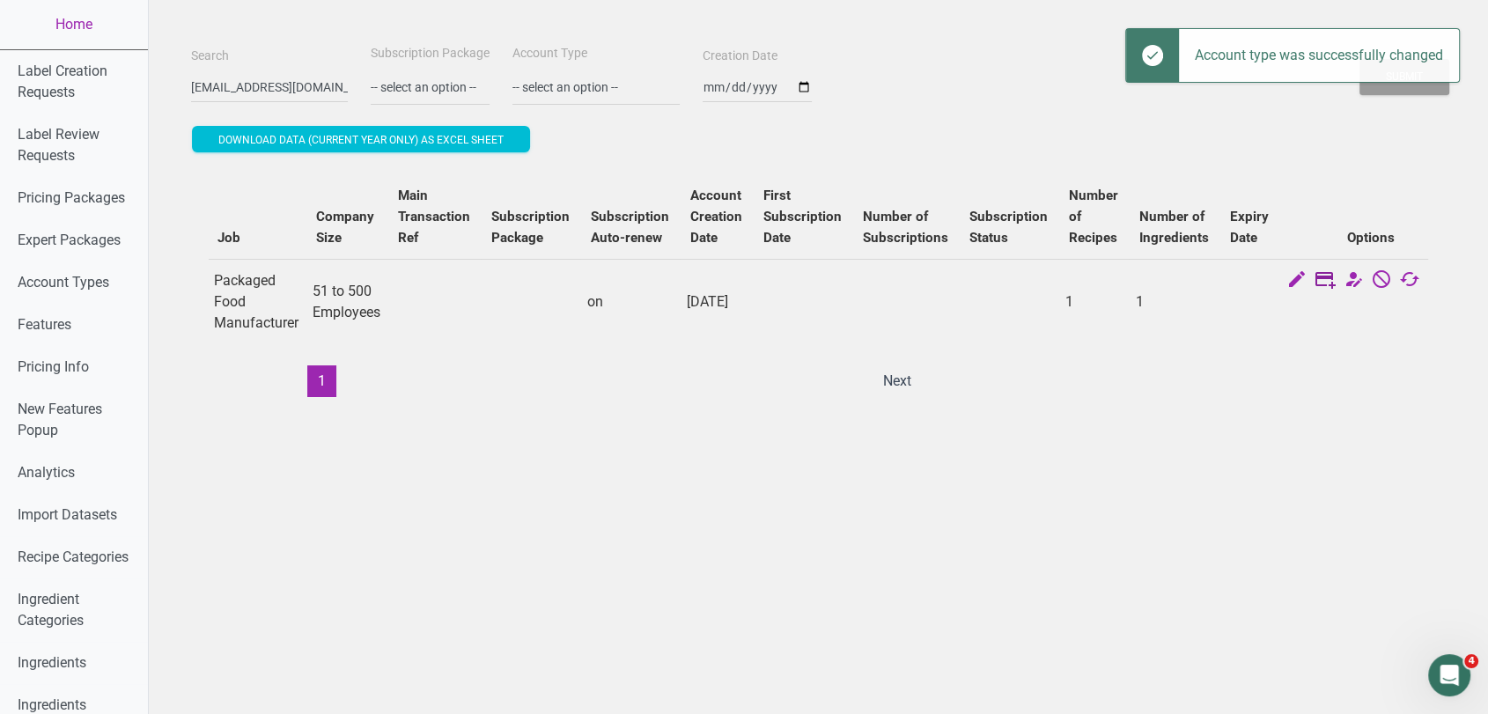
click at [1315, 277] on icon at bounding box center [1325, 281] width 21 height 25
select select "US"
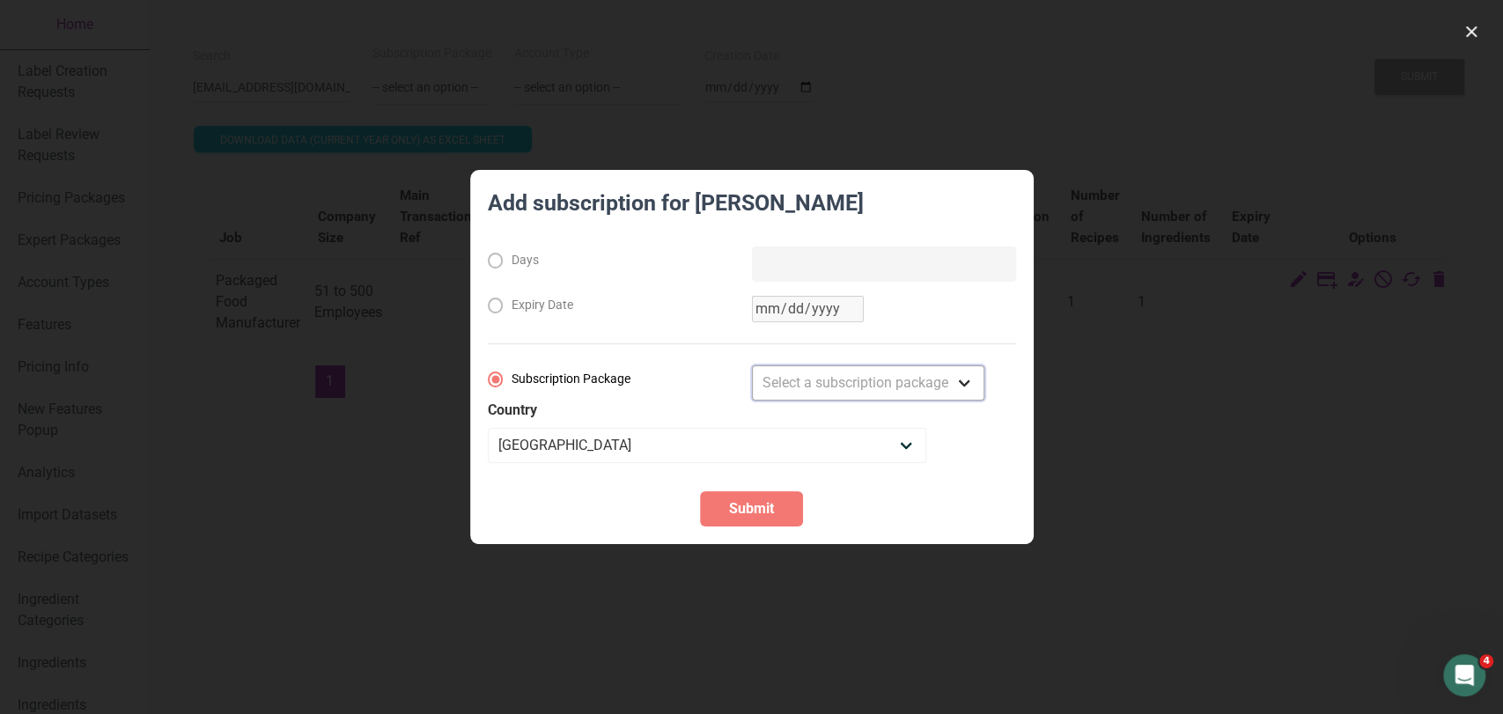
click at [874, 369] on select "Select a subscription package Monthly Yearly Quarterly Free Trial" at bounding box center [868, 382] width 232 height 35
select select "8"
click at [752, 365] on select "Select a subscription package Monthly Yearly Quarterly Free Trial" at bounding box center [868, 382] width 232 height 35
click at [781, 508] on button "Submit" at bounding box center [751, 508] width 103 height 35
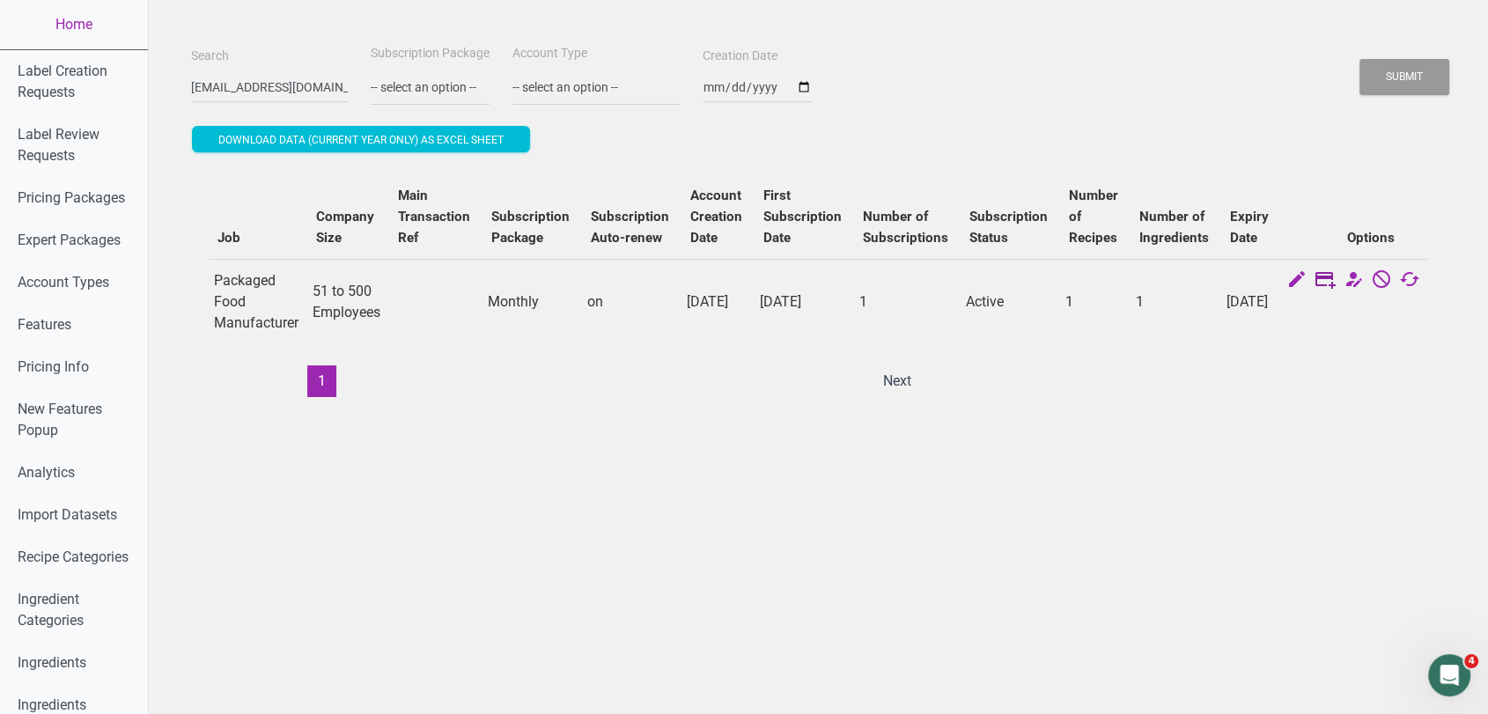
click at [1315, 284] on icon at bounding box center [1325, 281] width 21 height 25
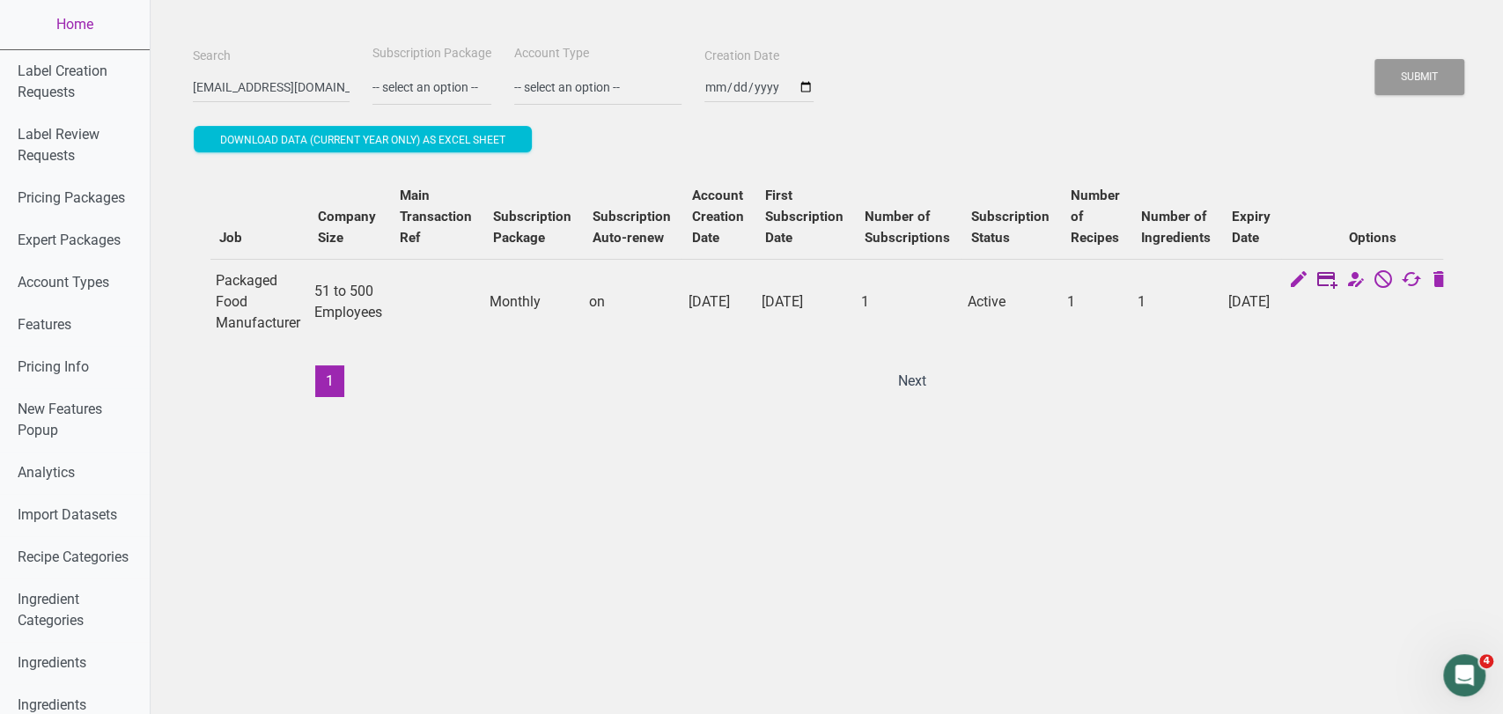
select select "US"
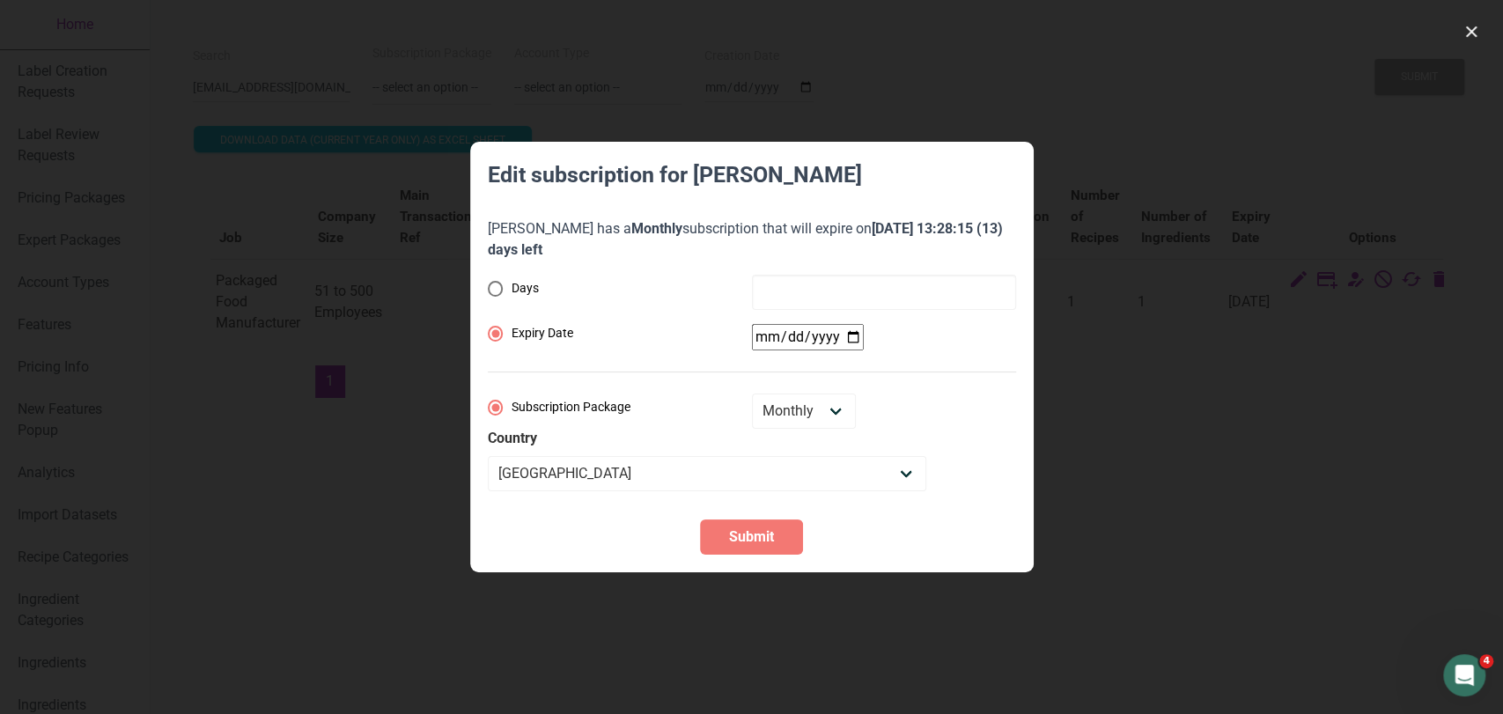
radio input "true"
radio input "false"
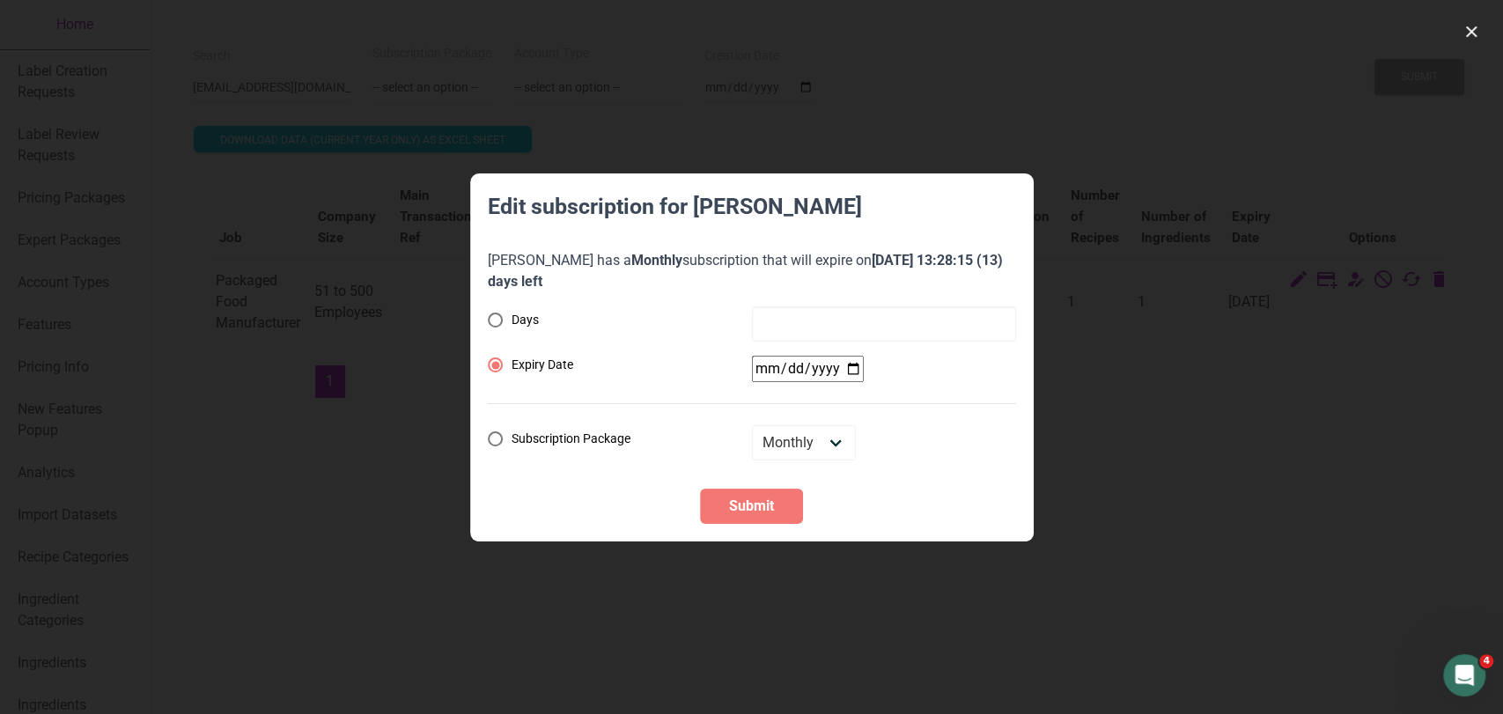
click at [850, 340] on div "Days Expiry Date Subscription Package Monthly Yearly Quarterly Free Trial" at bounding box center [752, 383] width 528 height 154
click at [851, 361] on input "date" at bounding box center [808, 369] width 112 height 26
type input "2025-09-21"
click at [756, 502] on span "Submit" at bounding box center [751, 506] width 45 height 21
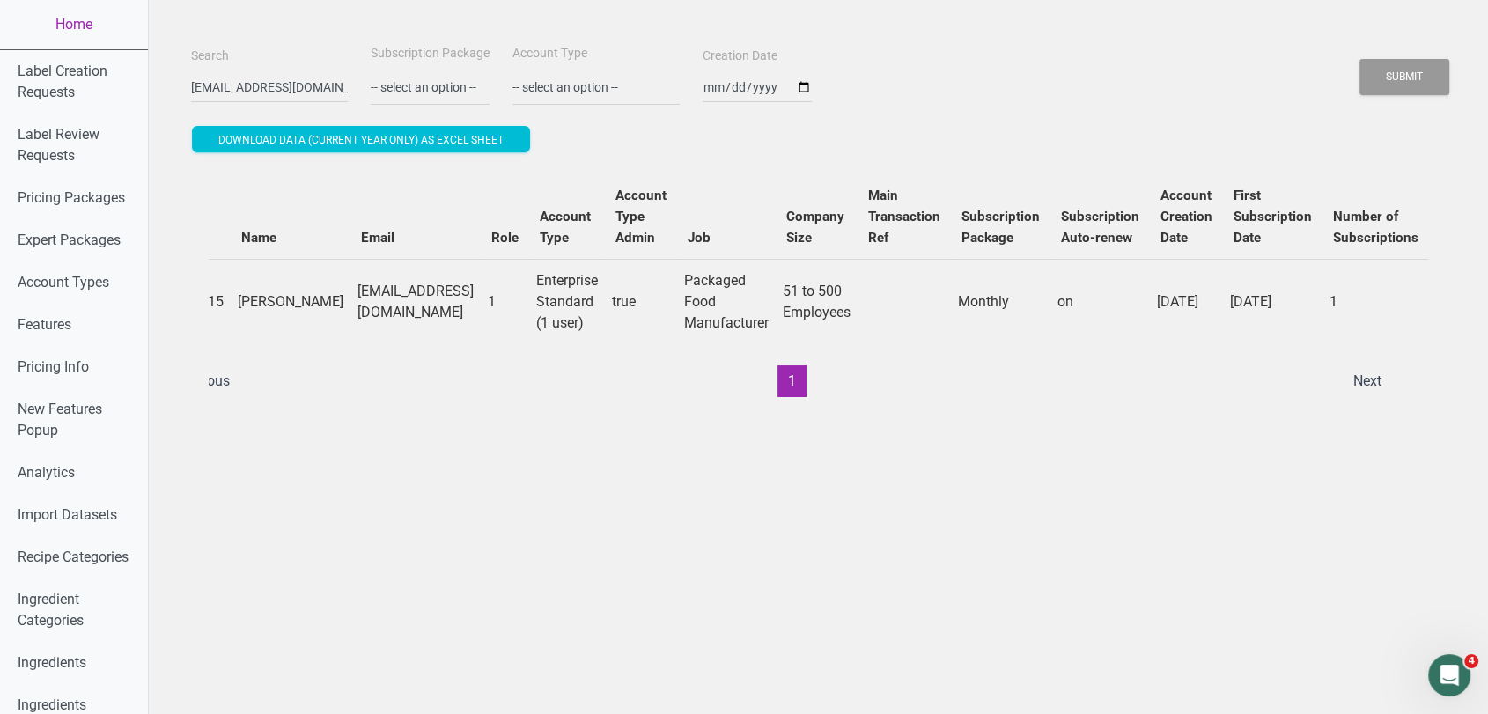
scroll to position [0, 32]
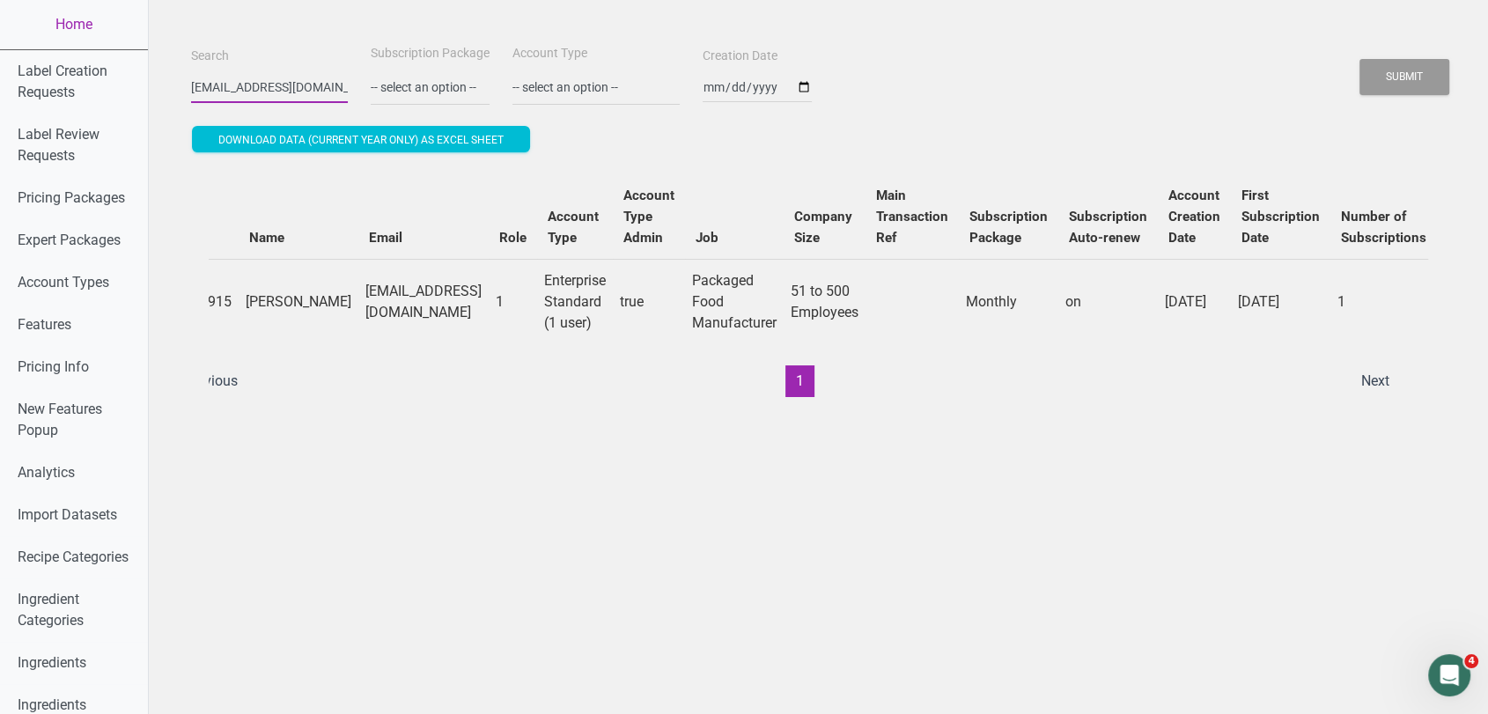
click at [278, 89] on input "jmorones@aquastar.com" at bounding box center [269, 87] width 157 height 32
paste input "gvollkommer"
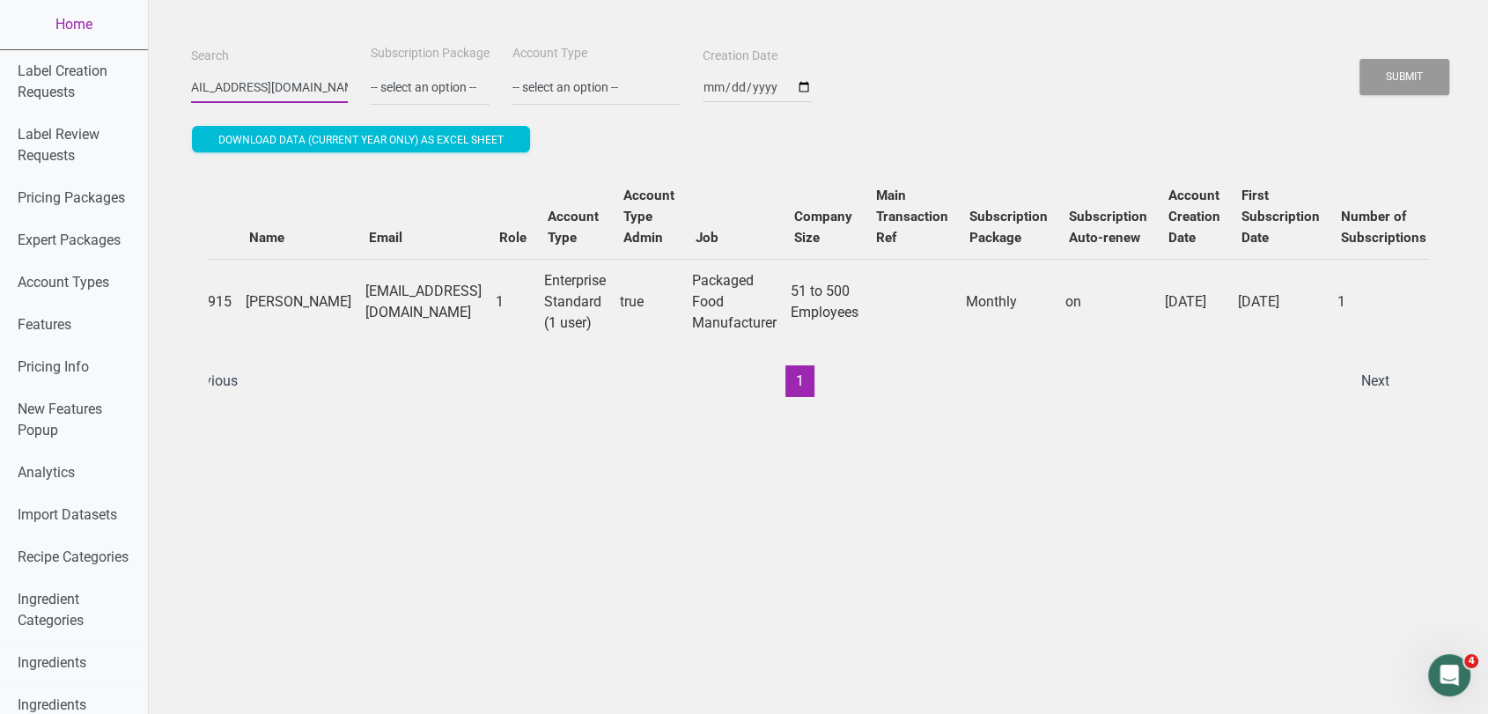
type input "gvollkommer@aquastar.com"
click at [1360, 59] on button "Submit" at bounding box center [1405, 77] width 90 height 36
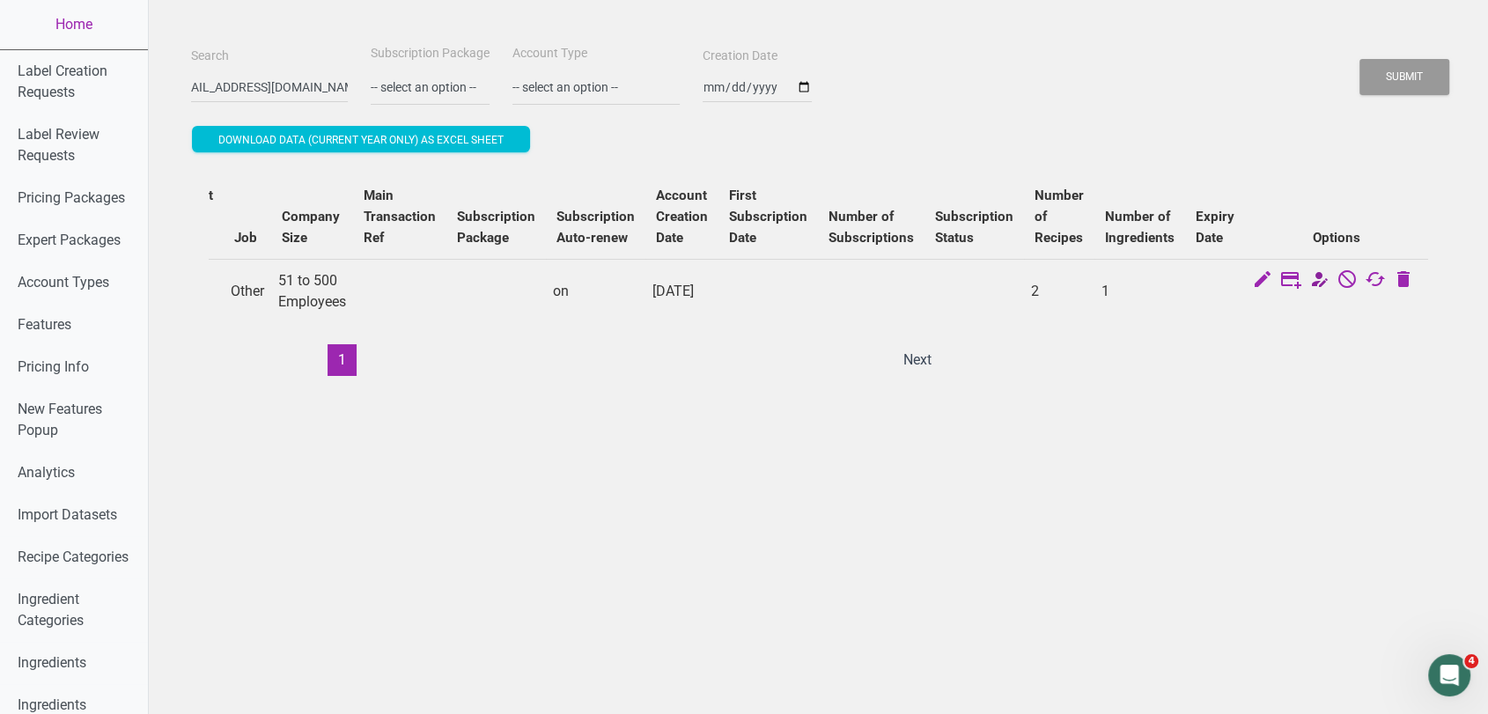
scroll to position [0, 0]
click at [1319, 277] on icon at bounding box center [1319, 281] width 21 height 25
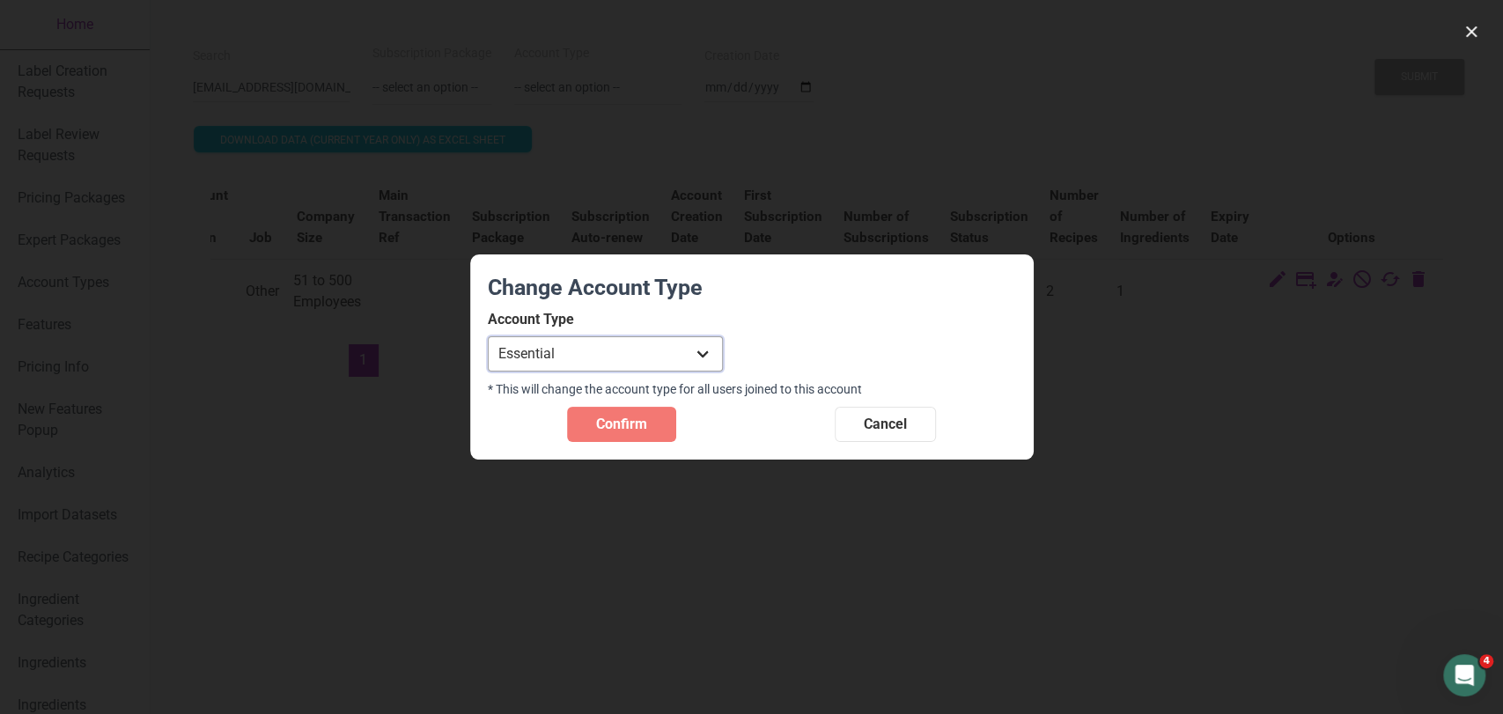
click at [638, 369] on select "Individual Essential Pro Business Old Enterprise 3 Users (799$) Old Enterprise …" at bounding box center [605, 353] width 235 height 35
select select "13"
click at [488, 336] on select "Individual Essential Pro Business Old Enterprise 3 Users (799$) Old Enterprise …" at bounding box center [605, 353] width 235 height 35
click at [645, 432] on span "Confirm" at bounding box center [621, 424] width 51 height 21
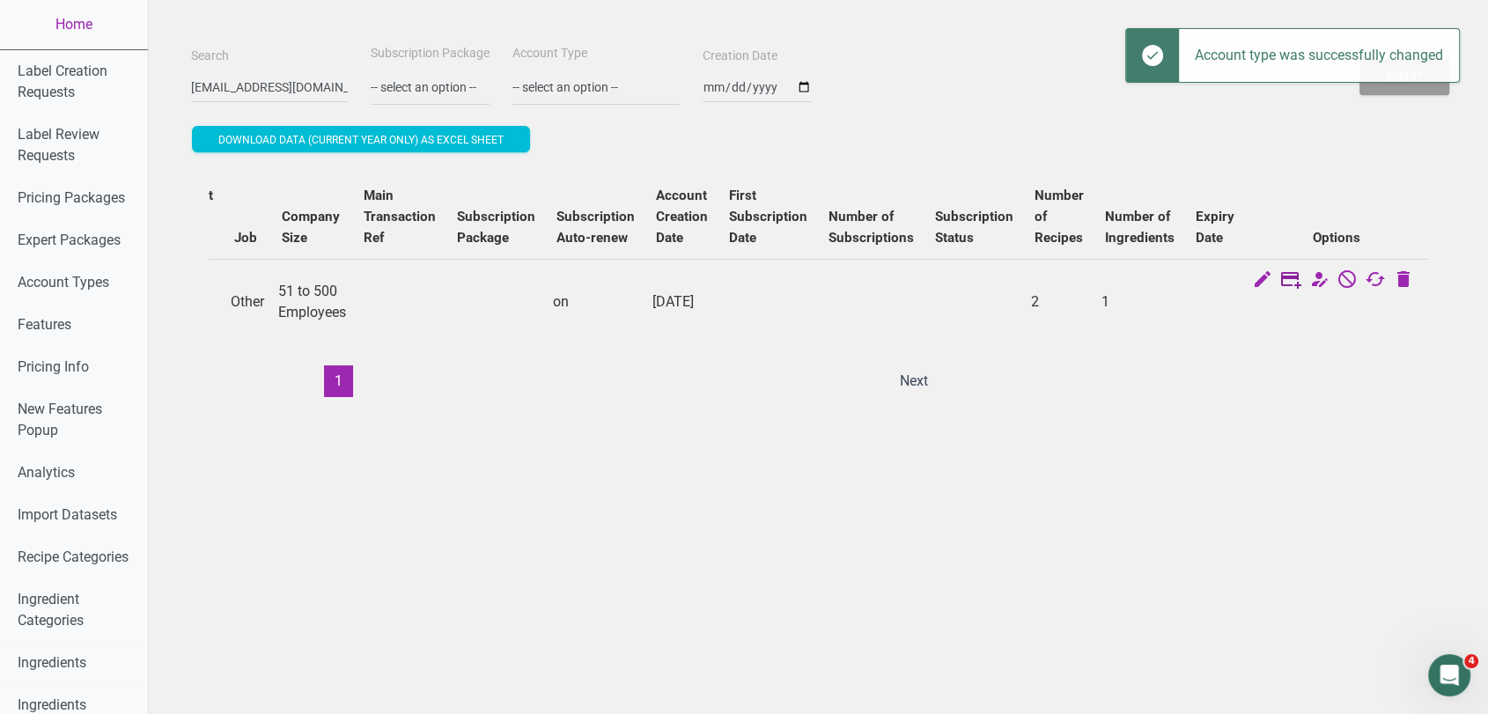
click at [1300, 278] on icon at bounding box center [1290, 281] width 21 height 25
select select "US"
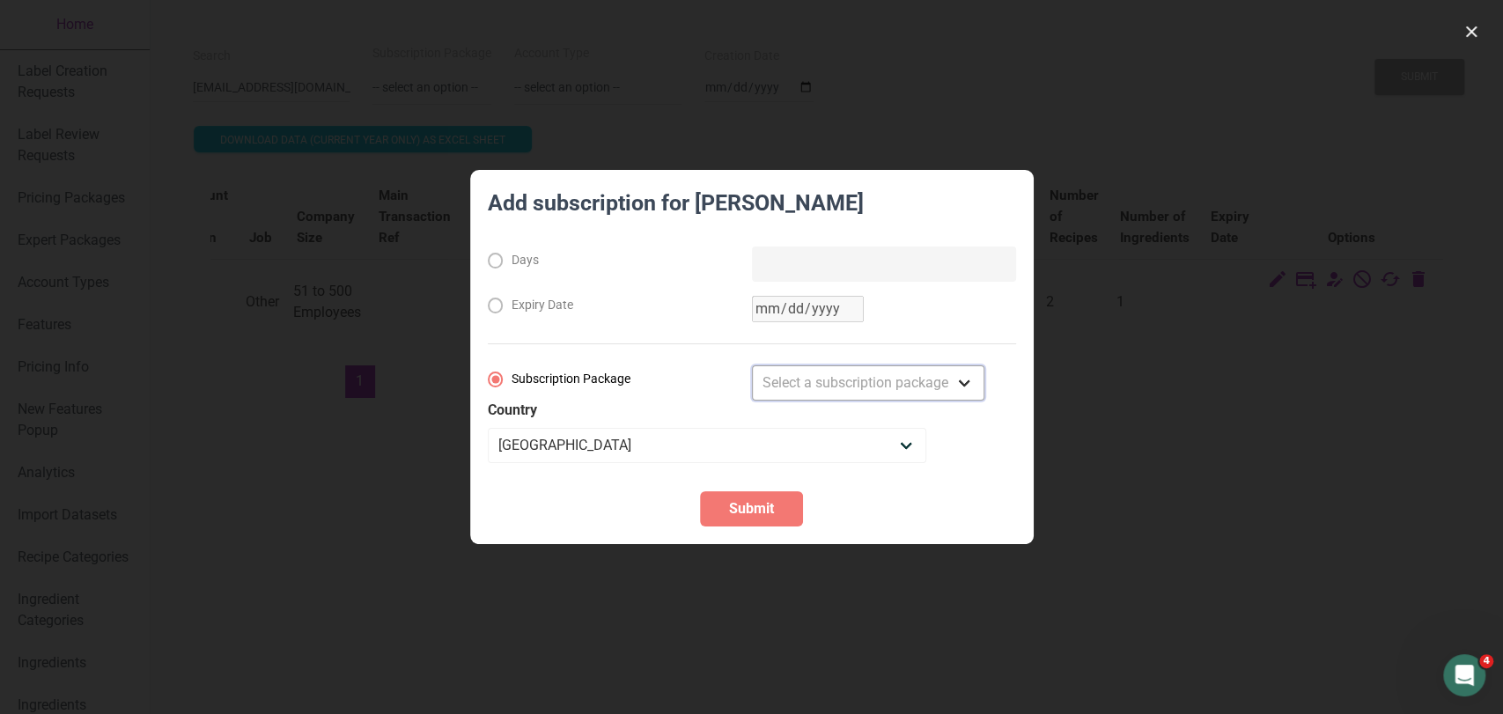
click at [932, 378] on select "Select a subscription package Monthly Yearly Quarterly Free Trial" at bounding box center [868, 382] width 232 height 35
select select "8"
click at [752, 365] on select "Select a subscription package Monthly Yearly Quarterly Free Trial" at bounding box center [868, 382] width 232 height 35
click at [768, 506] on span "Submit" at bounding box center [751, 508] width 45 height 21
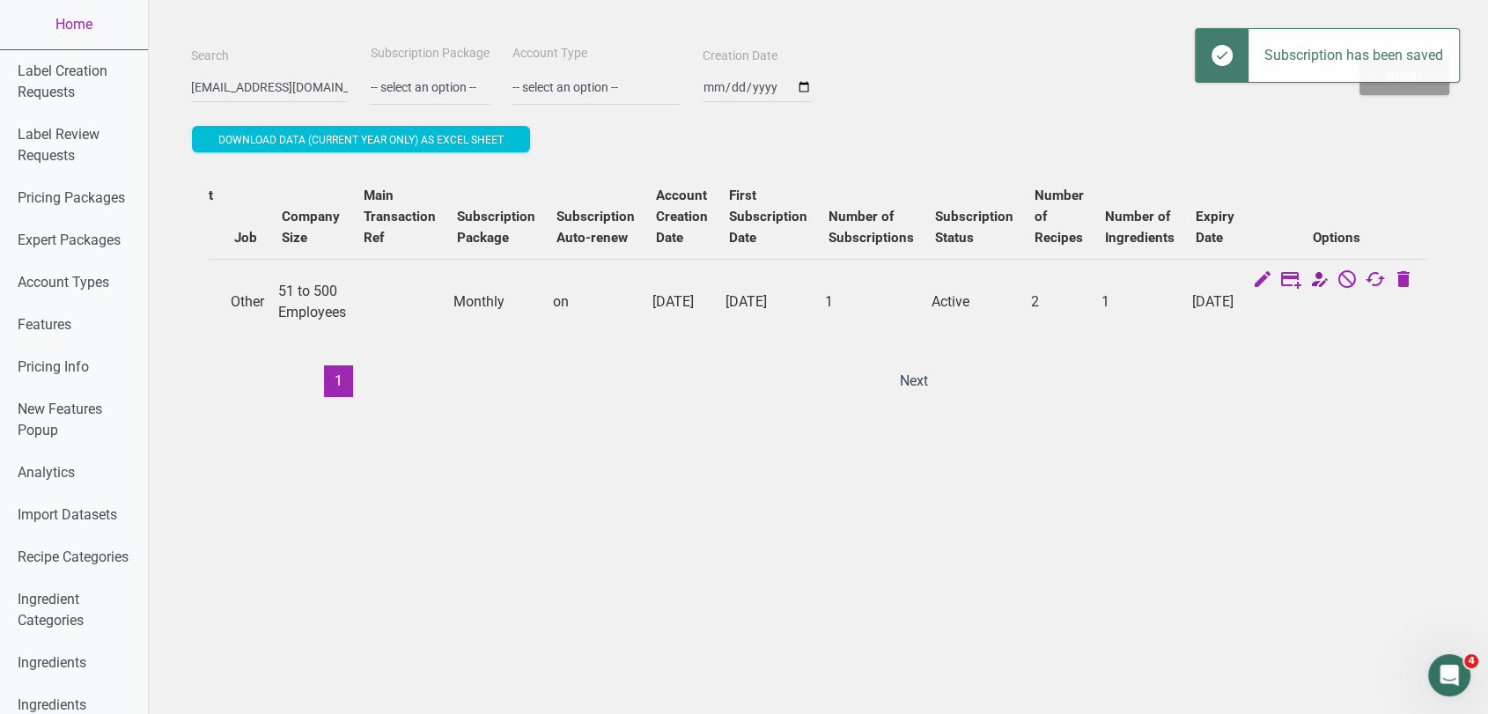
click at [1330, 286] on icon at bounding box center [1319, 281] width 21 height 25
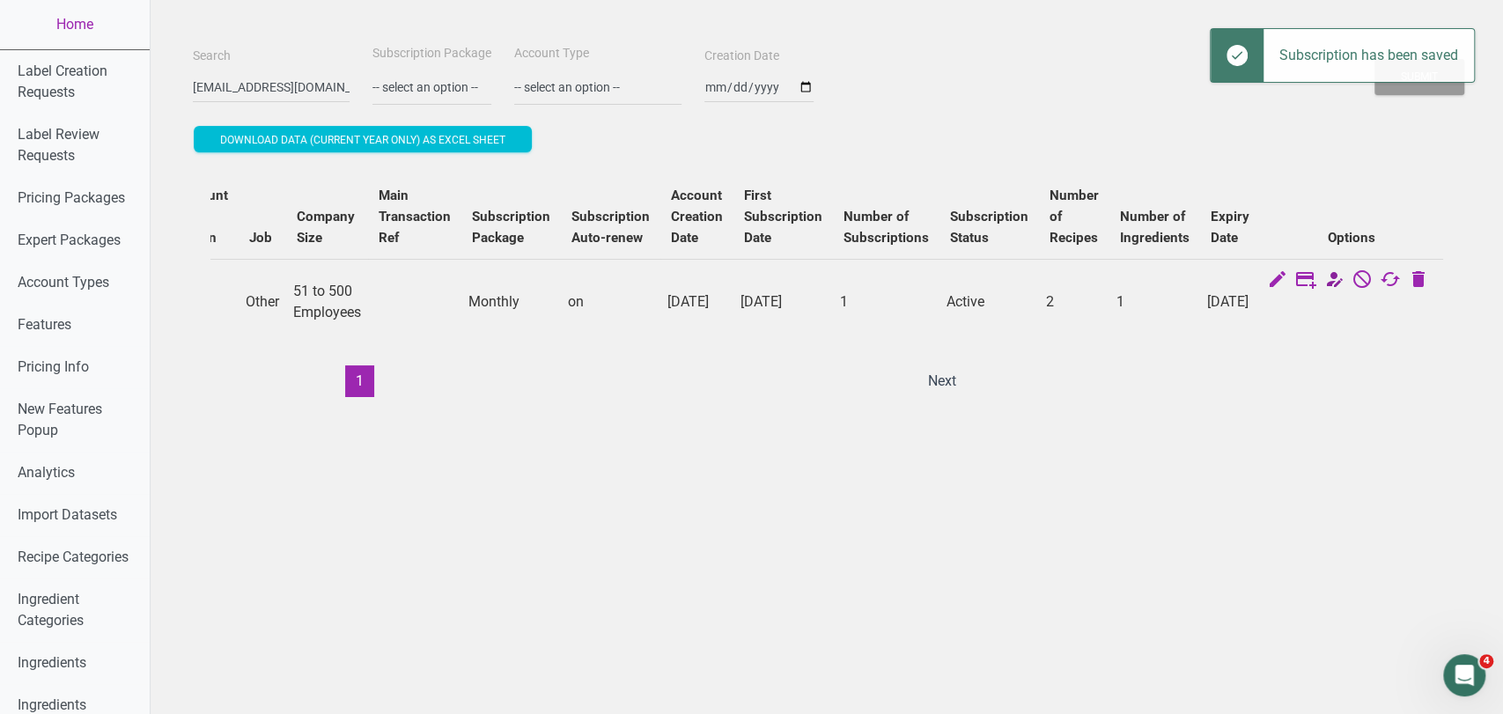
select select "13"
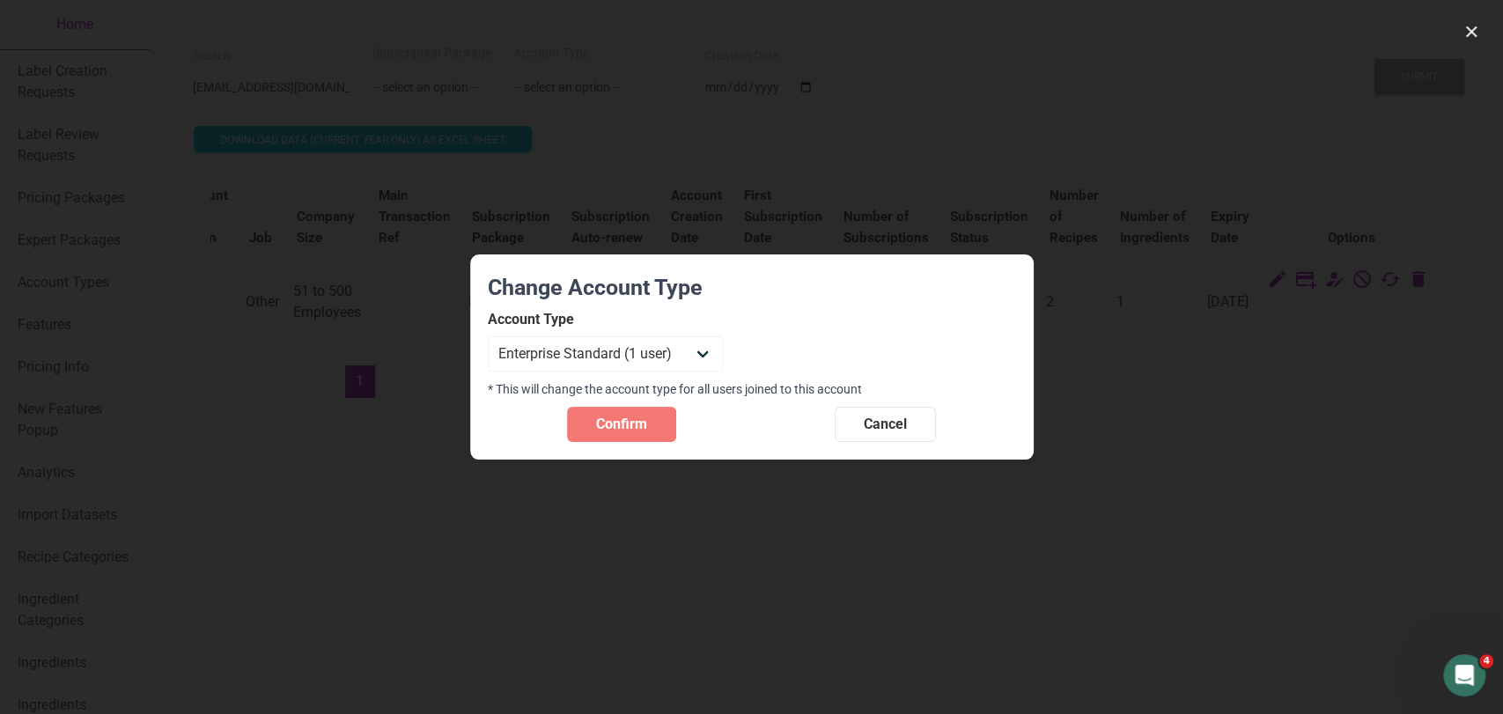
click at [881, 445] on section "Change Account Type Account Type Individual Essential Pro Business Old Enterpri…" at bounding box center [752, 357] width 564 height 206
click at [885, 432] on span "Cancel" at bounding box center [885, 424] width 43 height 21
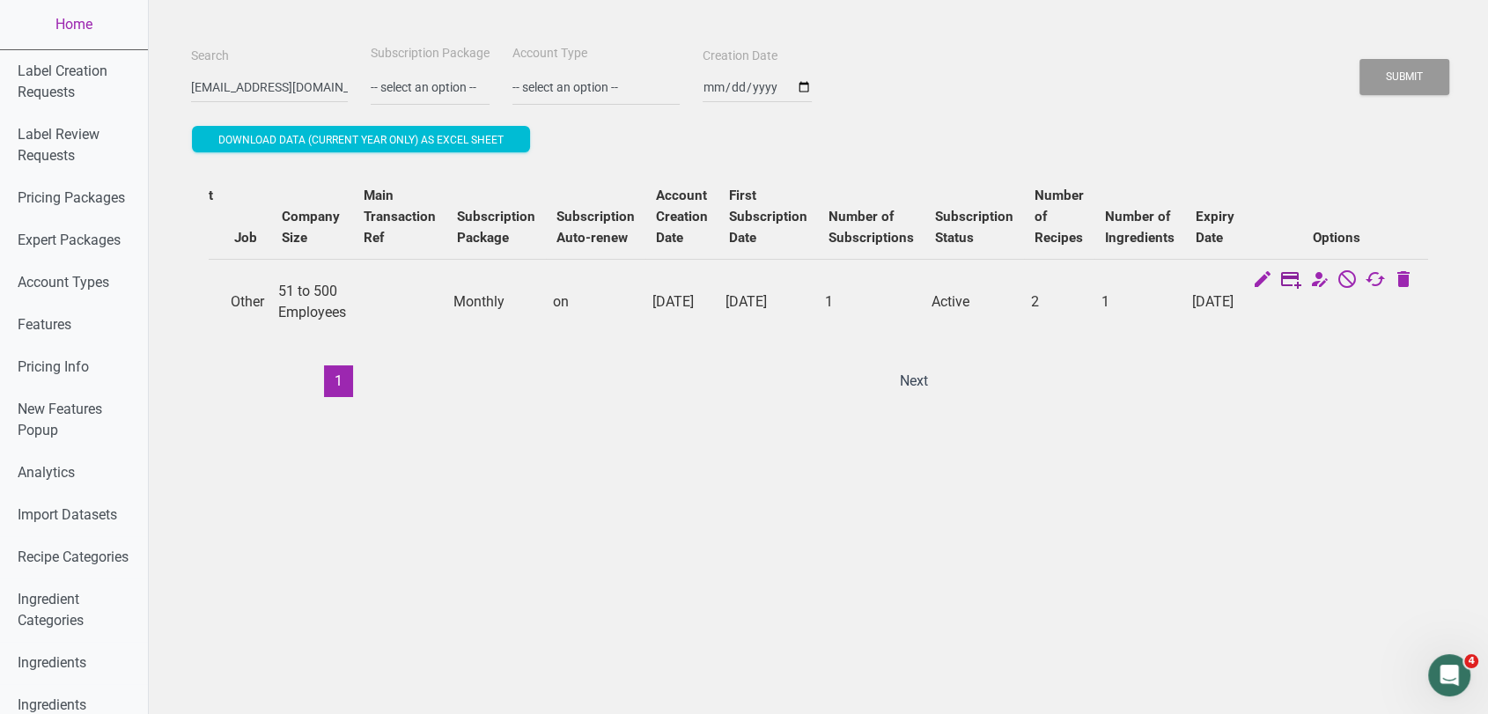
click at [1300, 286] on icon at bounding box center [1290, 281] width 21 height 25
select select "US"
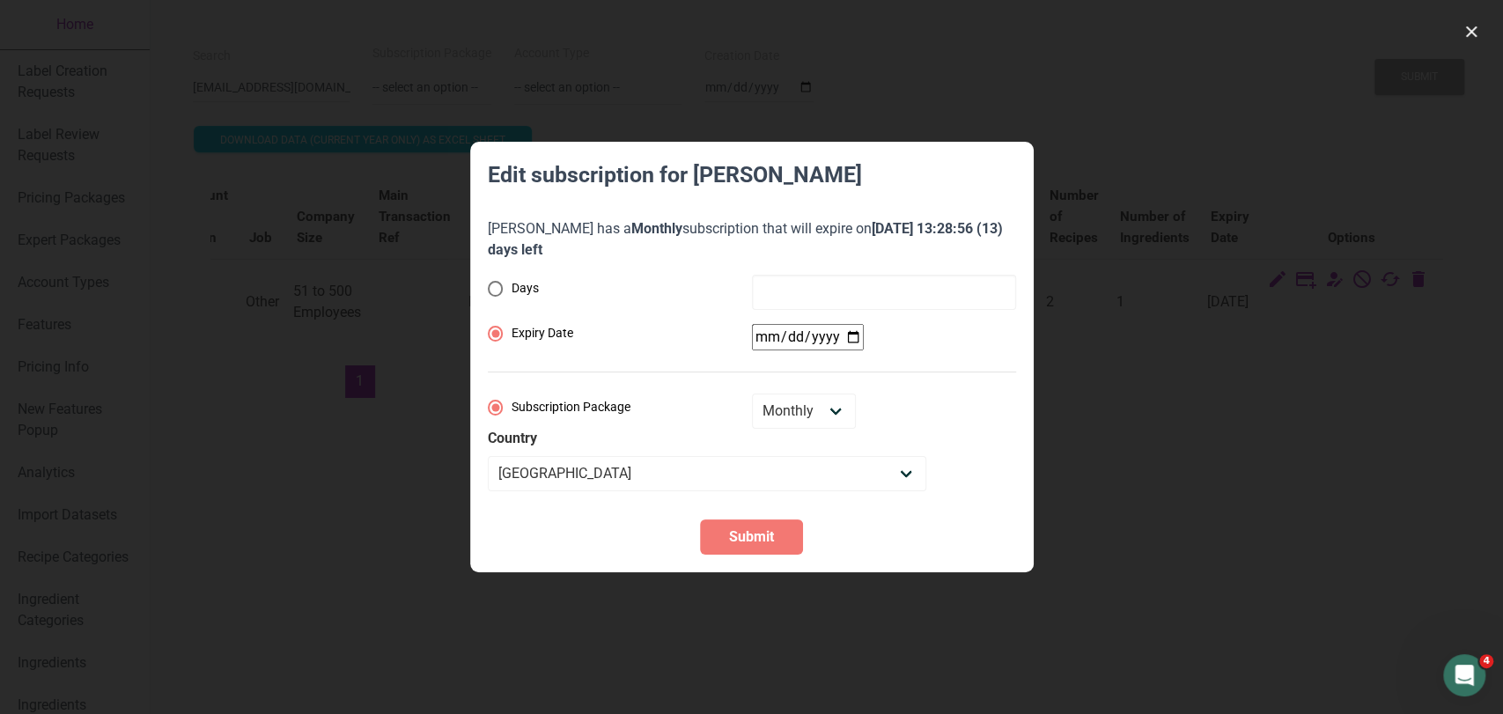
radio input "true"
radio input "false"
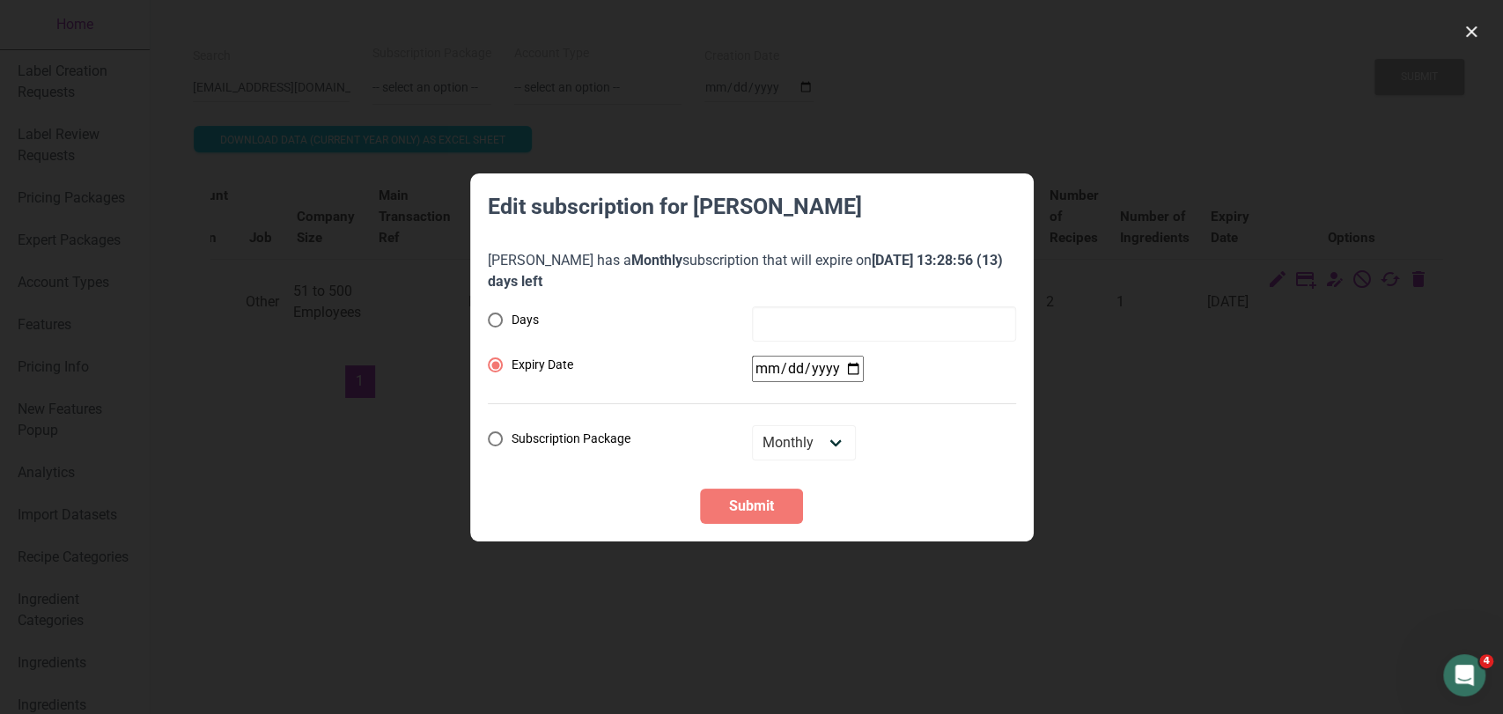
click at [829, 344] on div "Days Expiry Date Subscription Package Monthly Yearly Quarterly Free Trial" at bounding box center [752, 383] width 528 height 154
click at [852, 372] on input "date" at bounding box center [808, 369] width 112 height 26
type input "2025-09-21"
click at [760, 512] on span "Submit" at bounding box center [751, 506] width 45 height 21
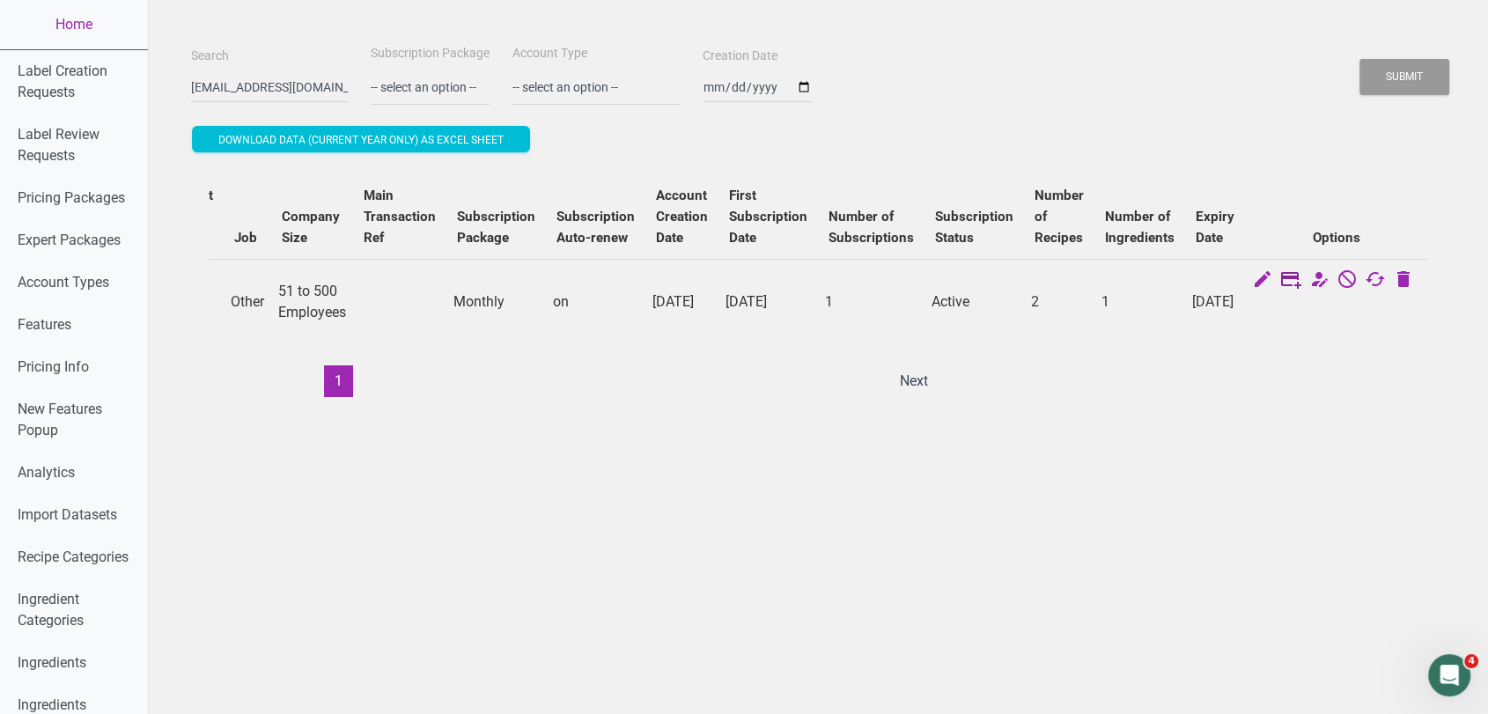
click at [1302, 281] on icon at bounding box center [1290, 281] width 21 height 25
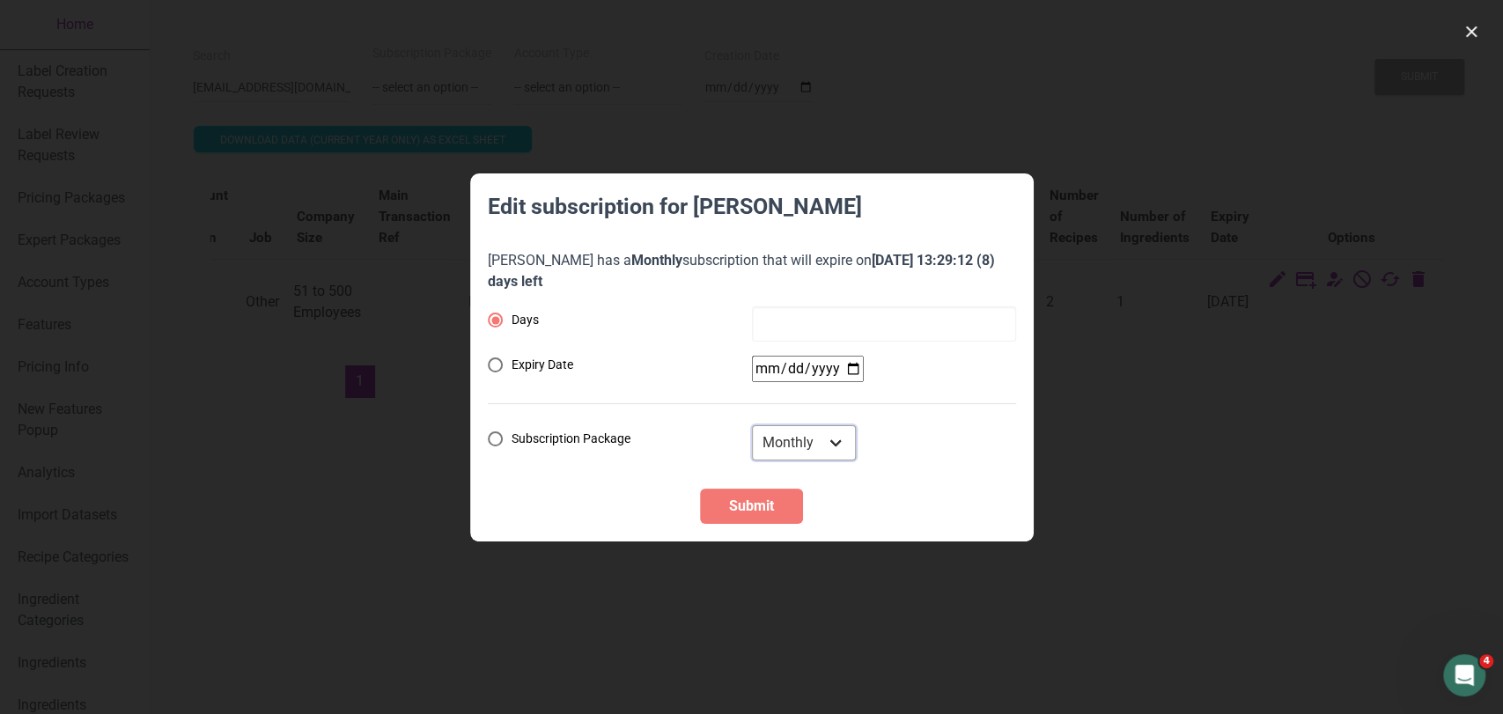
click at [841, 442] on select "Monthly Yearly Quarterly Free Trial" at bounding box center [804, 442] width 104 height 35
select select "8"
click at [752, 425] on select "Monthly Yearly Quarterly Free Trial" at bounding box center [804, 442] width 104 height 35
radio input "false"
radio input "true"
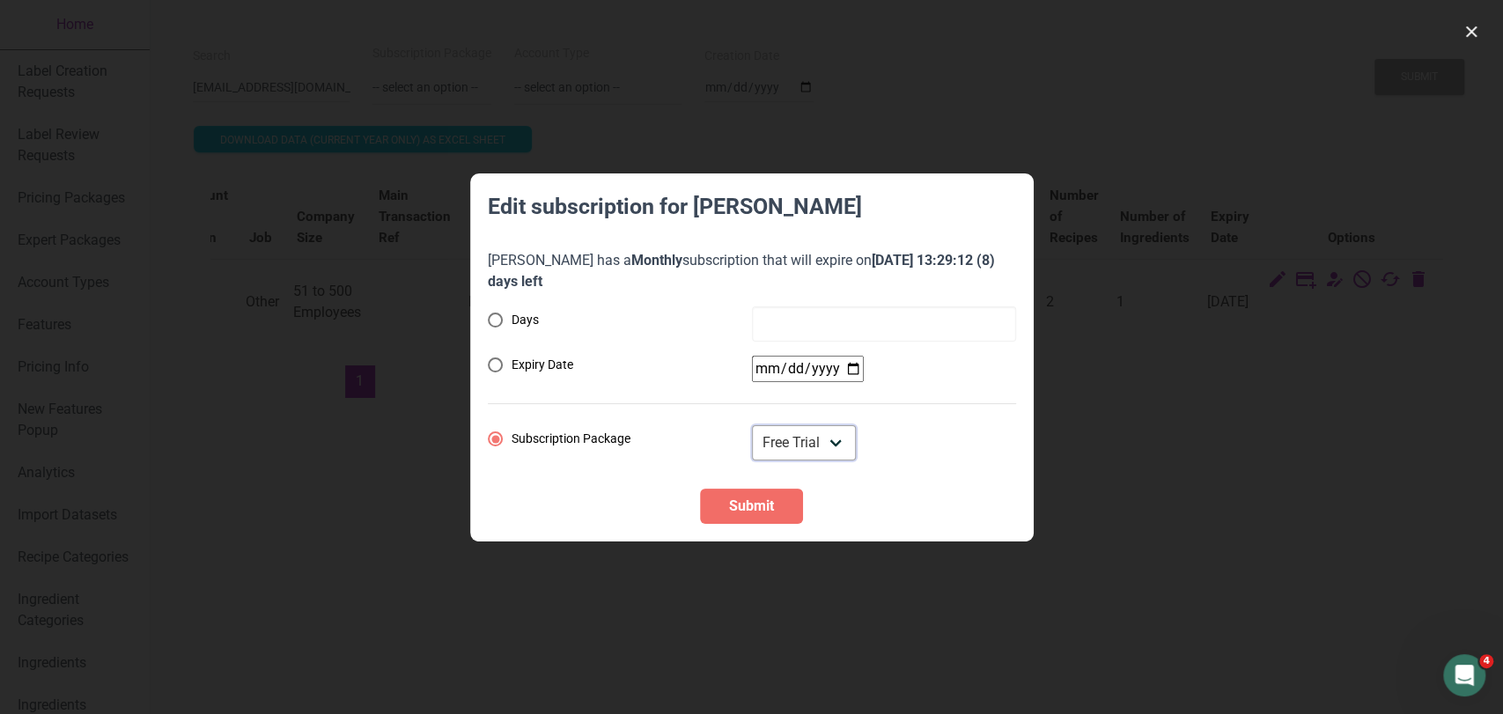
select select "US"
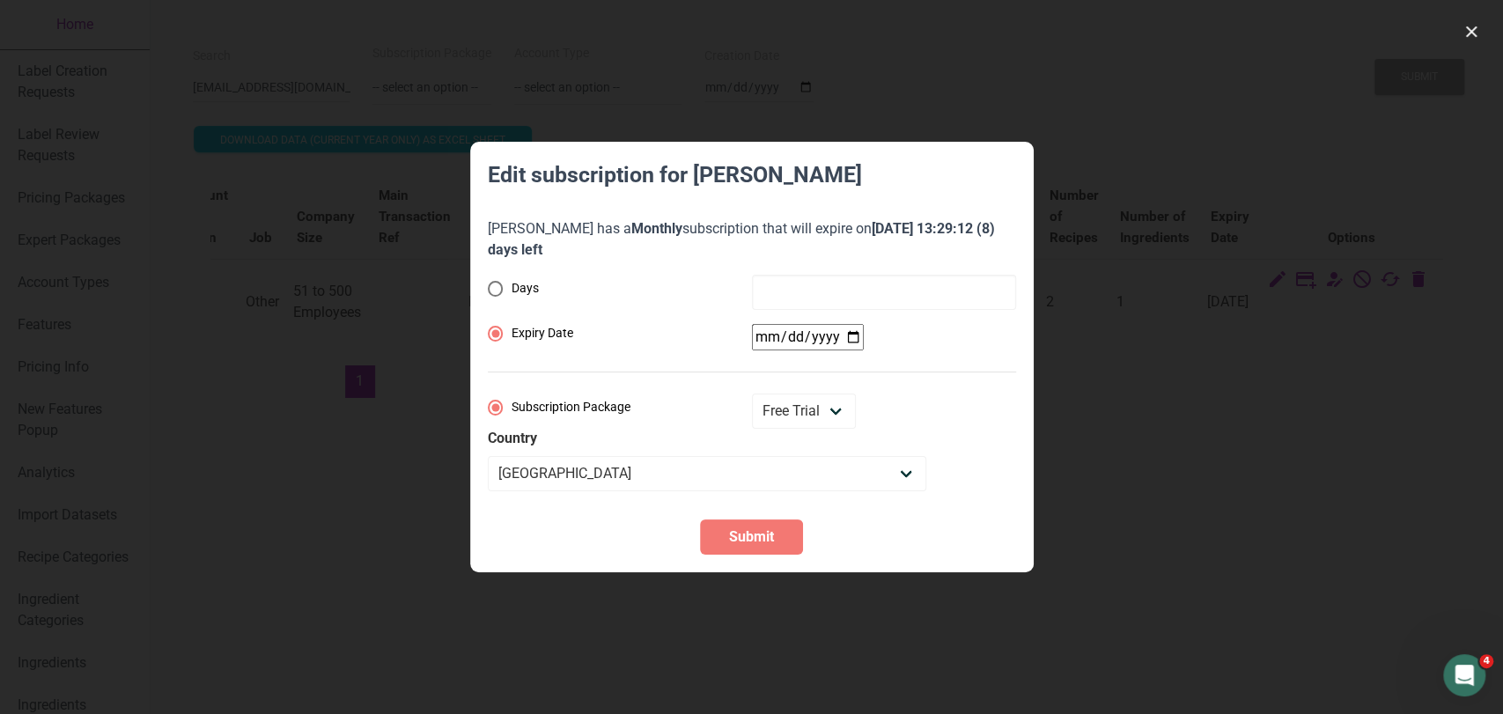
radio input "true"
radio input "false"
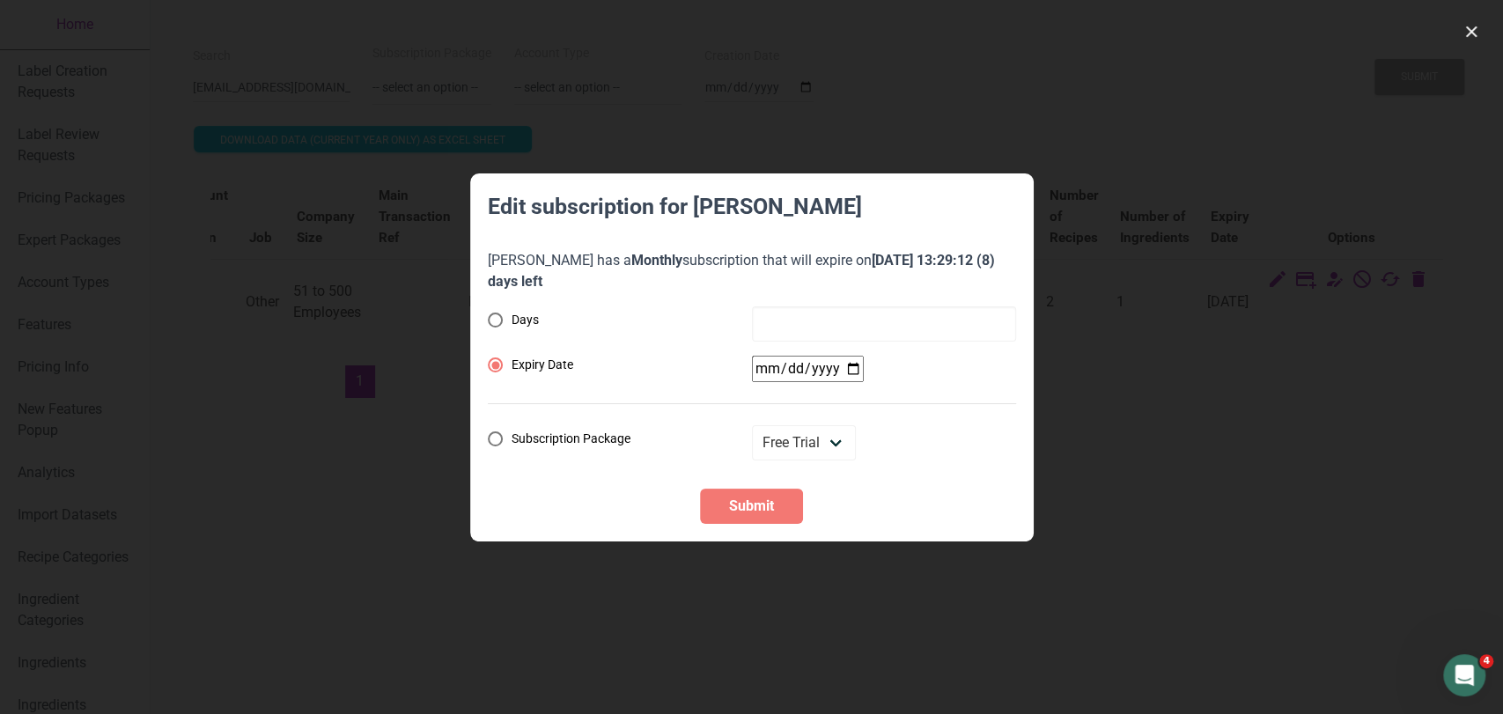
click at [840, 339] on div "Days Expiry Date Subscription Package Monthly Yearly Quarterly Free Trial" at bounding box center [752, 383] width 528 height 154
click at [849, 371] on input "date" at bounding box center [808, 369] width 112 height 26
type input "2025-09-21"
click at [757, 506] on span "Submit" at bounding box center [751, 506] width 45 height 21
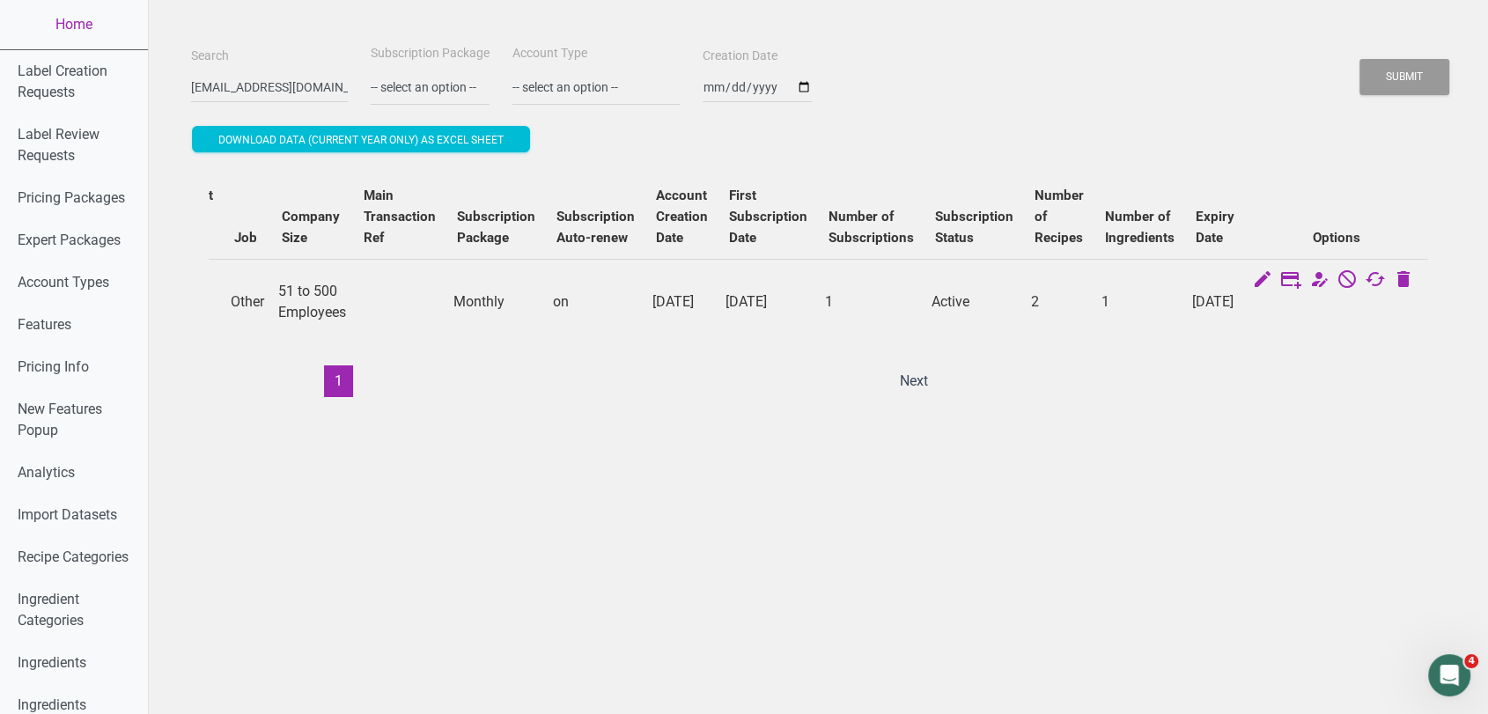
drag, startPoint x: 1189, startPoint y: 395, endPoint x: 1075, endPoint y: 397, distance: 113.6
click at [1075, 397] on div "ID Name Email Role Account Type Account Type Admin Job Company Size Main Transa…" at bounding box center [819, 285] width 1220 height 223
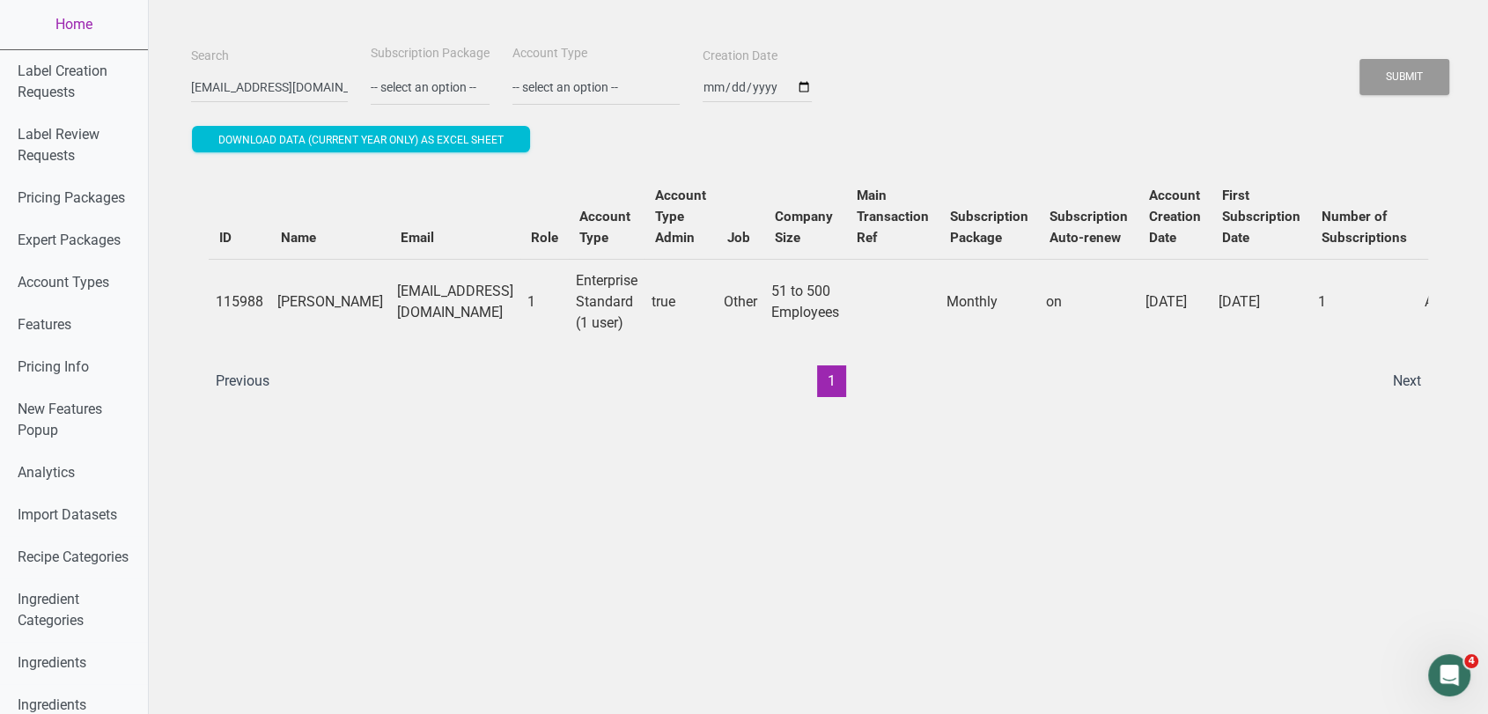
scroll to position [0, 508]
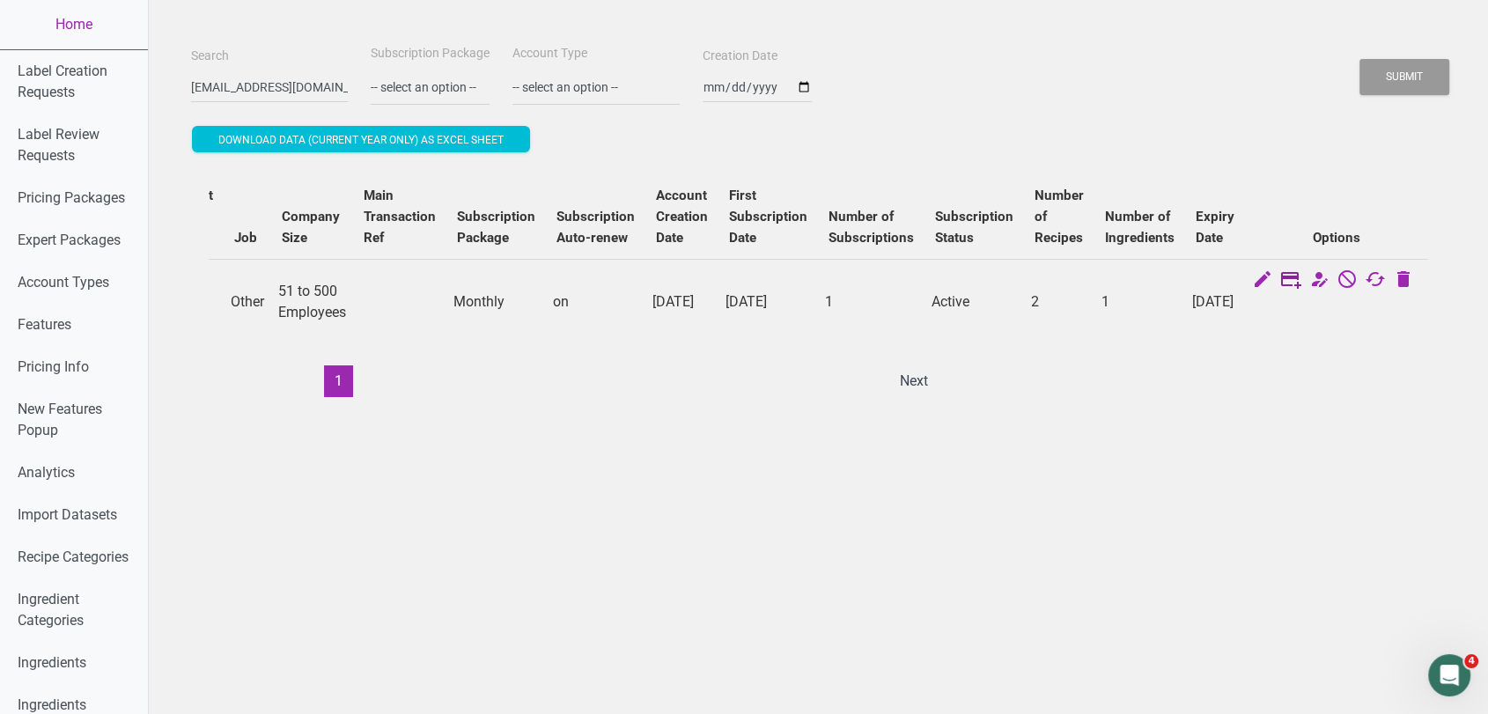
click at [1300, 277] on icon at bounding box center [1290, 281] width 21 height 25
select select "US"
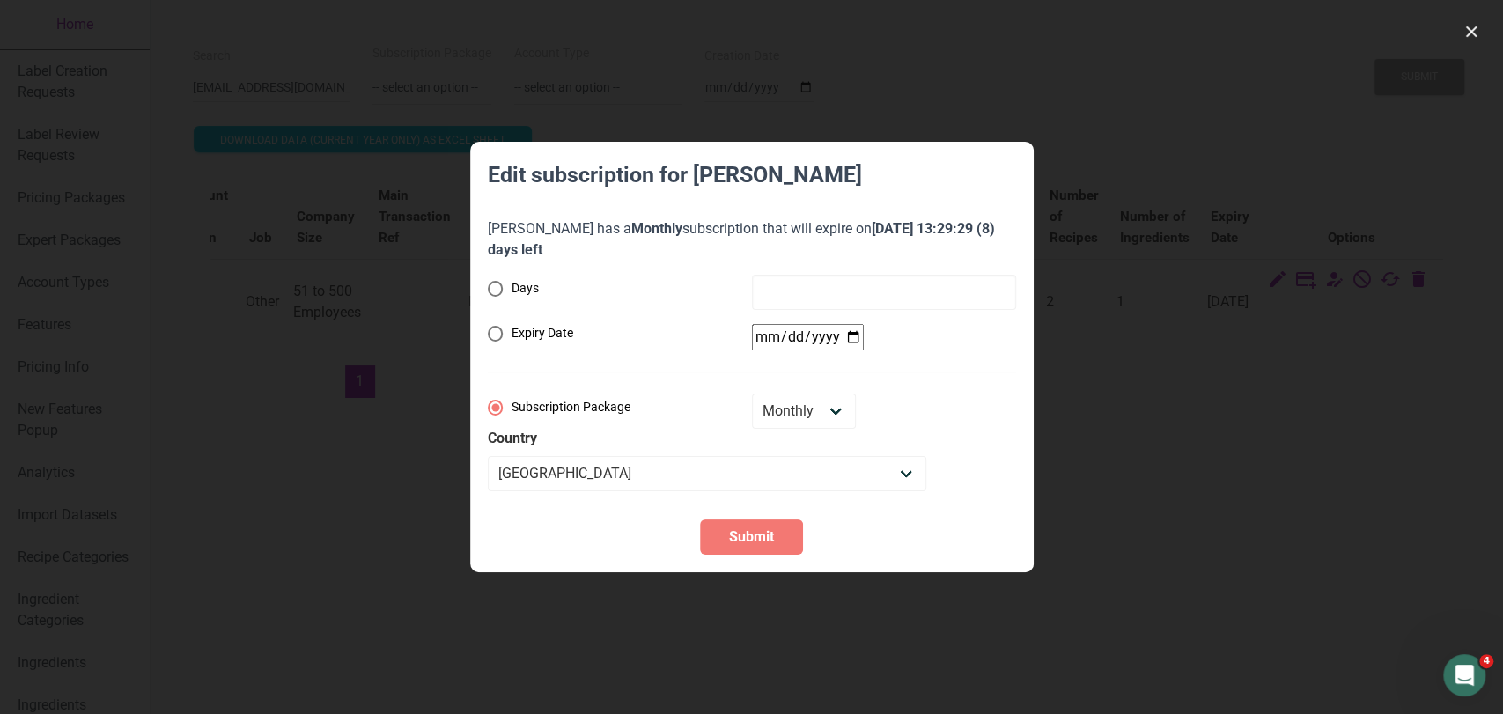
click at [1223, 457] on div at bounding box center [751, 357] width 1503 height 714
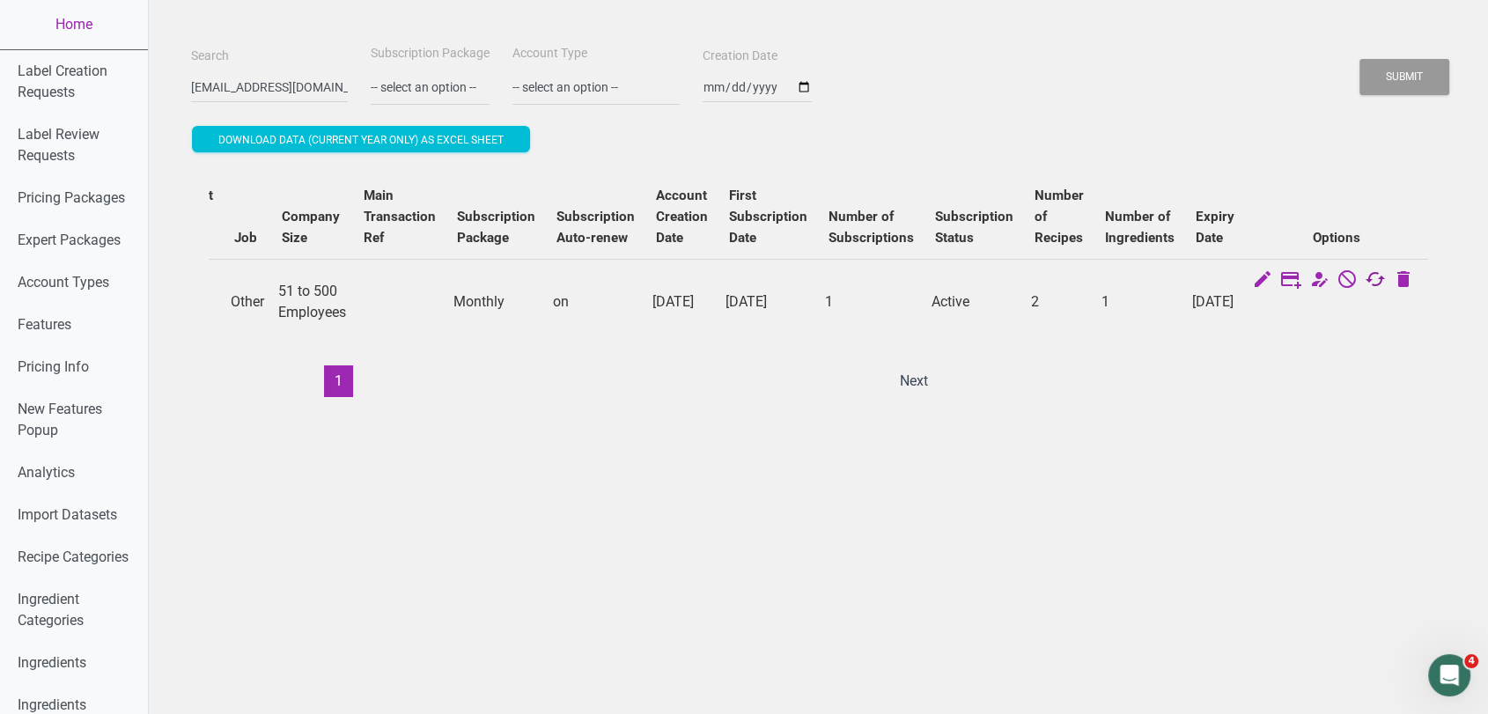
click at [1375, 283] on icon at bounding box center [1375, 281] width 21 height 25
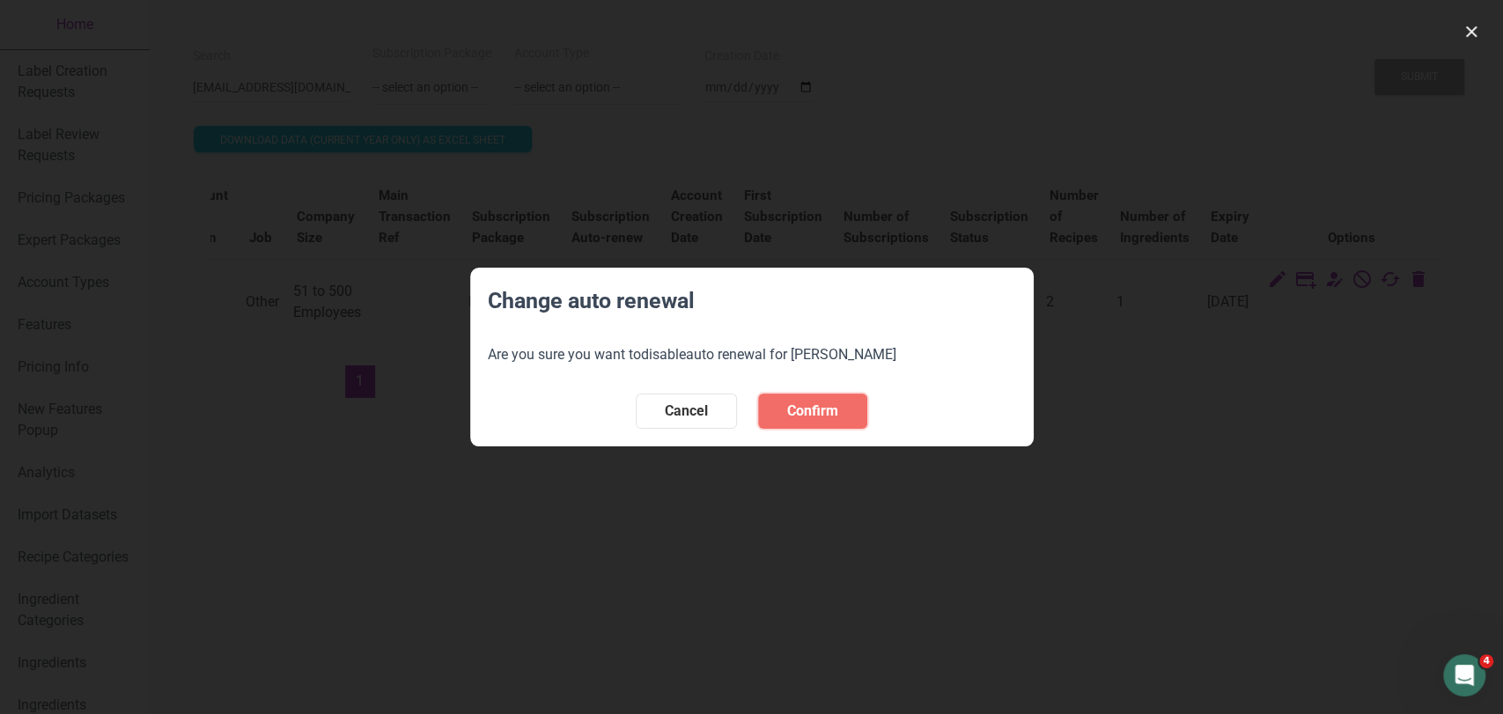
click at [835, 401] on span "Confirm" at bounding box center [812, 411] width 51 height 21
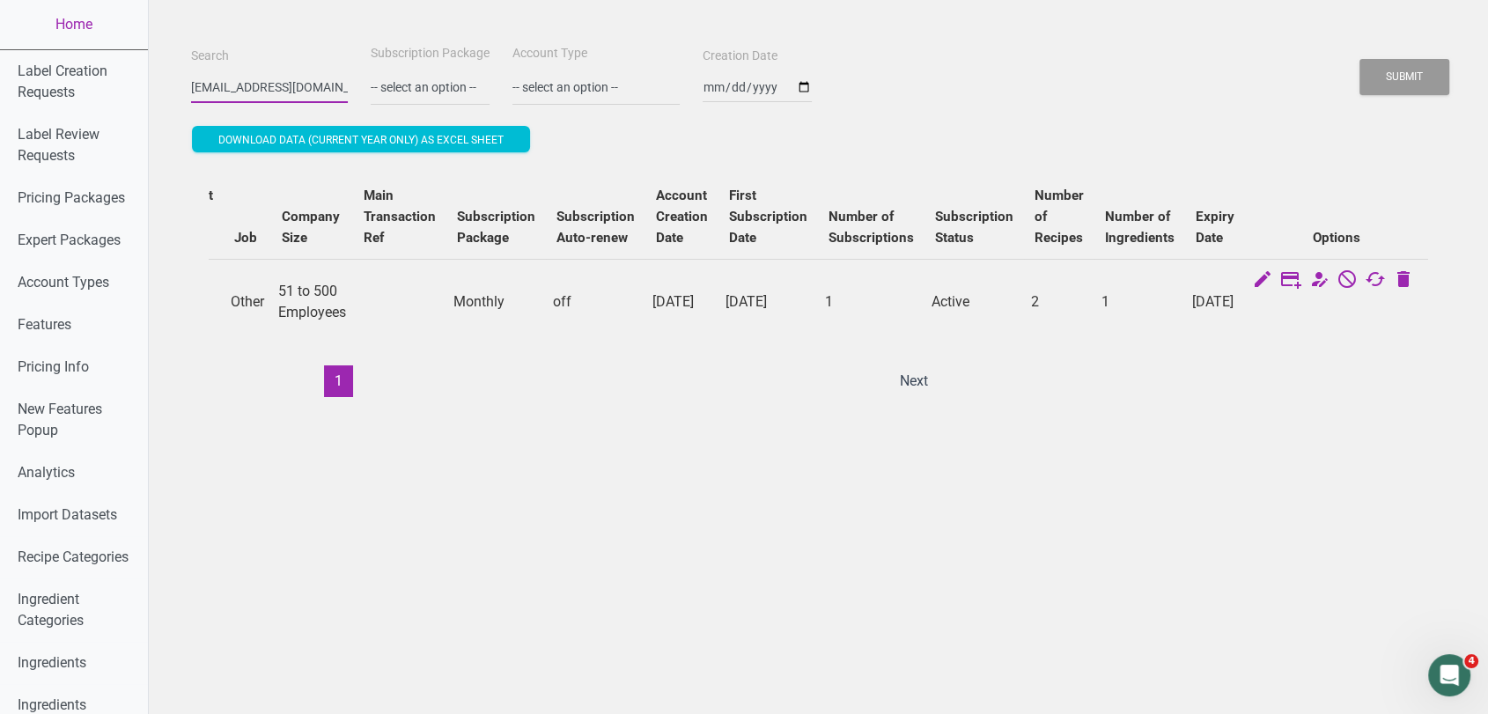
click at [271, 77] on input "gvollkommer@aquastar.com" at bounding box center [269, 87] width 157 height 32
paste input "jmorones"
click at [271, 77] on input "gvollkommer@aquastar.com" at bounding box center [269, 87] width 157 height 32
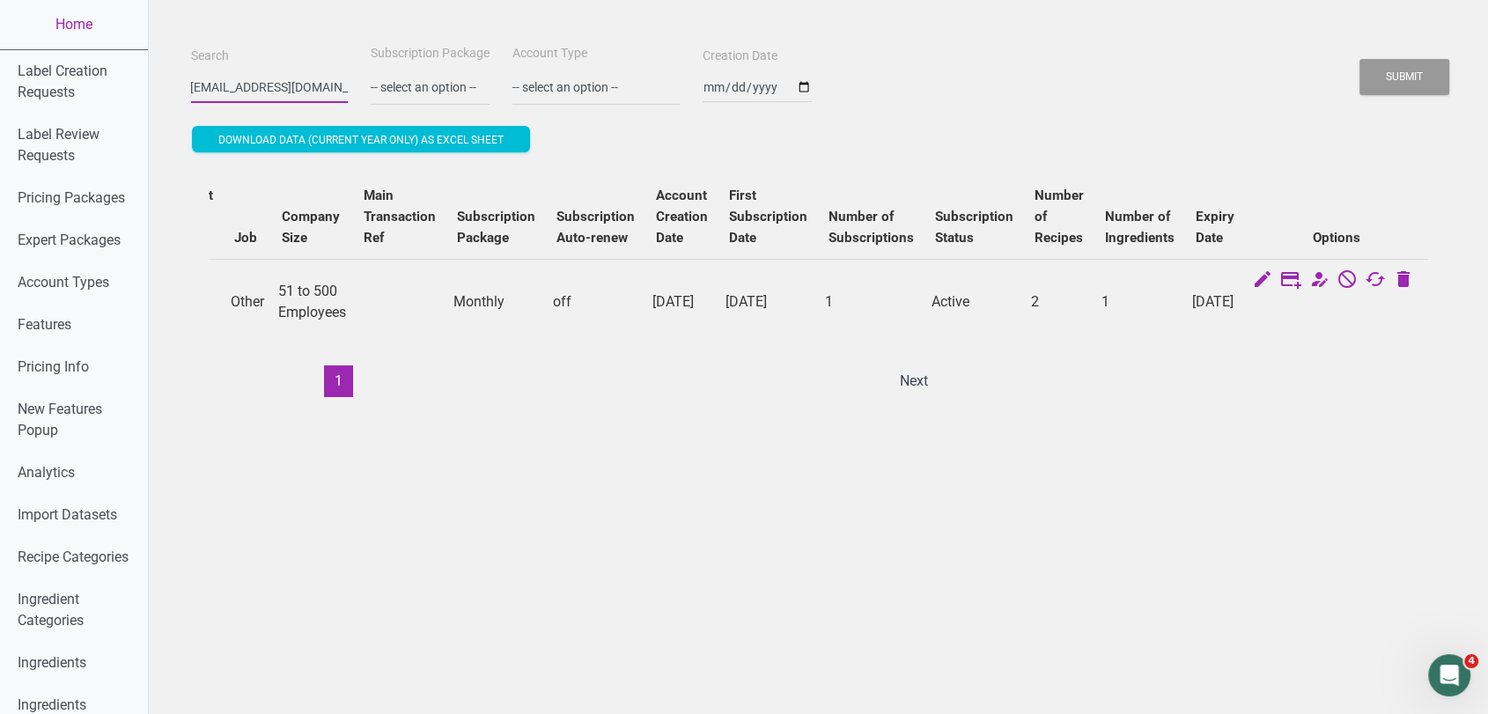
click at [1360, 59] on button "Submit" at bounding box center [1405, 77] width 90 height 36
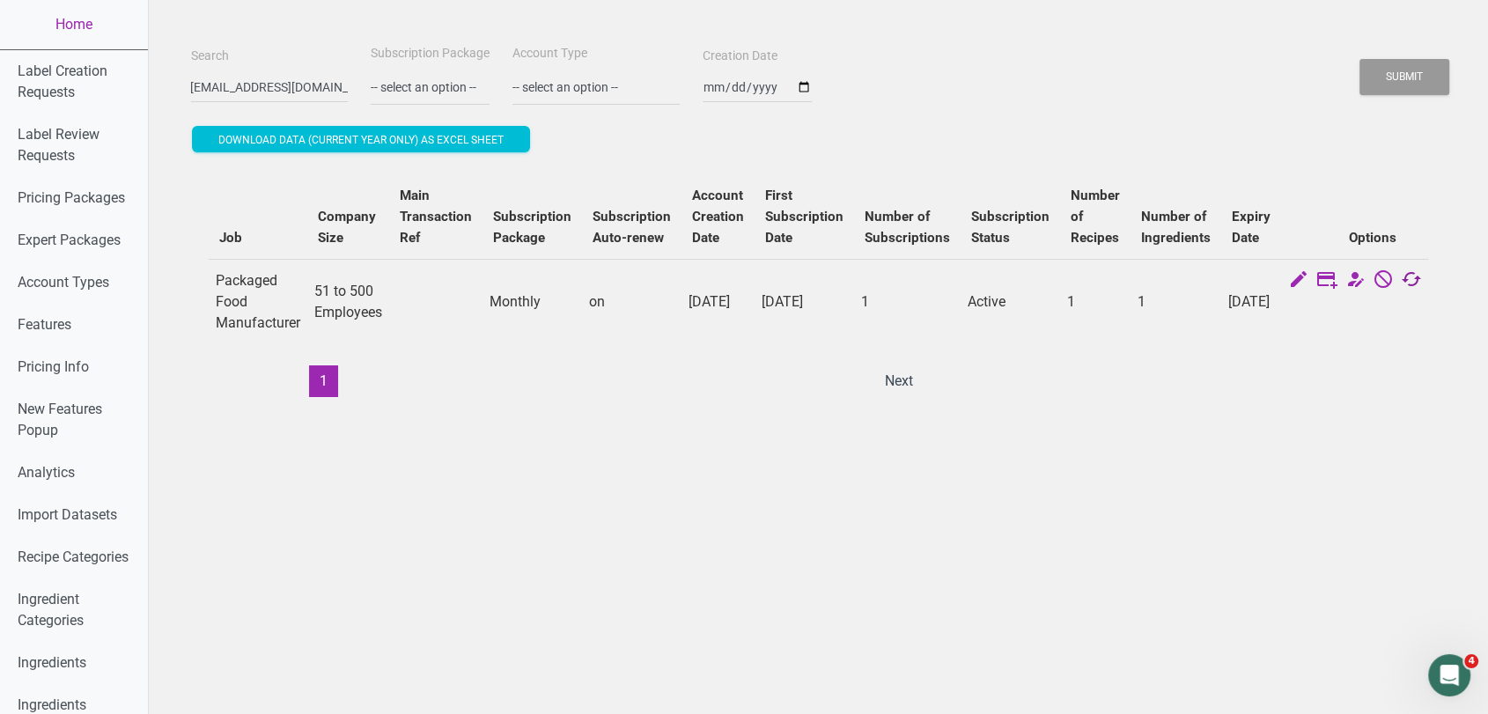
scroll to position [0, 0]
click at [1401, 284] on icon at bounding box center [1411, 281] width 21 height 25
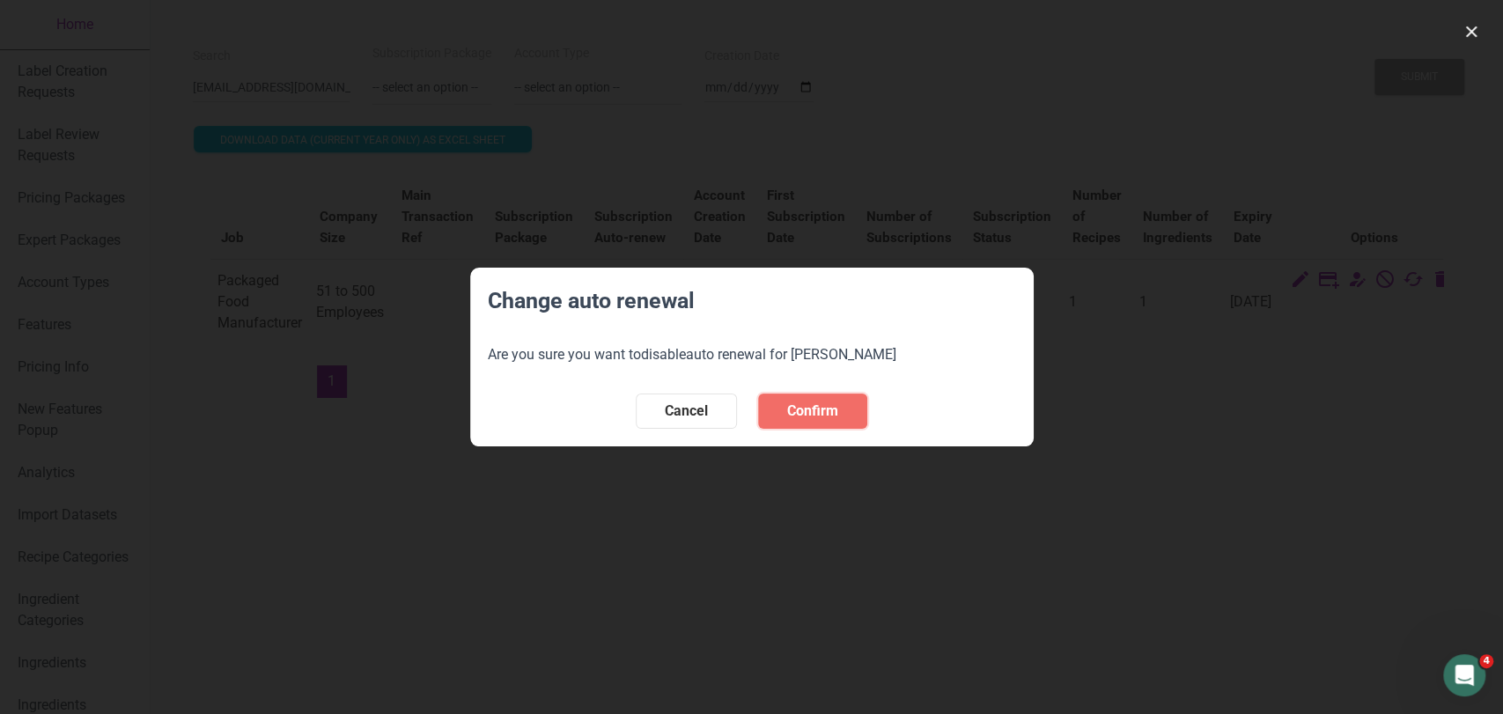
click at [839, 417] on button "Confirm" at bounding box center [812, 411] width 109 height 35
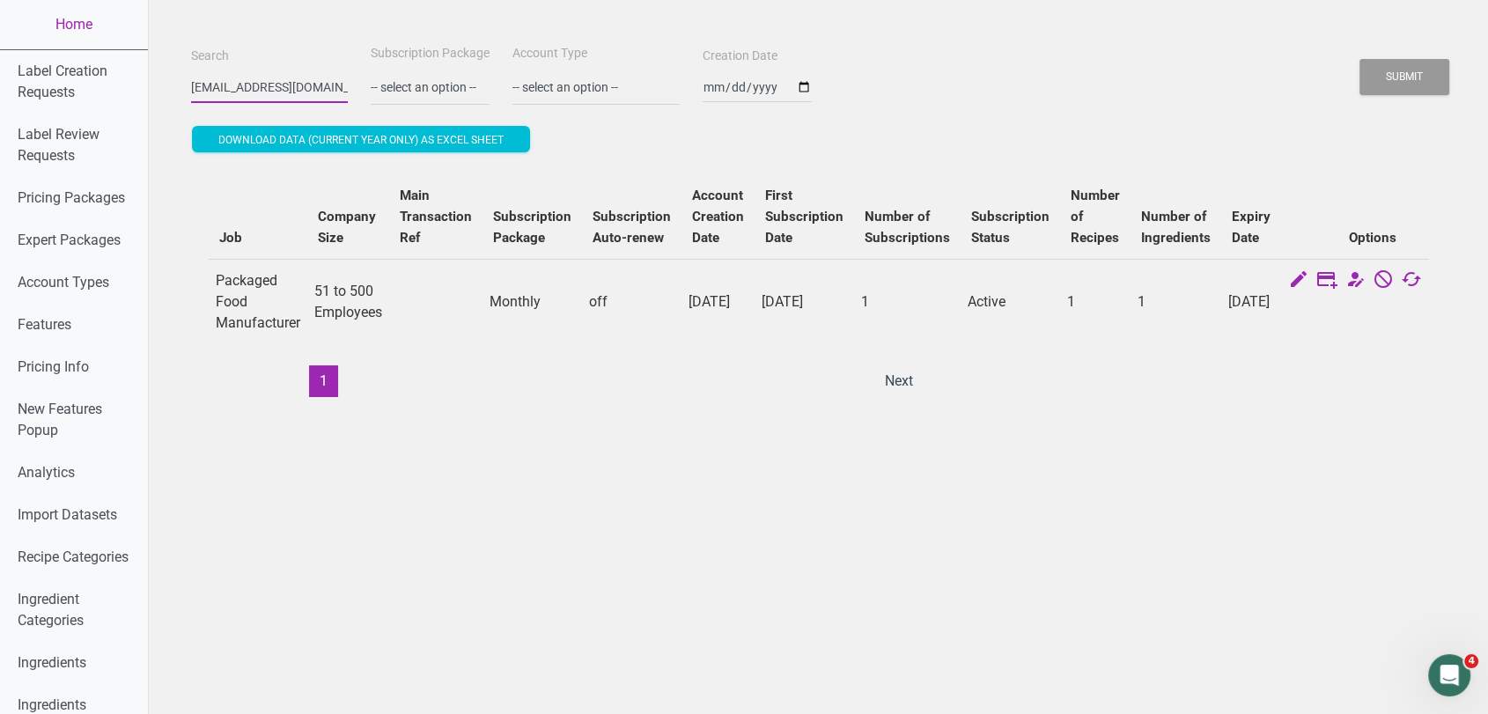
click at [251, 75] on input "jmorones@aquastar.com" at bounding box center [269, 87] width 157 height 32
paste input "dshyng"
click at [1360, 59] on button "Submit" at bounding box center [1405, 77] width 90 height 36
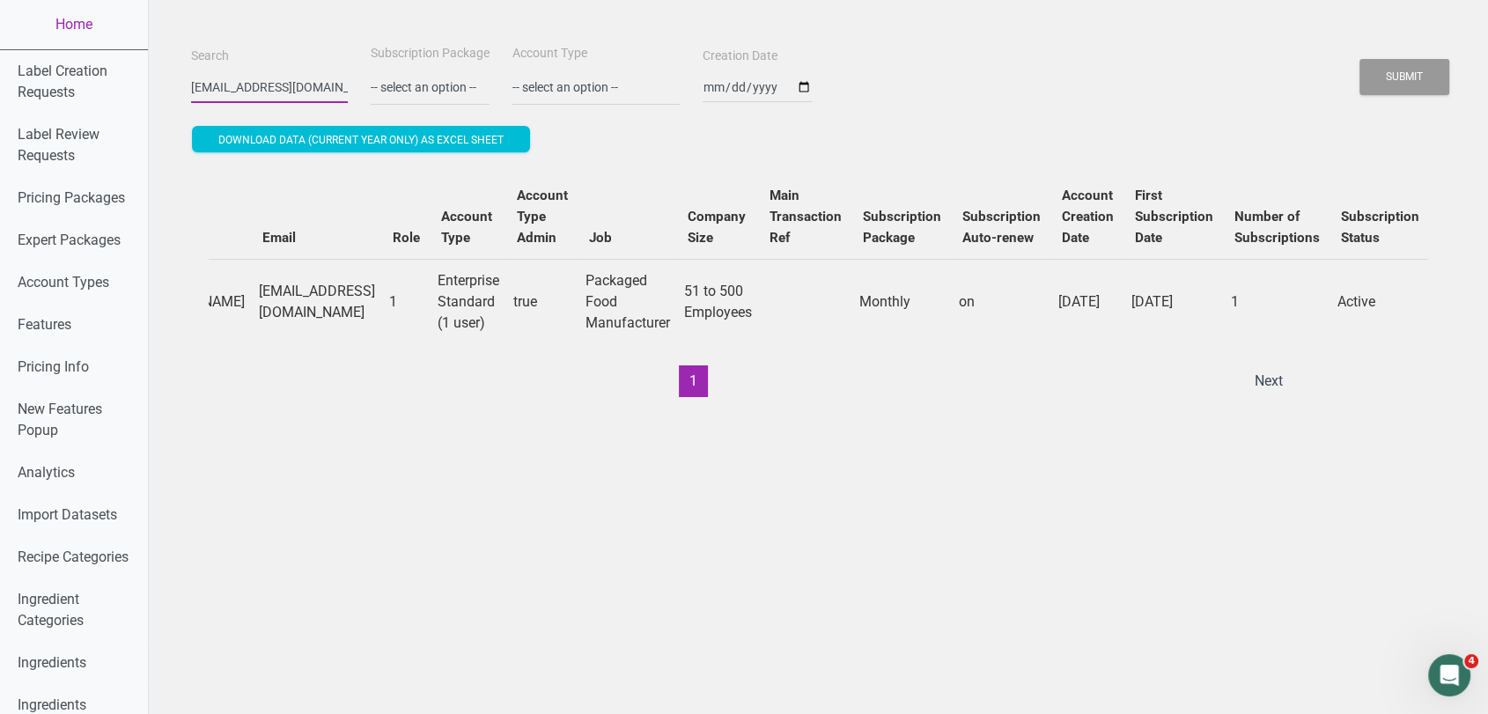
scroll to position [0, 490]
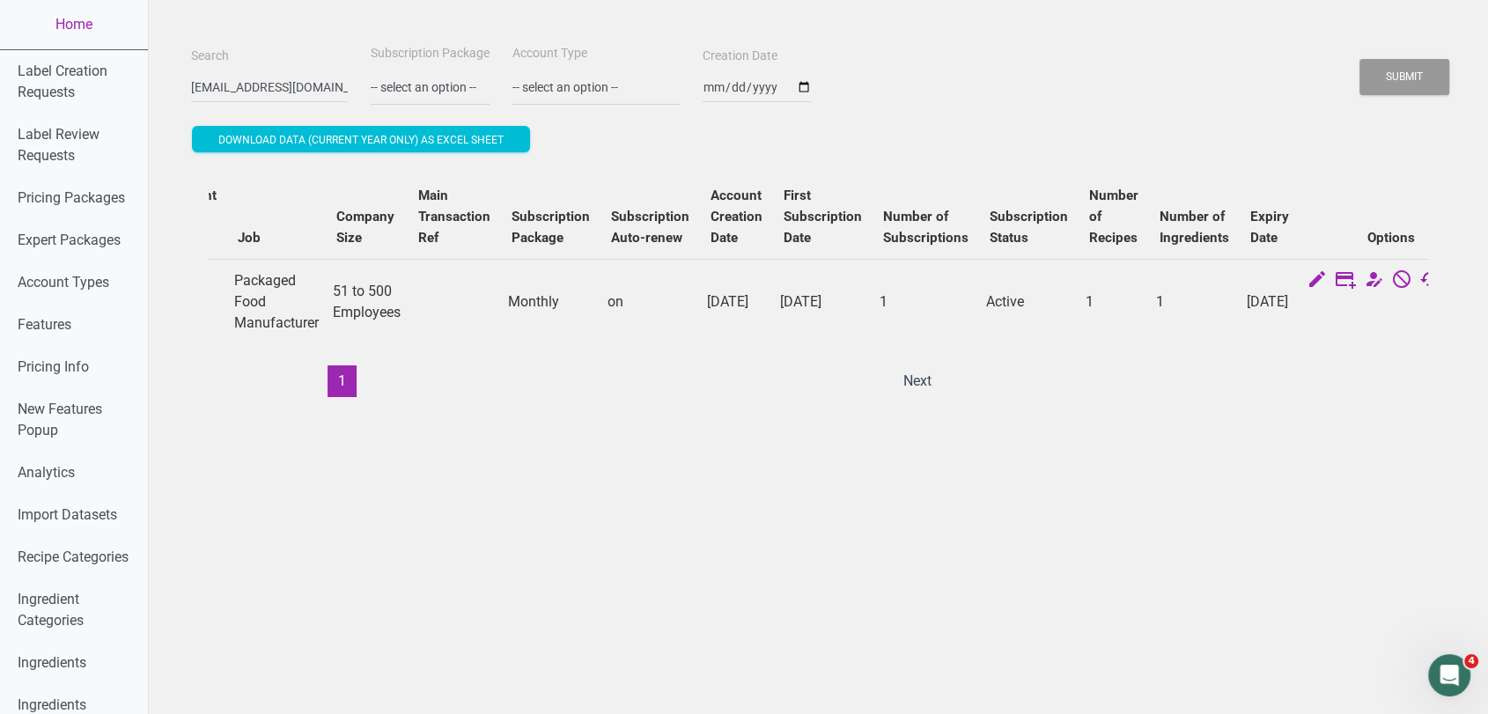
click at [1420, 275] on icon at bounding box center [1430, 281] width 21 height 25
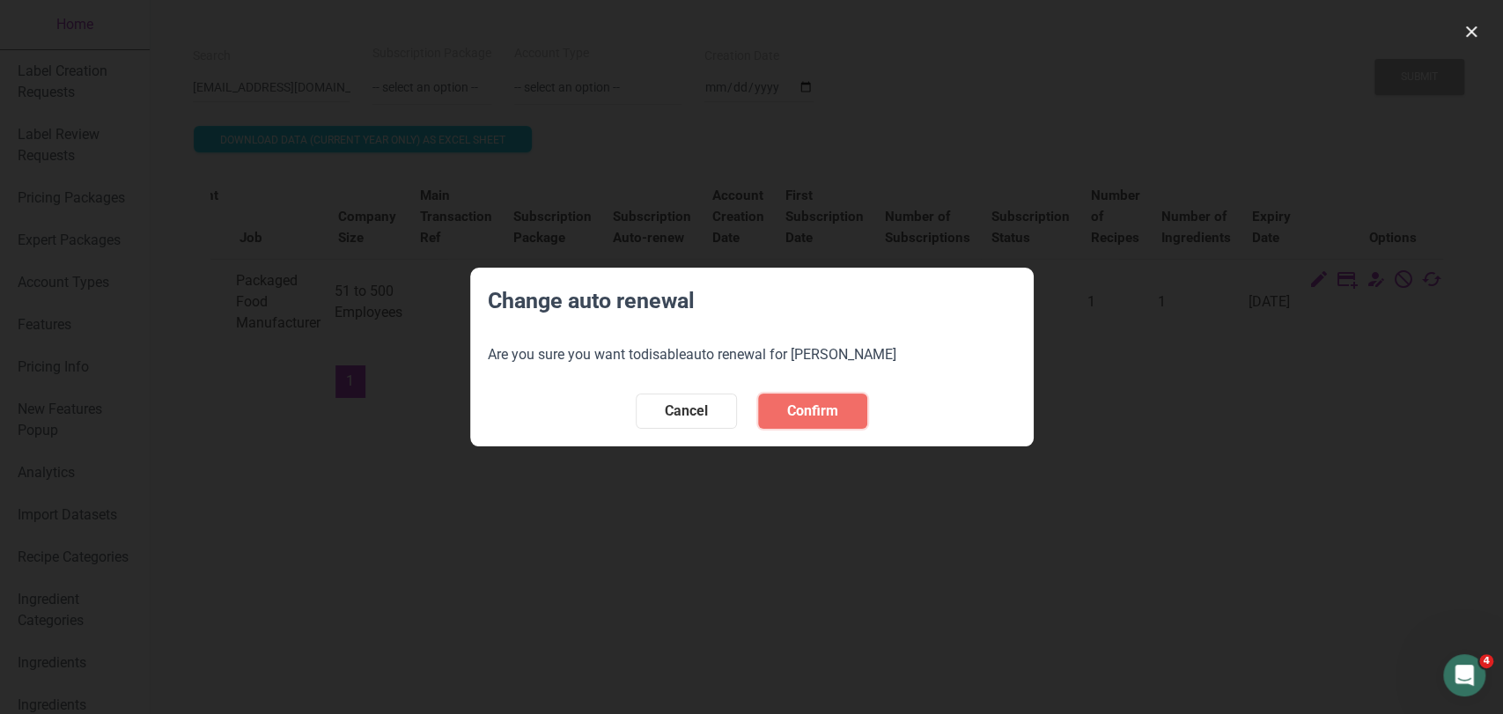
click at [810, 413] on span "Confirm" at bounding box center [812, 411] width 51 height 21
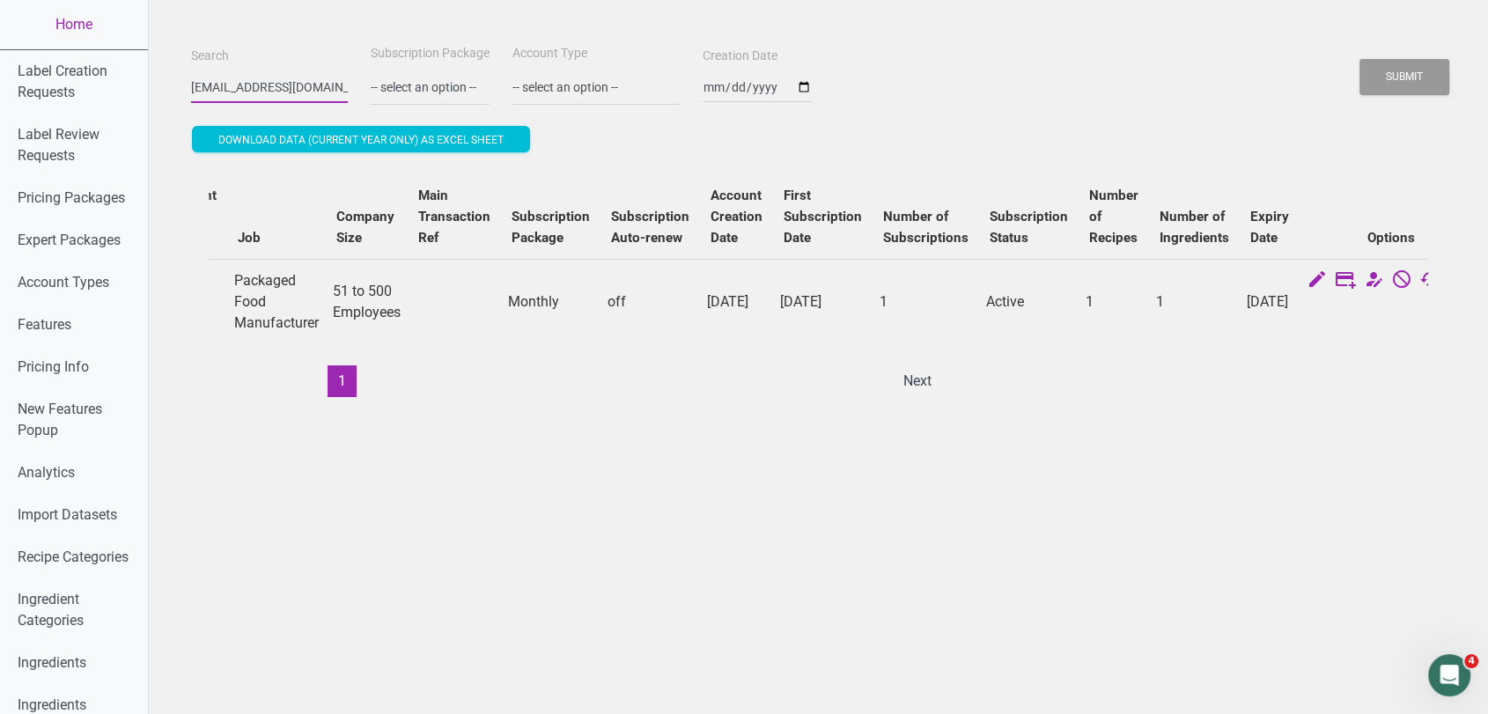
click at [242, 88] on input "dshyng@aquastar.com" at bounding box center [269, 87] width 157 height 32
paste input "jscott"
click at [242, 88] on input "jscott@aquastar.com" at bounding box center [269, 87] width 157 height 32
click at [1360, 59] on button "Submit" at bounding box center [1405, 77] width 90 height 36
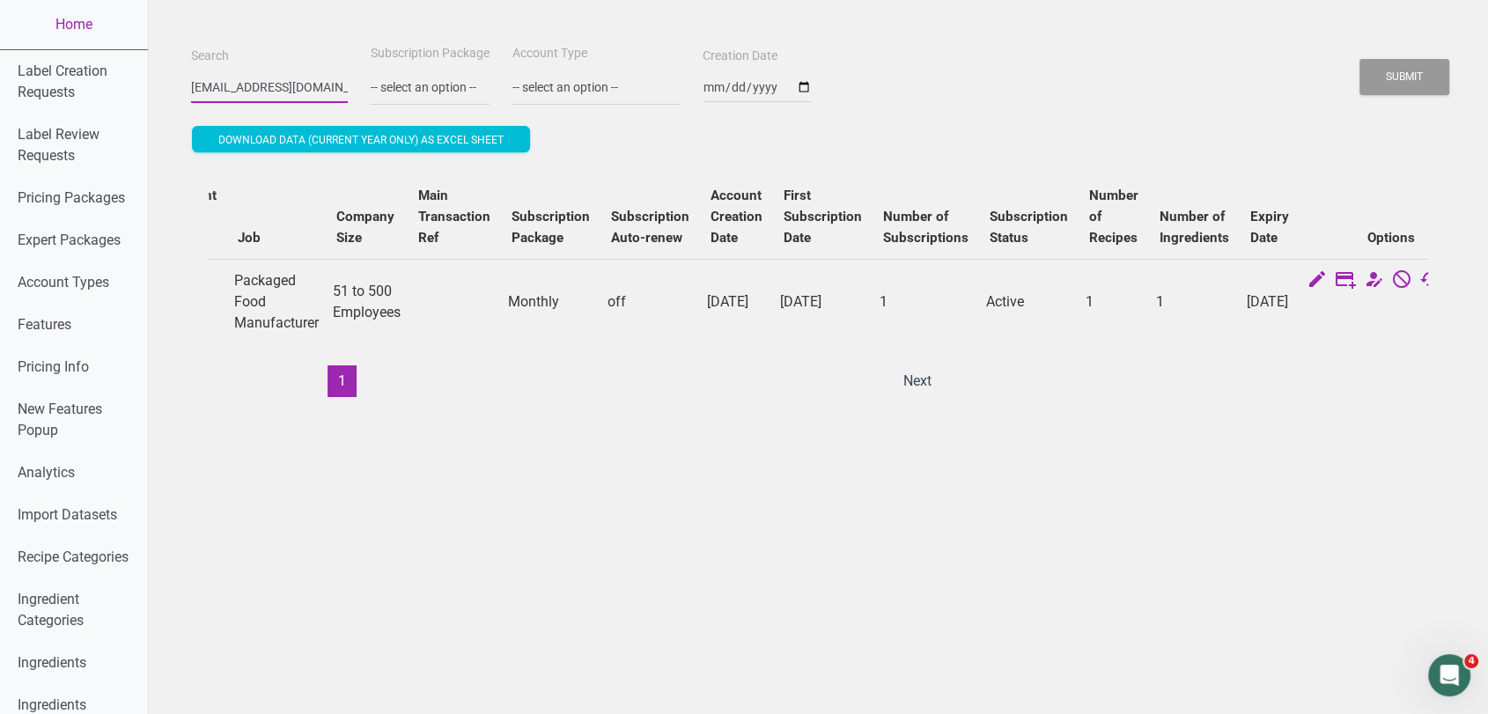
scroll to position [0, 483]
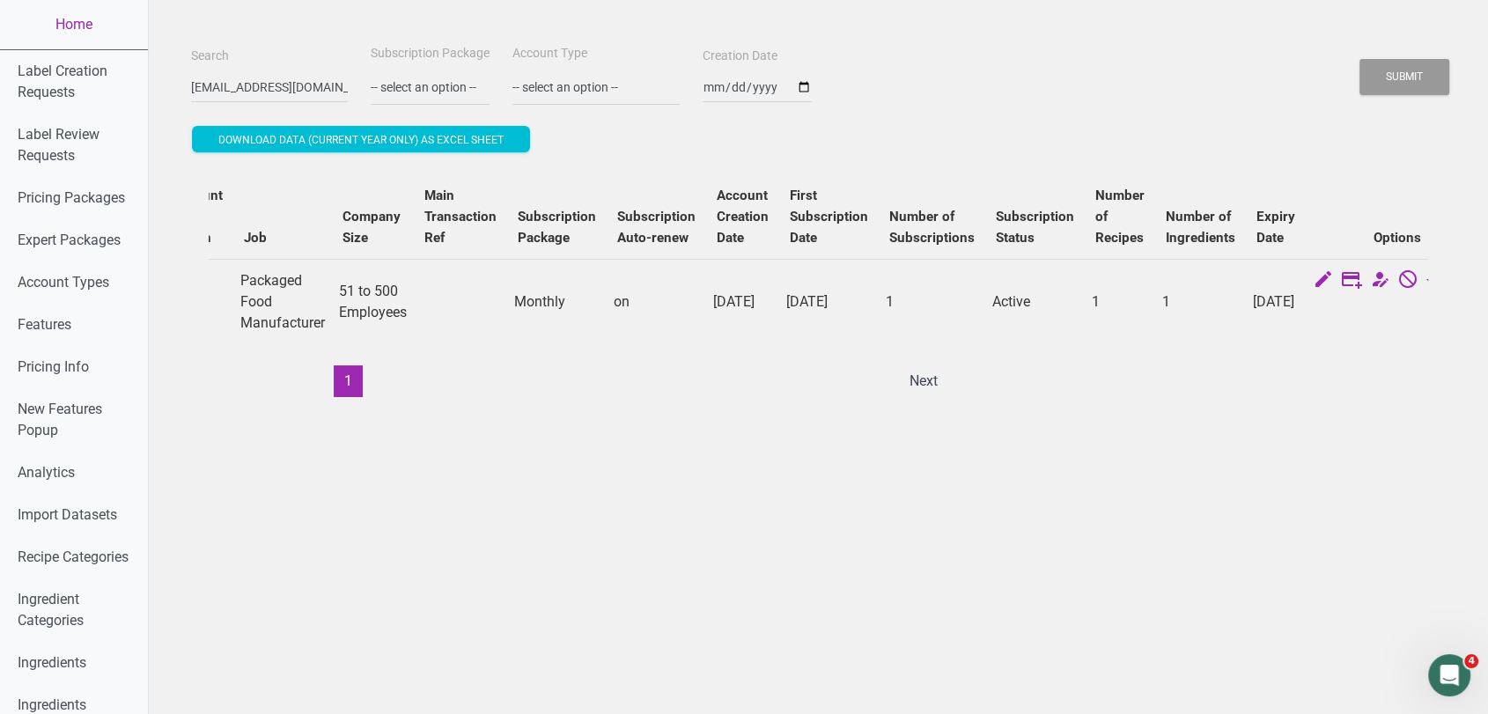
click at [1426, 288] on icon at bounding box center [1436, 281] width 21 height 25
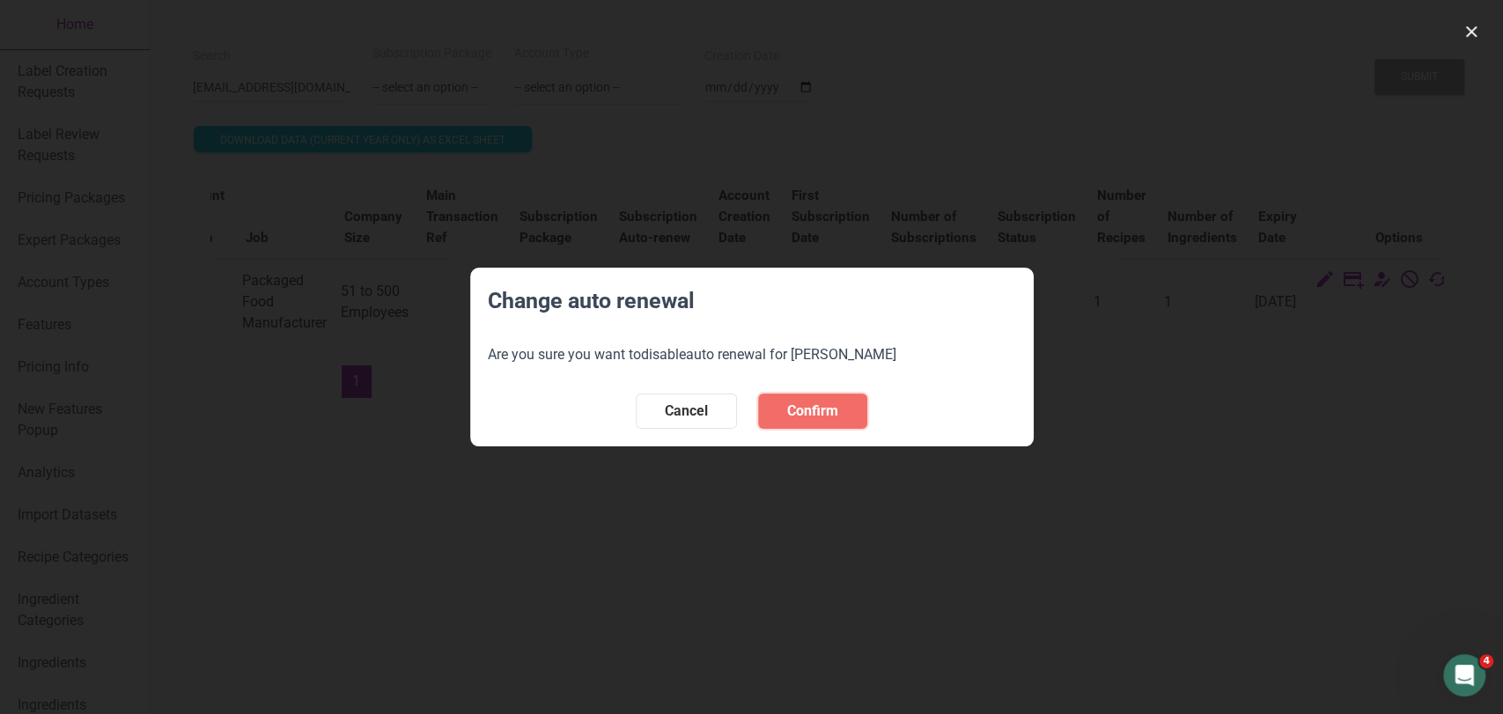
click at [819, 404] on span "Confirm" at bounding box center [812, 411] width 51 height 21
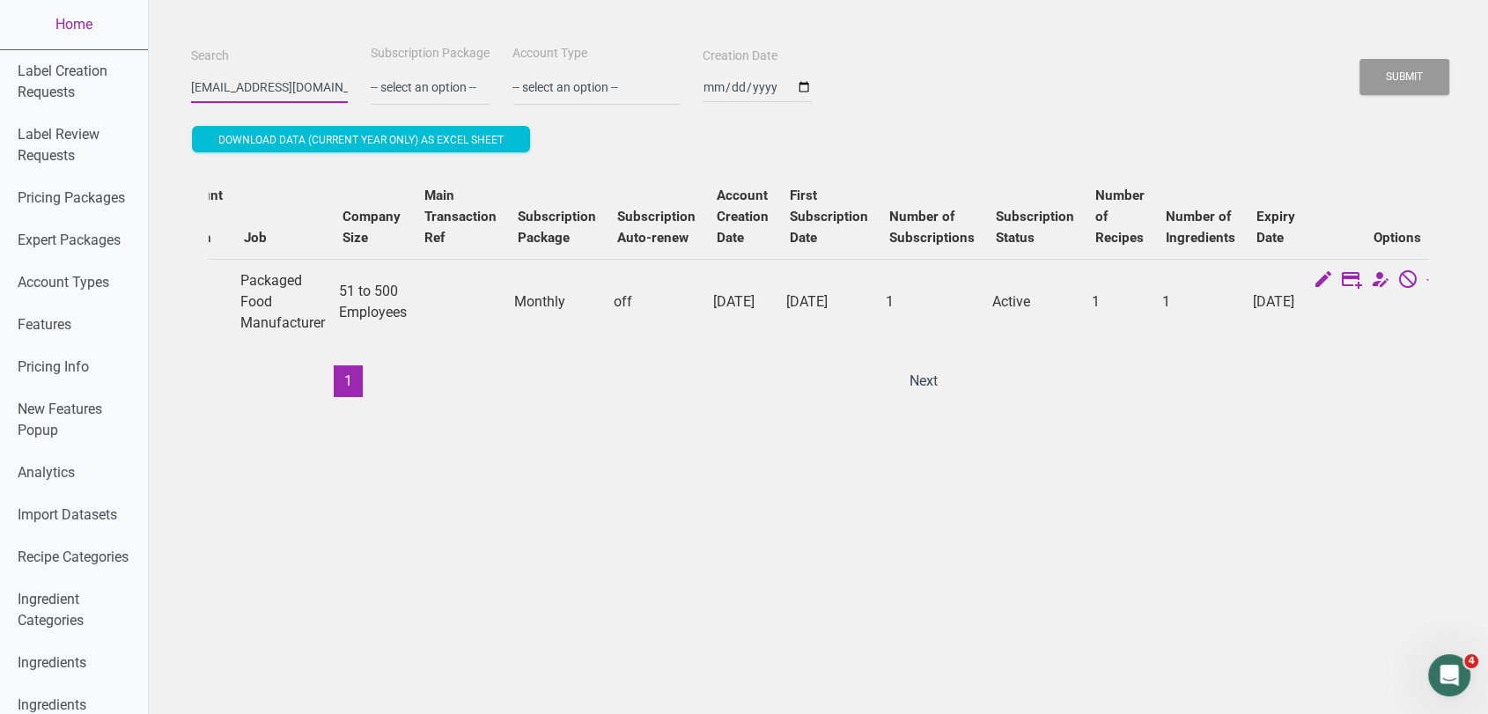
click at [270, 86] on input "jscott@aquastar.com" at bounding box center [269, 87] width 157 height 32
paste input "krobson"
type input "krobson@aquastar.com"
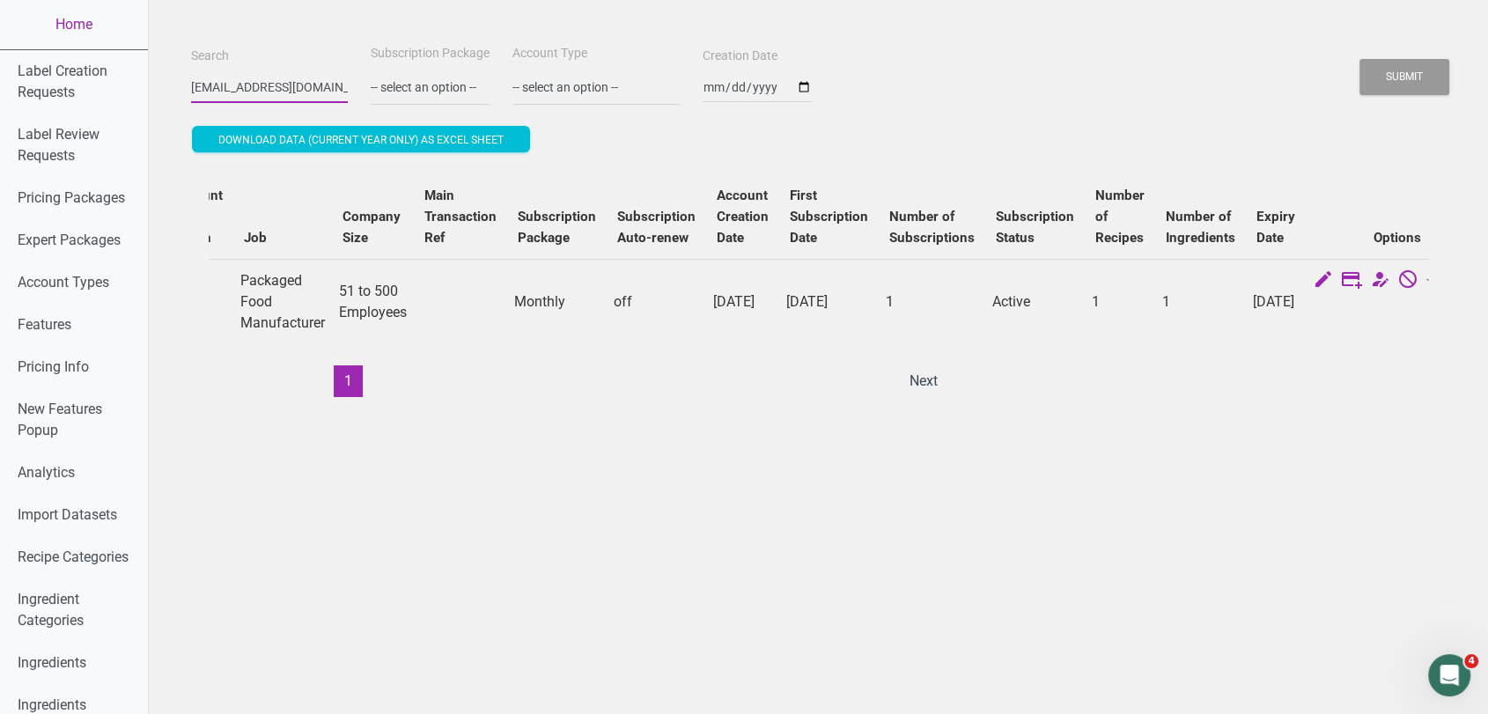
click at [1360, 59] on button "Submit" at bounding box center [1405, 77] width 90 height 36
click at [1426, 279] on icon at bounding box center [1436, 281] width 21 height 25
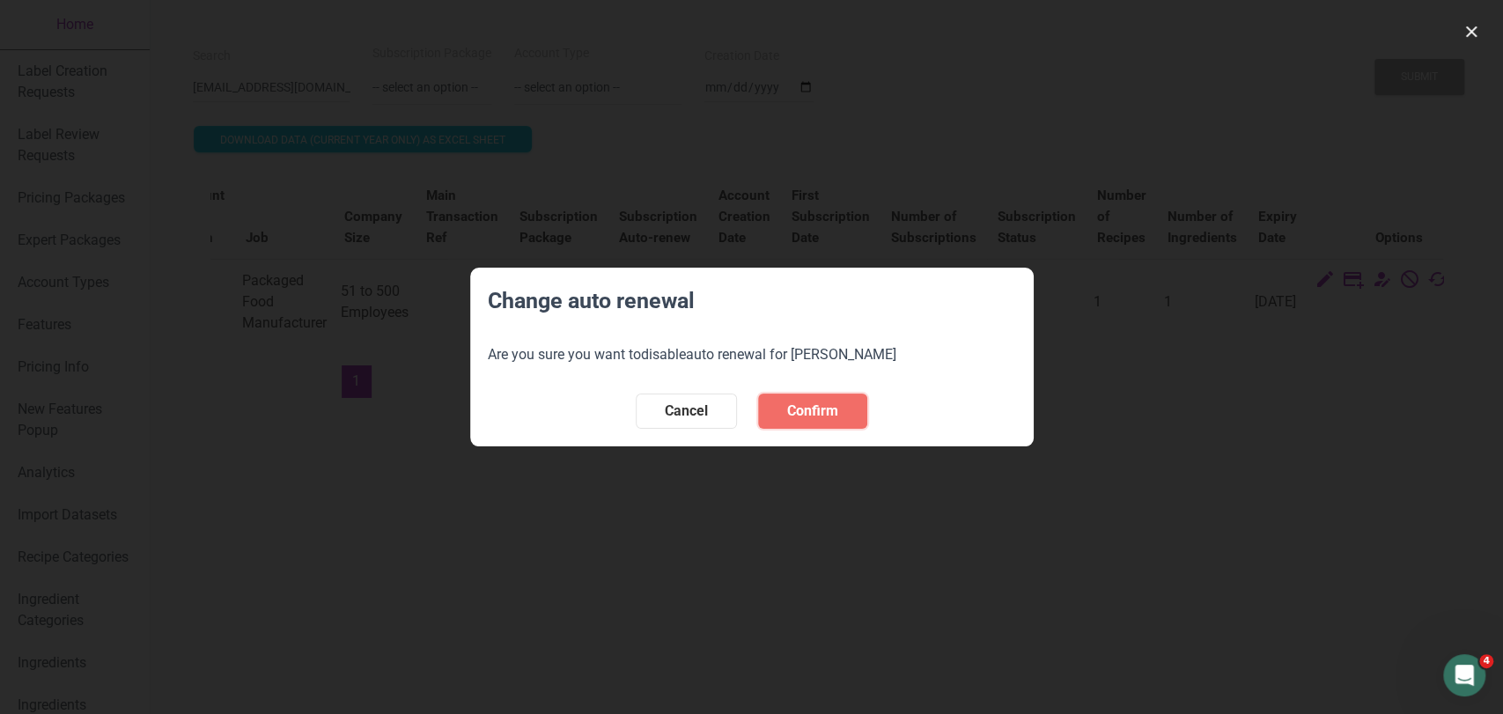
click at [838, 409] on button "Confirm" at bounding box center [812, 411] width 109 height 35
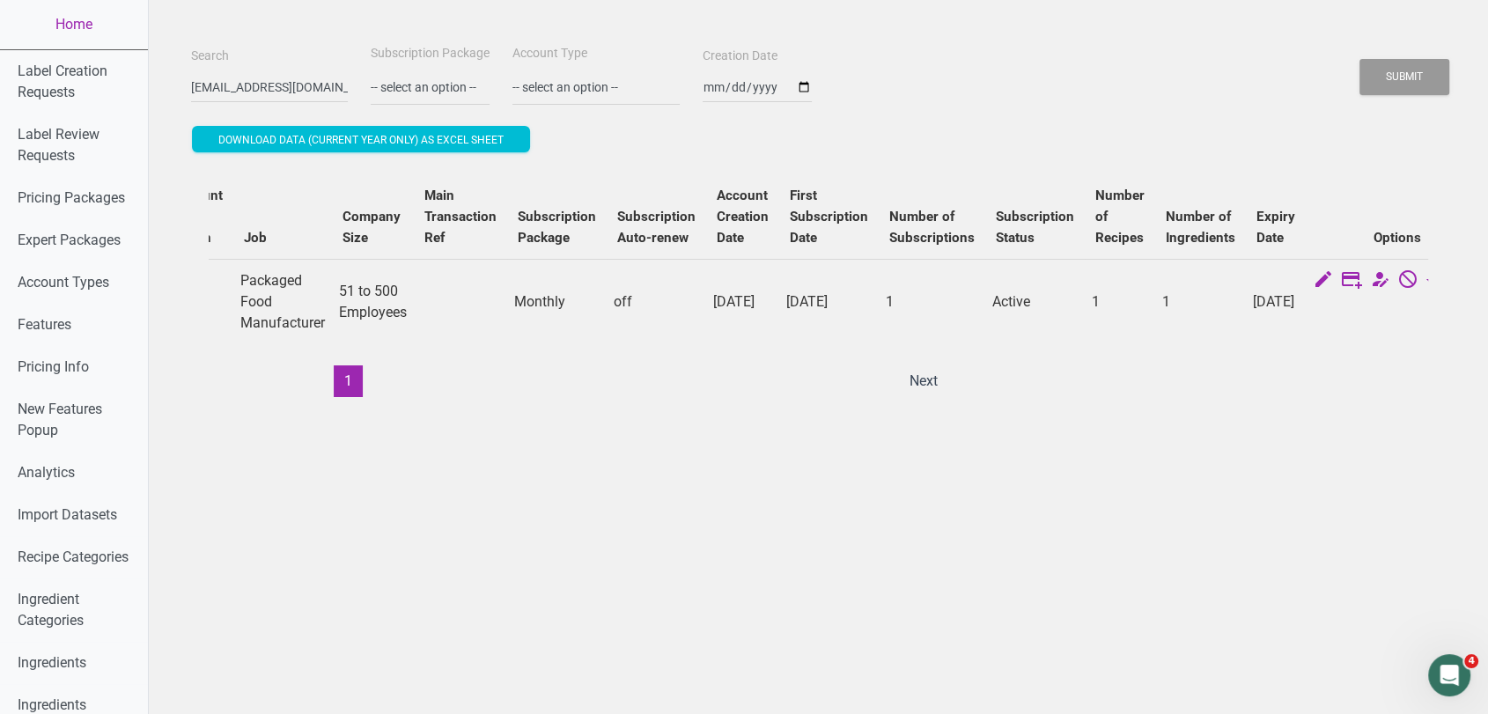
scroll to position [0, 0]
